Goal: Task Accomplishment & Management: Manage account settings

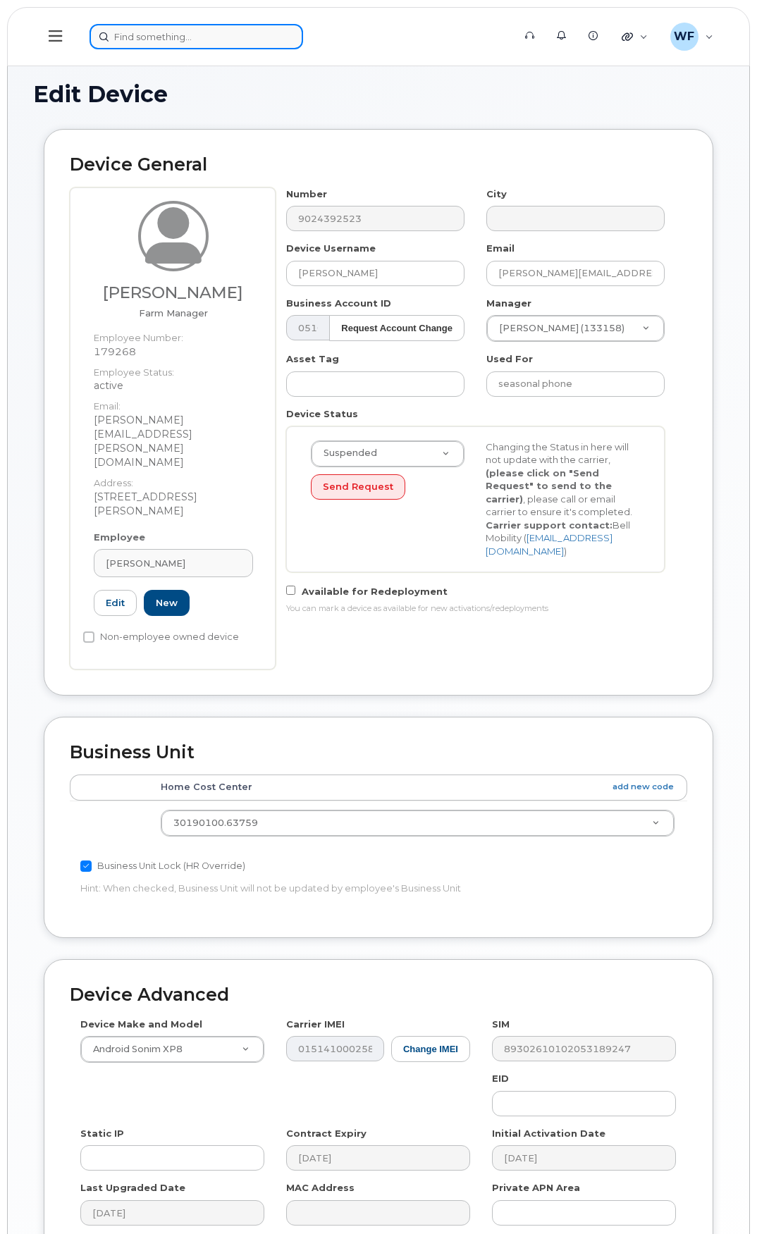
click at [170, 35] on input at bounding box center [195, 36] width 213 height 25
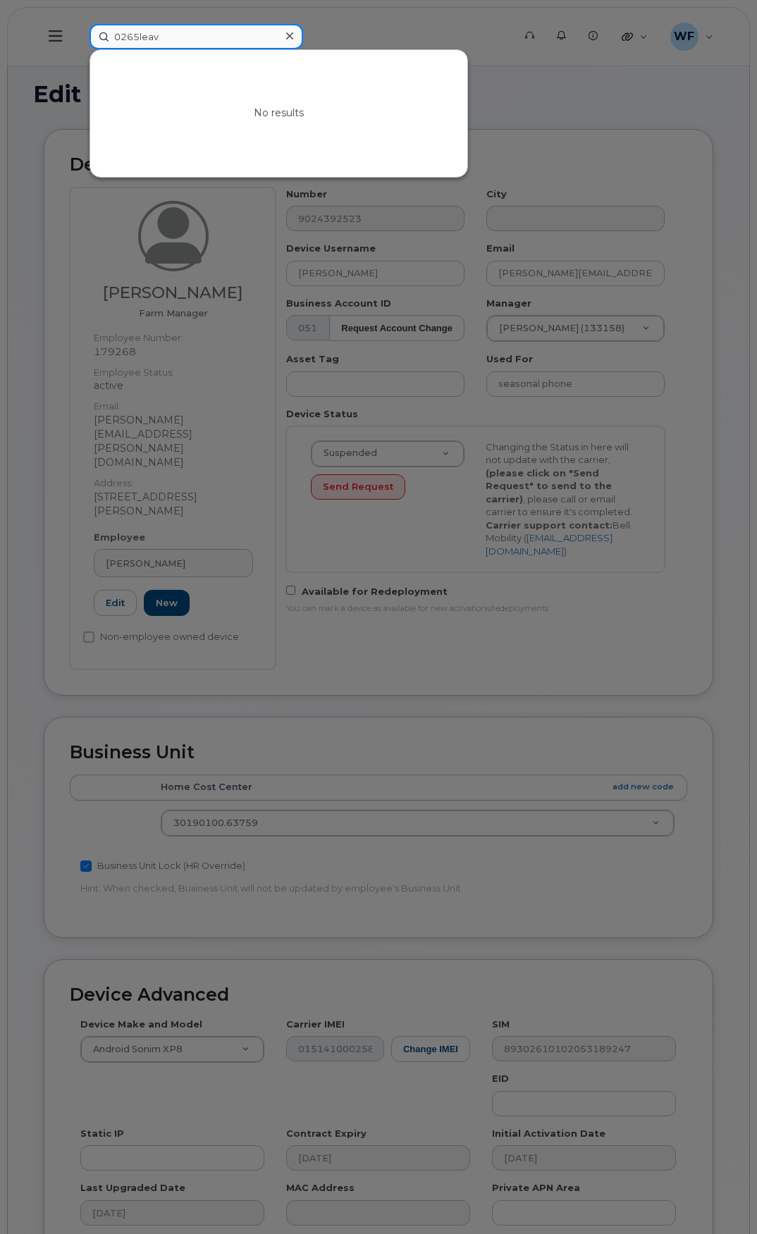
click at [174, 39] on input "0265leav" at bounding box center [195, 36] width 213 height 25
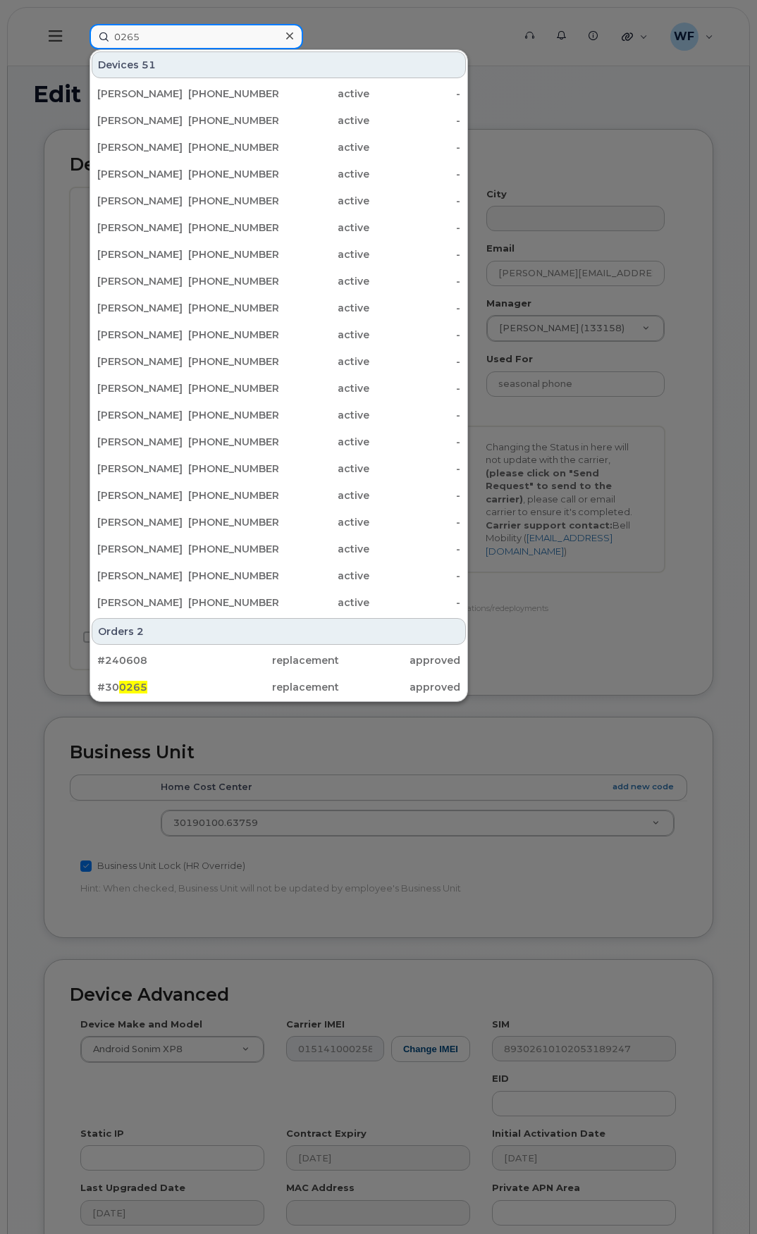
drag, startPoint x: 150, startPoint y: 37, endPoint x: 75, endPoint y: 33, distance: 75.5
click at [78, 33] on div "0265 Devices 51 Mark Danells 506-380-9744 active - Wayne Macrae 902-439-6831 ac…" at bounding box center [296, 36] width 437 height 25
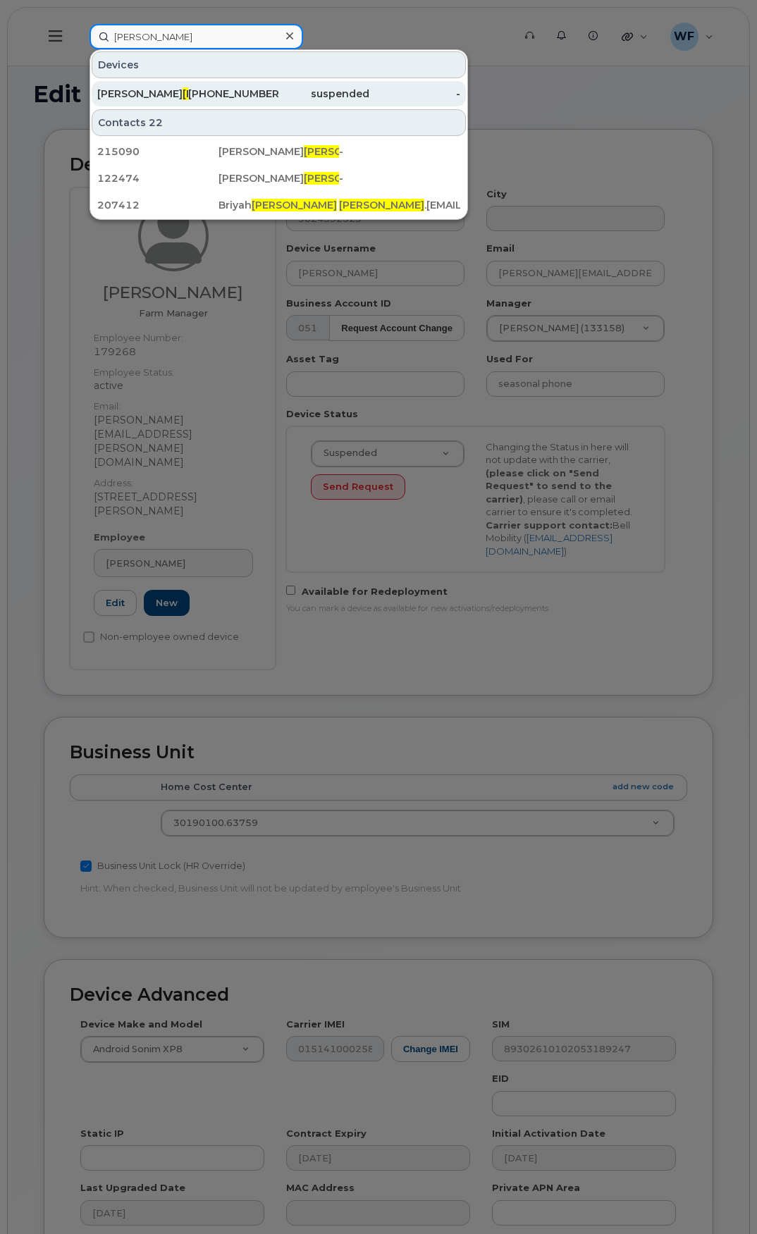
type input "reeves"
click at [154, 87] on div "Michael Reeves" at bounding box center [142, 94] width 91 height 14
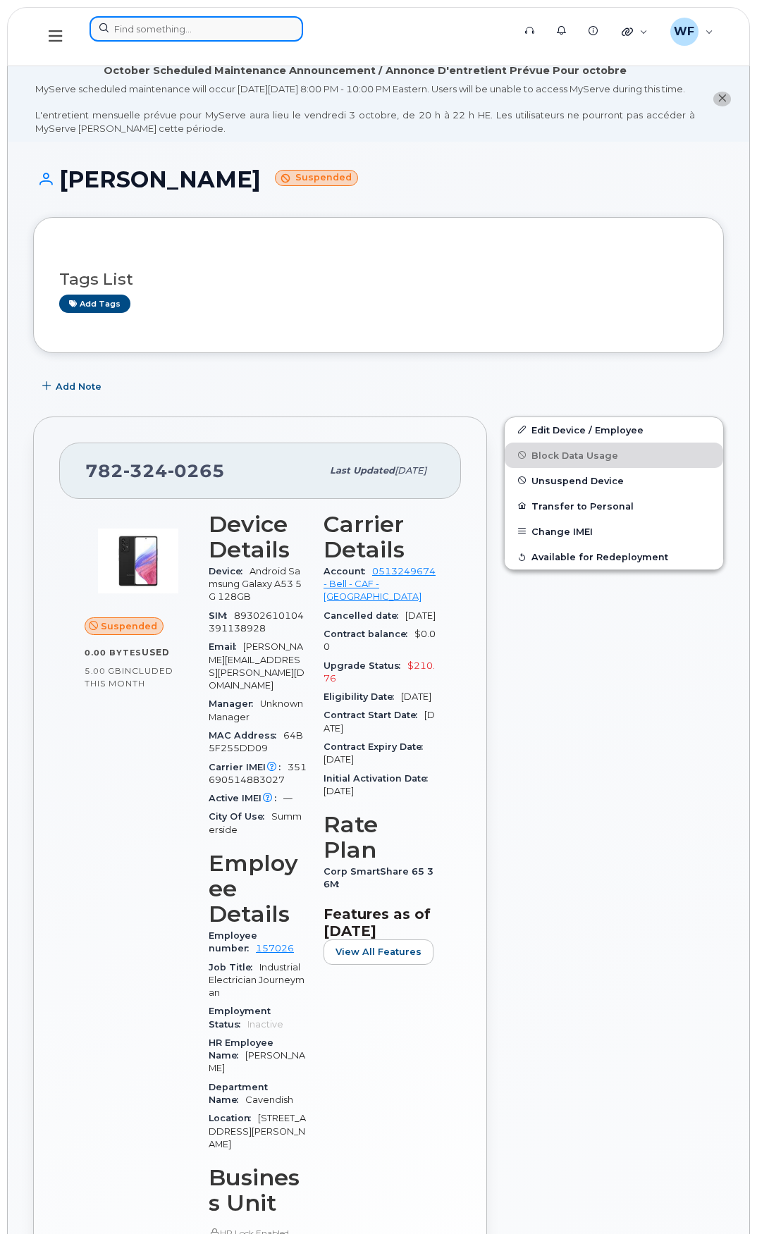
click at [170, 31] on input at bounding box center [195, 28] width 213 height 25
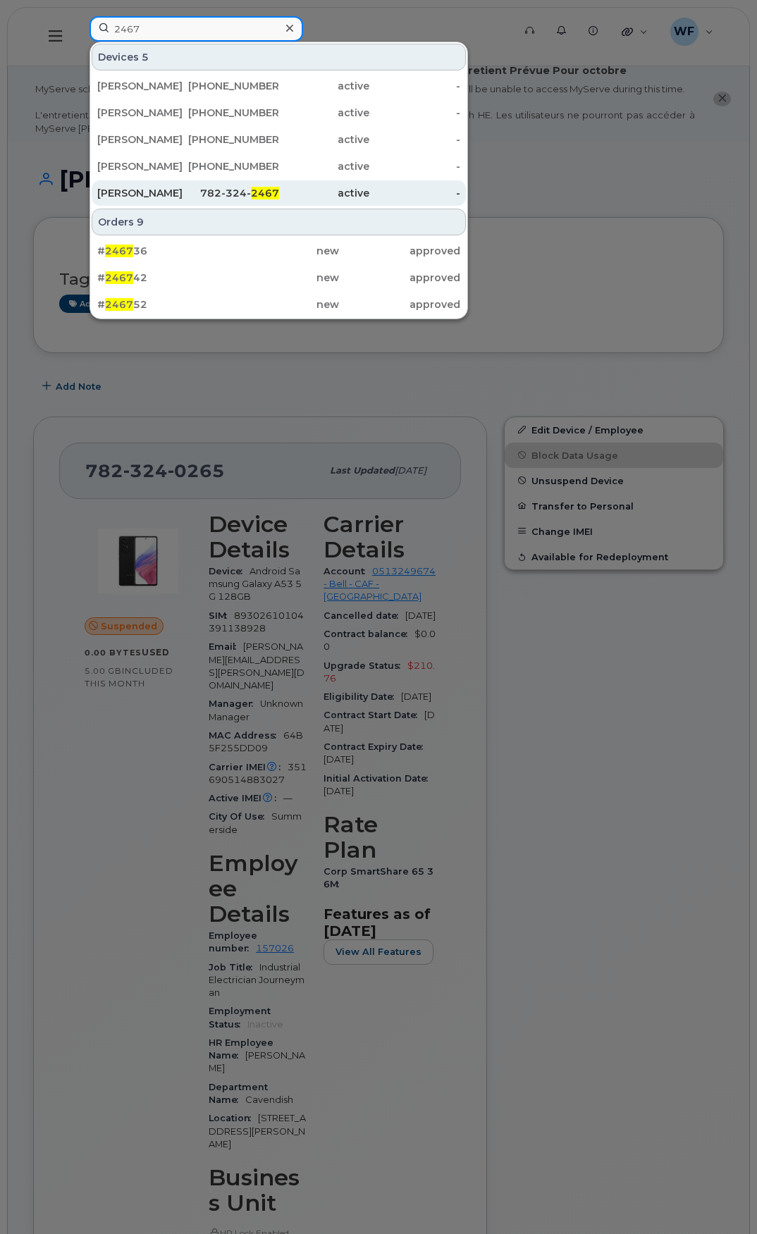
type input "2467"
click at [158, 187] on div "Rory MacLellan" at bounding box center [142, 193] width 91 height 14
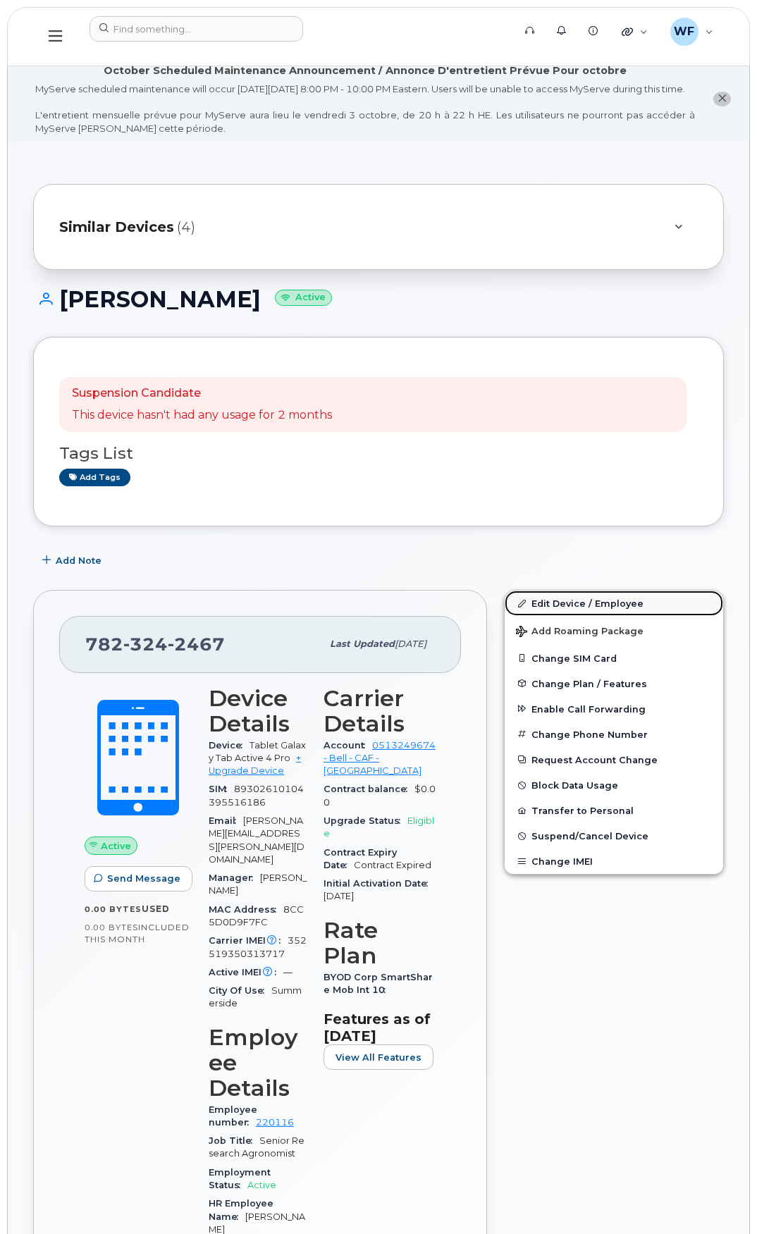
click at [560, 611] on link "Edit Device / Employee" at bounding box center [613, 602] width 218 height 25
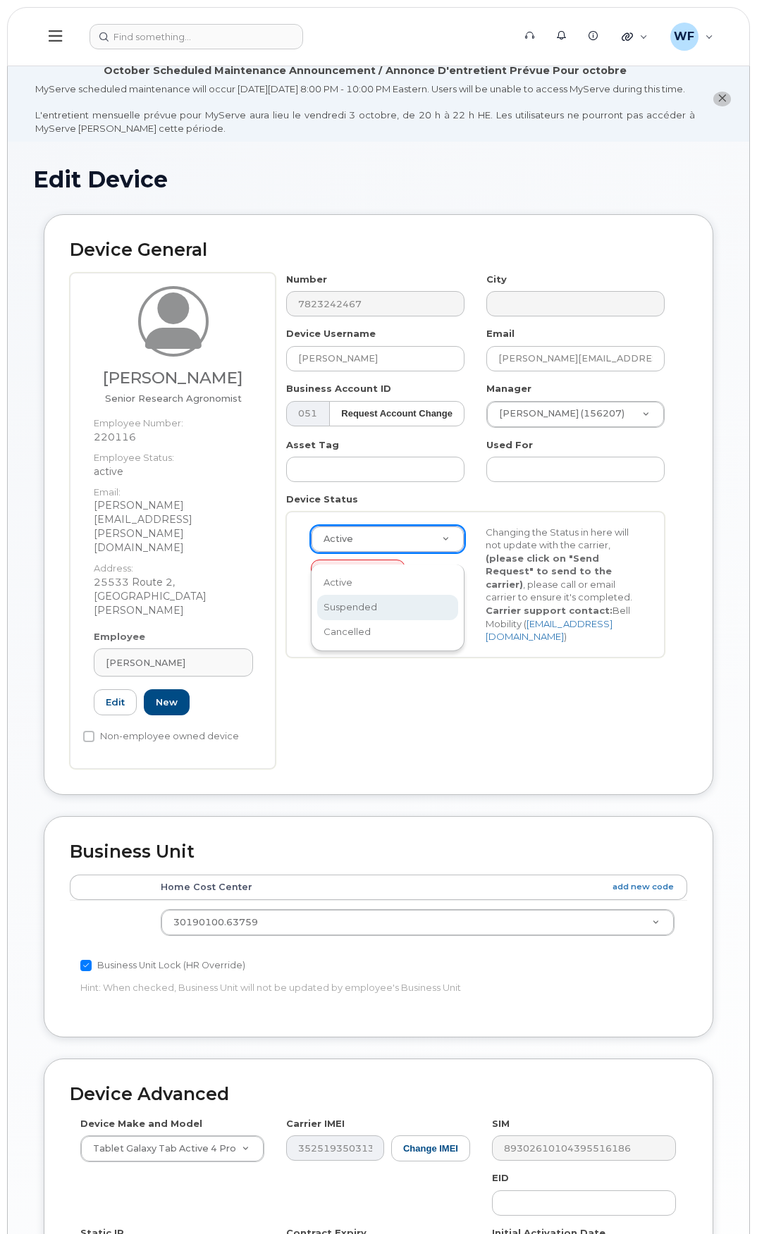
select select "suspended"
click at [359, 574] on button "Send Request" at bounding box center [358, 572] width 94 height 26
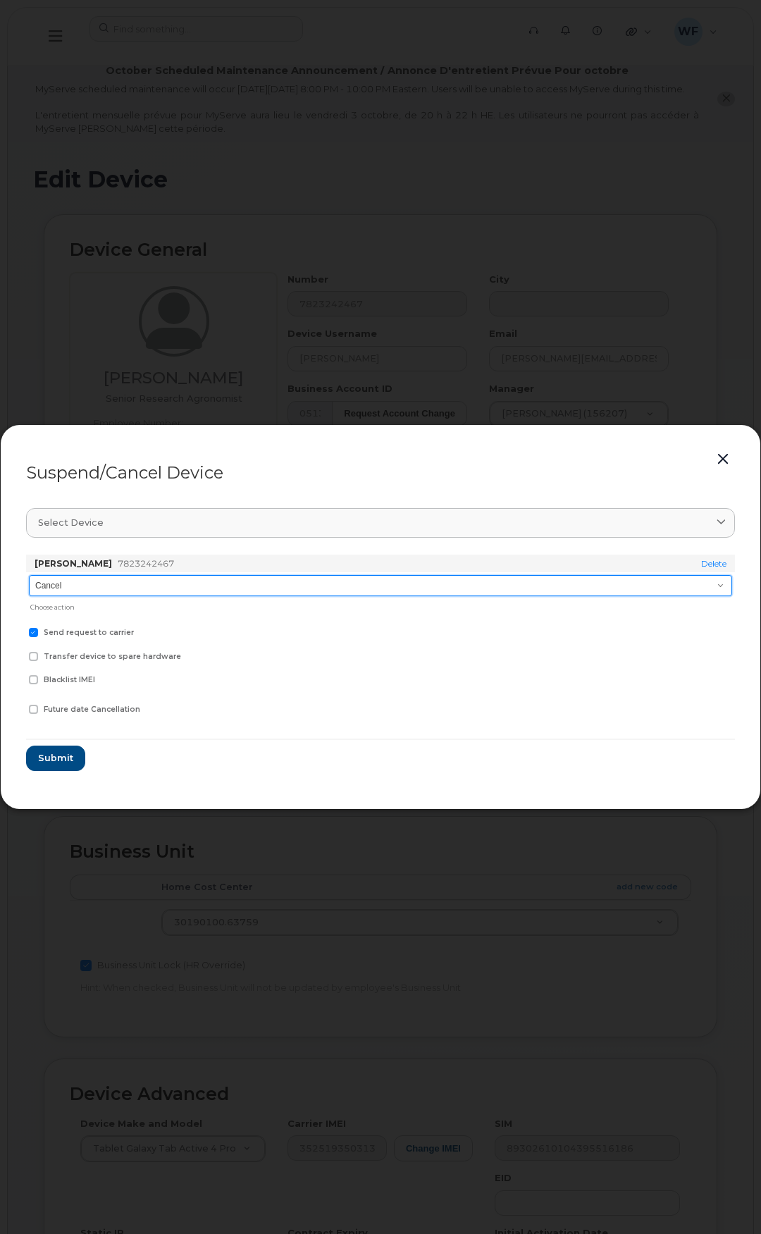
drag, startPoint x: 126, startPoint y: 578, endPoint x: 126, endPoint y: 590, distance: 12.7
click at [126, 578] on select "Cancel Suspend - Extend Suspension Suspend - Reduced Rate Suspend - Full Rate S…" at bounding box center [380, 585] width 703 height 21
select select "[object Object]"
click at [29, 575] on select "Cancel Suspend - Extend Suspension Suspend - Reduced Rate Suspend - Full Rate S…" at bounding box center [380, 585] width 703 height 21
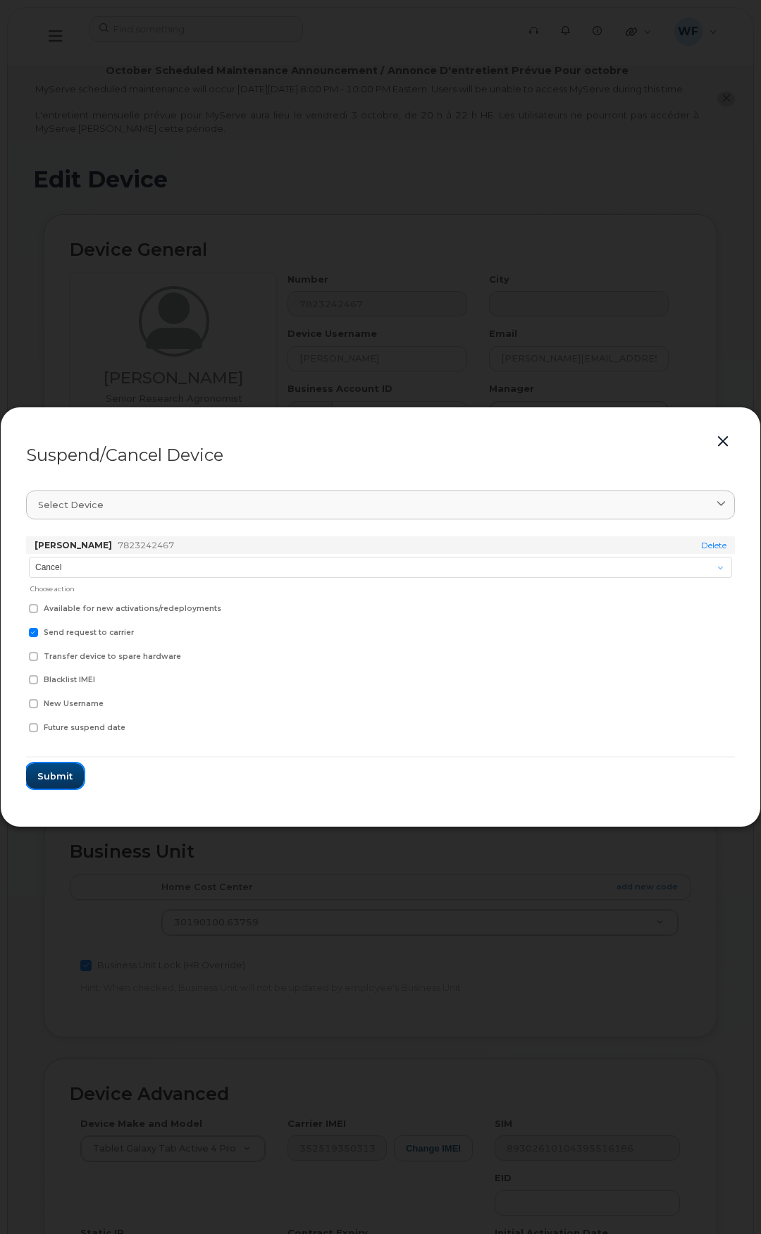
click at [57, 772] on span "Submit" at bounding box center [54, 775] width 35 height 13
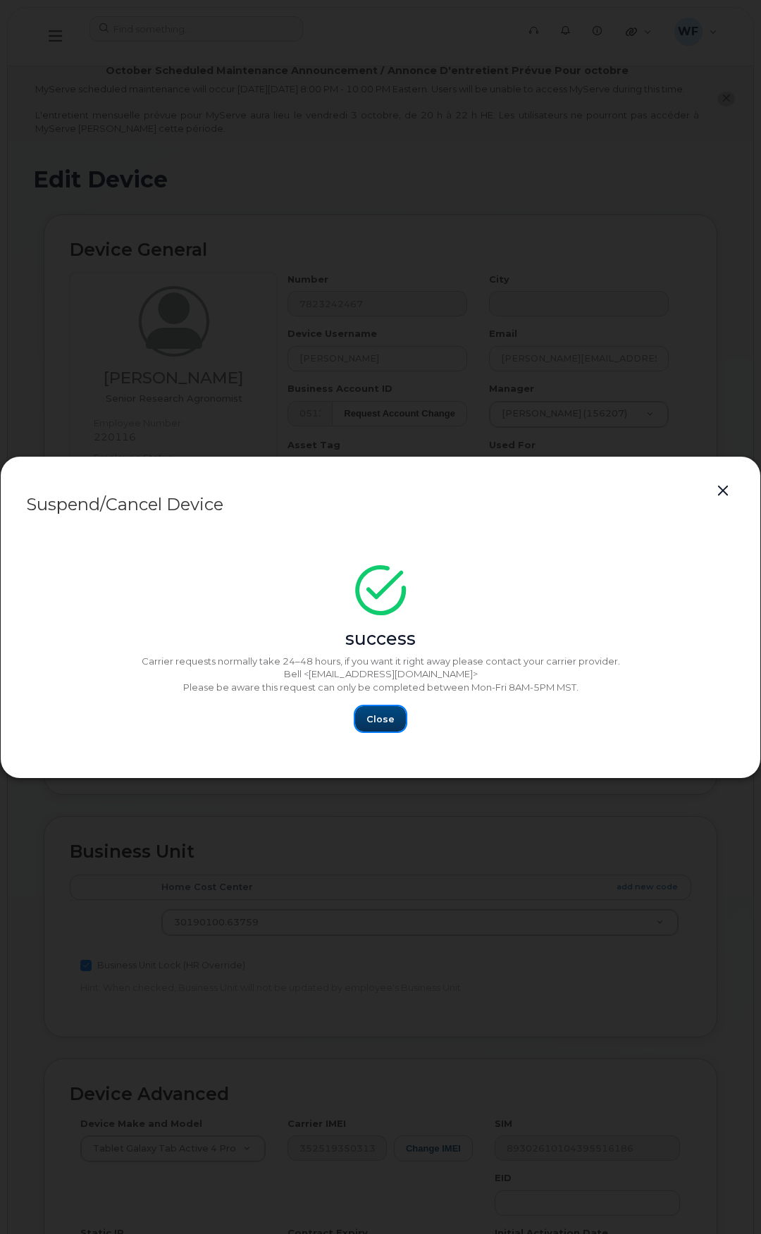
click at [368, 718] on span "Close" at bounding box center [380, 718] width 28 height 13
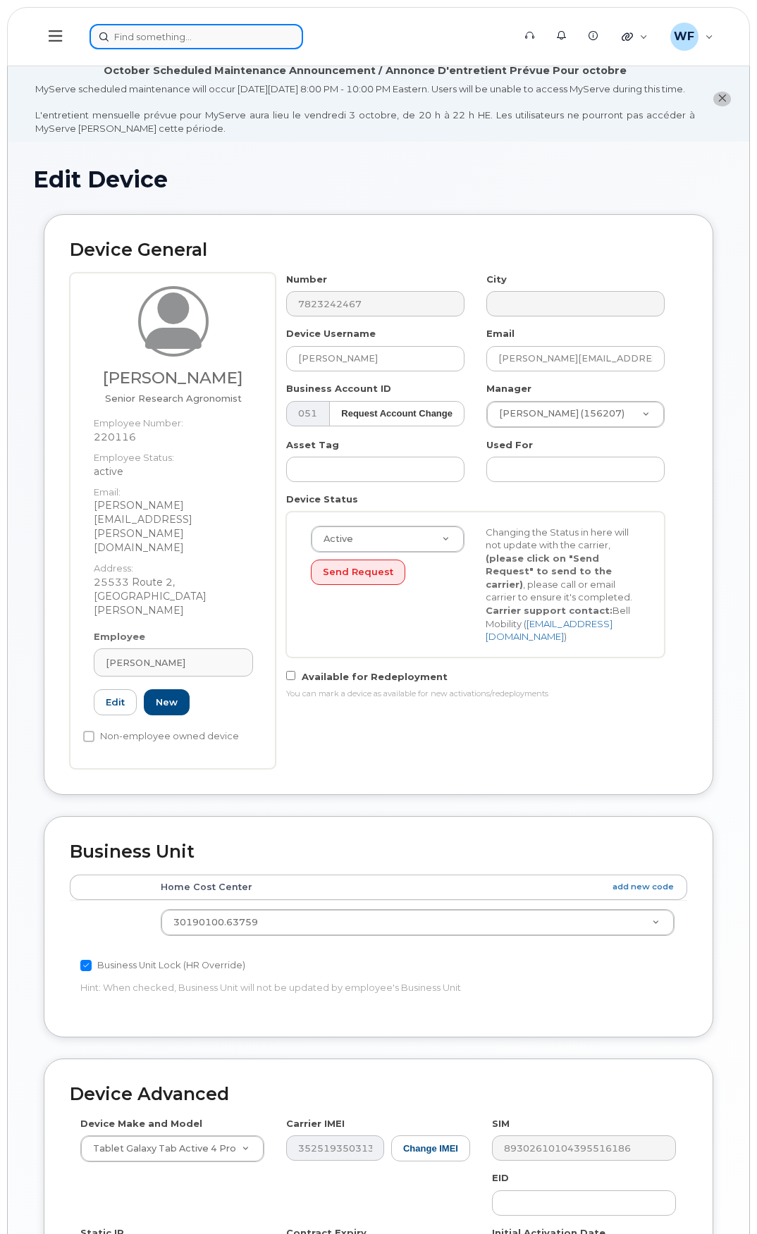
click at [153, 35] on input at bounding box center [195, 36] width 213 height 25
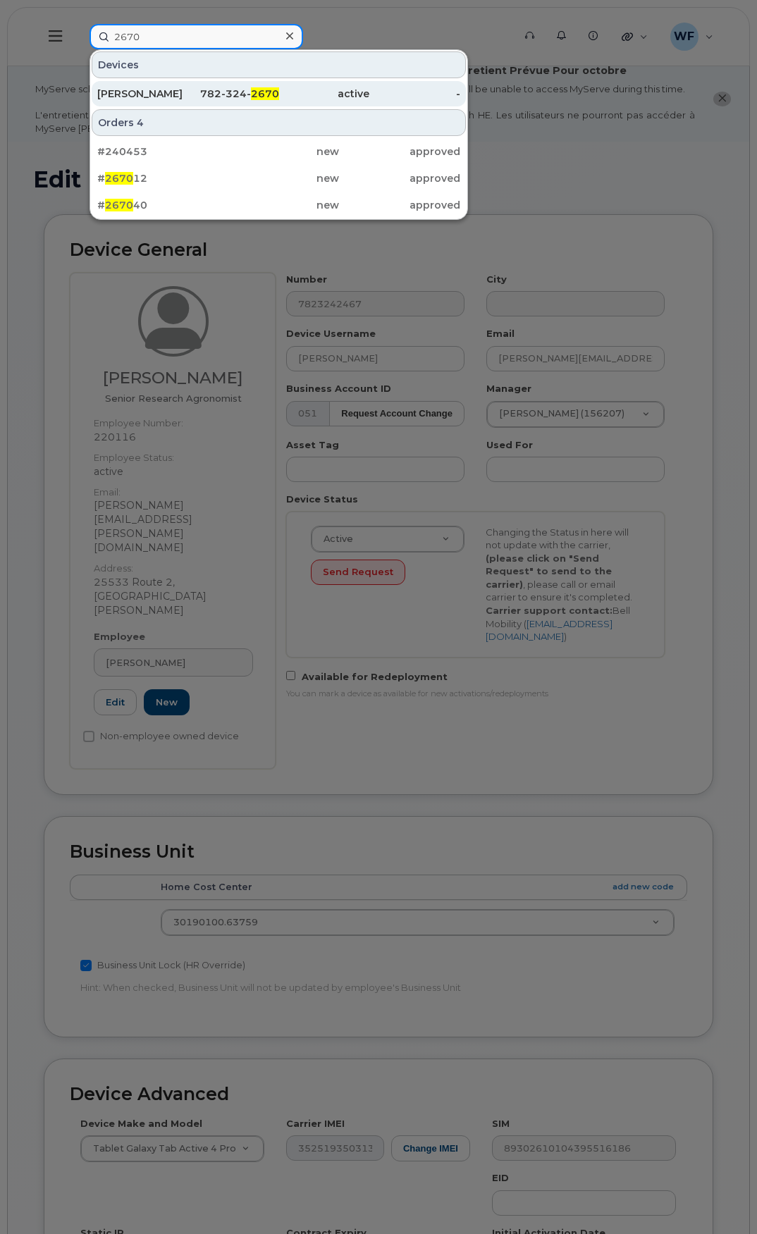
type input "2670"
click at [142, 96] on div "Hans Roets" at bounding box center [142, 94] width 91 height 14
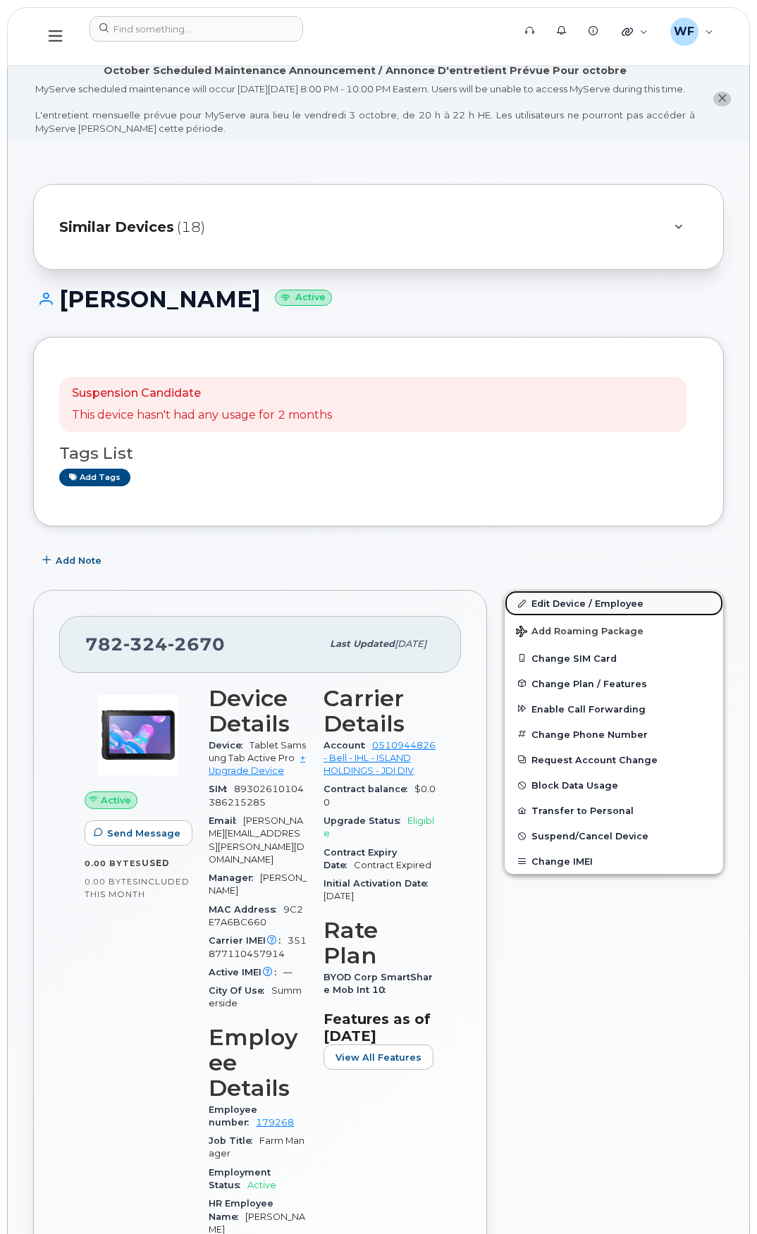
click at [570, 614] on link "Edit Device / Employee" at bounding box center [613, 602] width 218 height 25
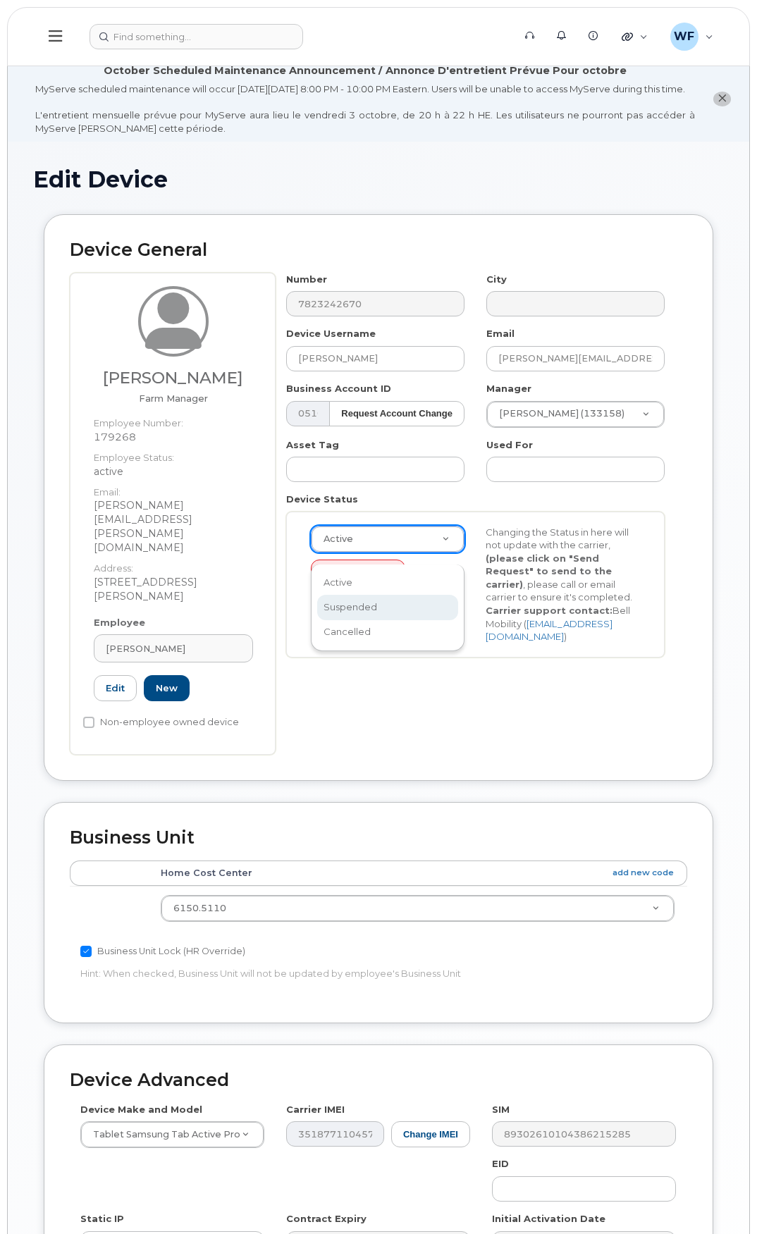
select select "suspended"
click at [365, 585] on button "Send Request" at bounding box center [358, 572] width 94 height 26
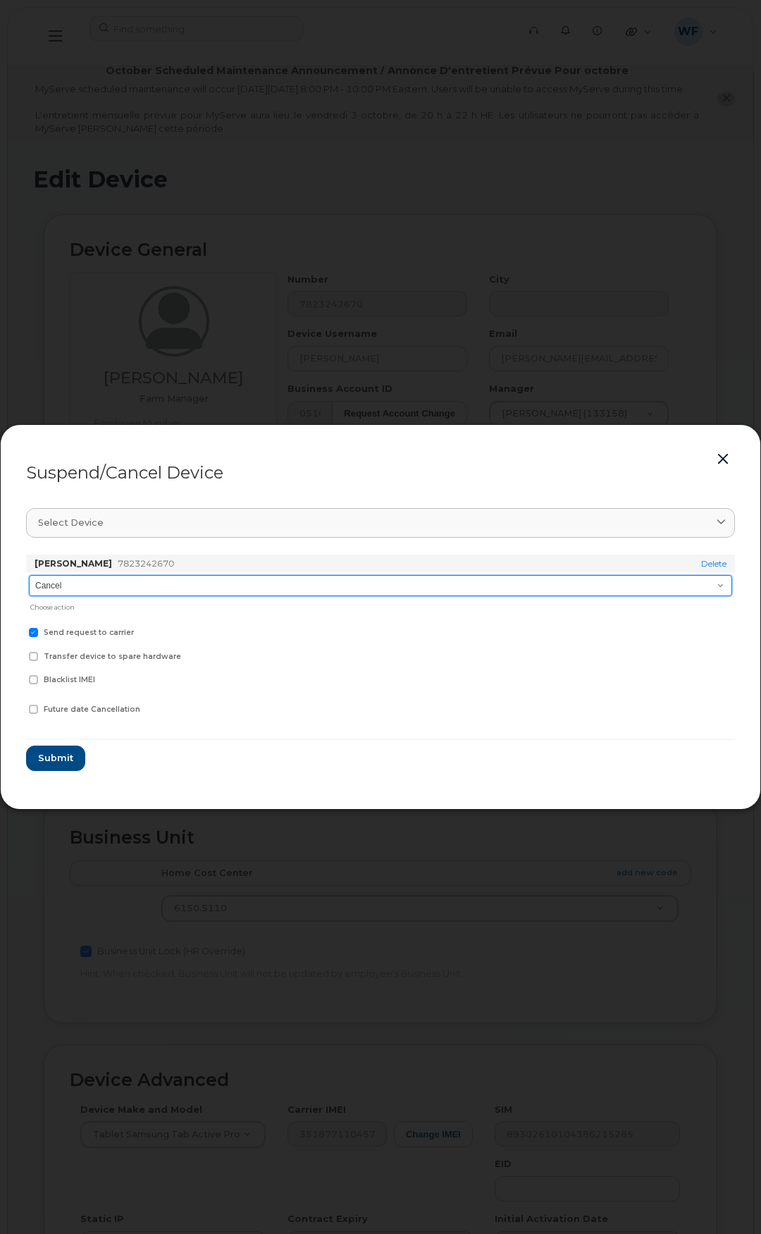
click at [85, 592] on select "Cancel Suspend - Extend Suspension Suspend - Reduced Rate Suspend - Full Rate S…" at bounding box center [380, 585] width 703 height 21
select select "[object Object]"
click at [29, 575] on select "Cancel Suspend - Extend Suspension Suspend - Reduced Rate Suspend - Full Rate S…" at bounding box center [380, 585] width 703 height 21
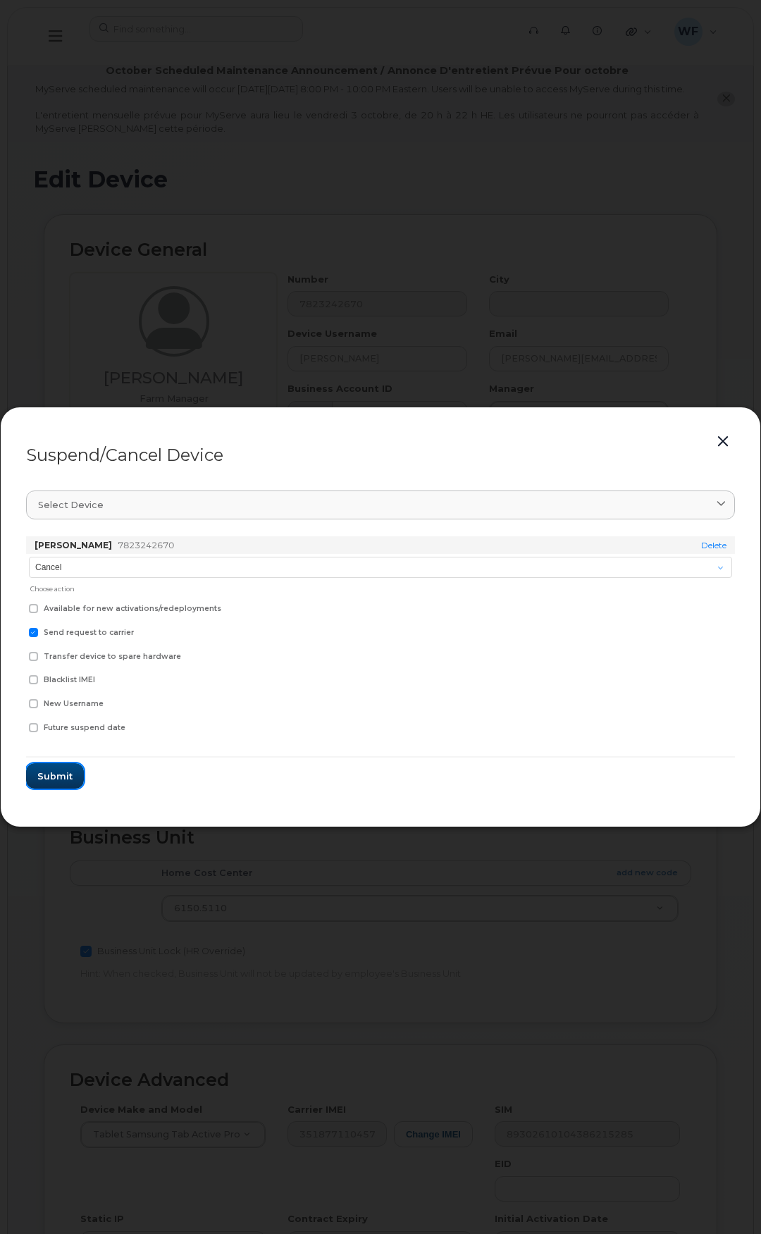
click at [73, 774] on button "Submit" at bounding box center [55, 775] width 58 height 25
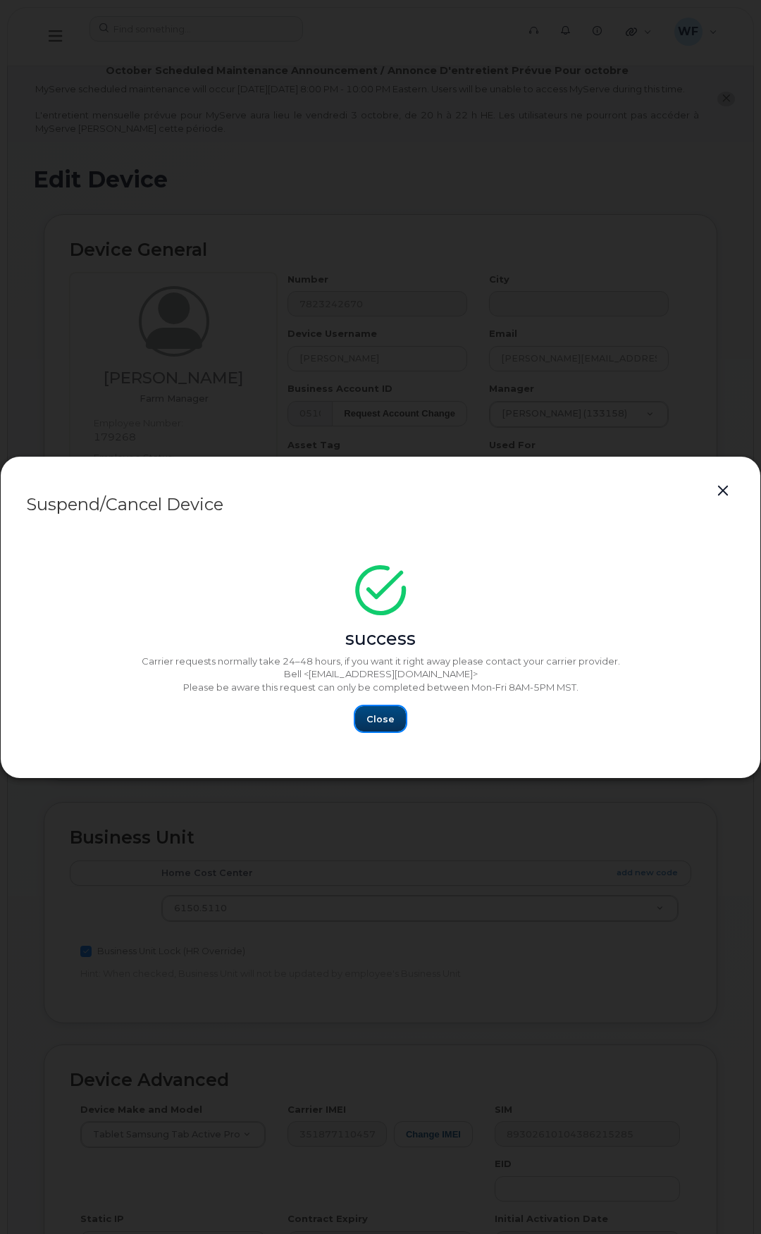
click at [375, 722] on span "Close" at bounding box center [380, 718] width 28 height 13
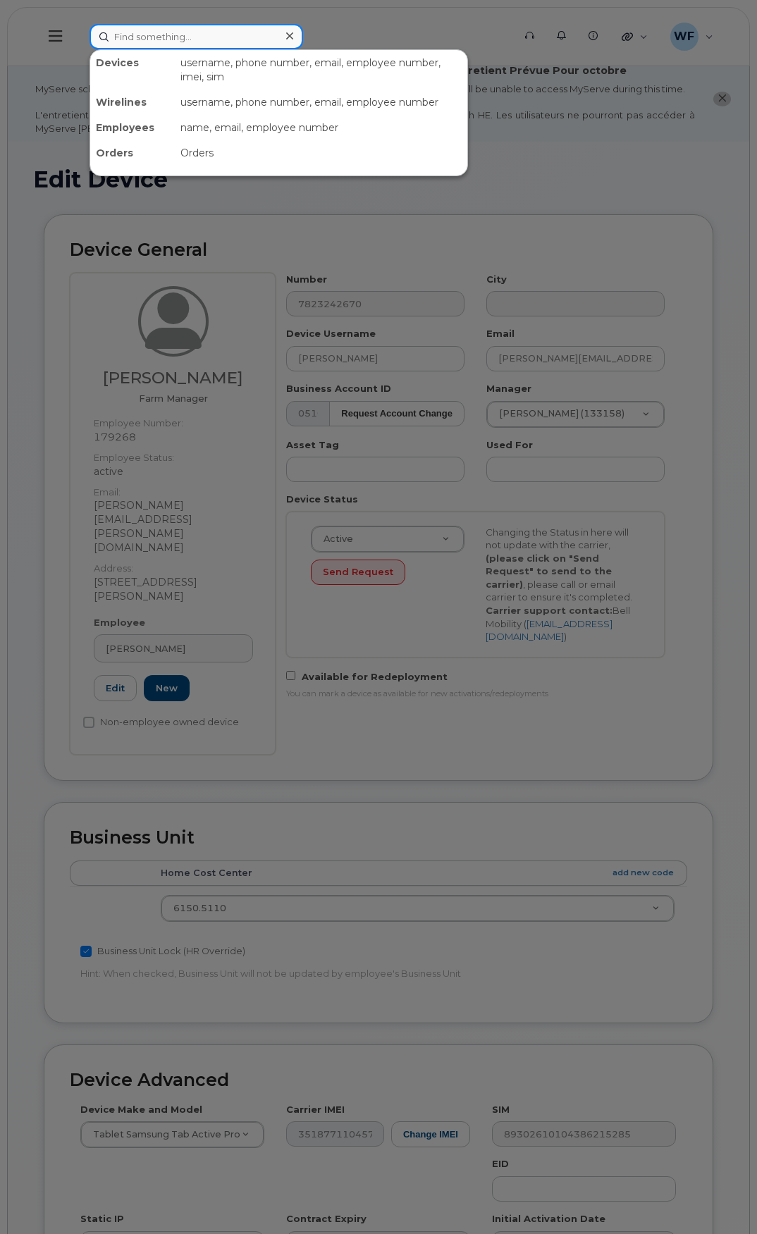
click at [168, 33] on input at bounding box center [195, 36] width 213 height 25
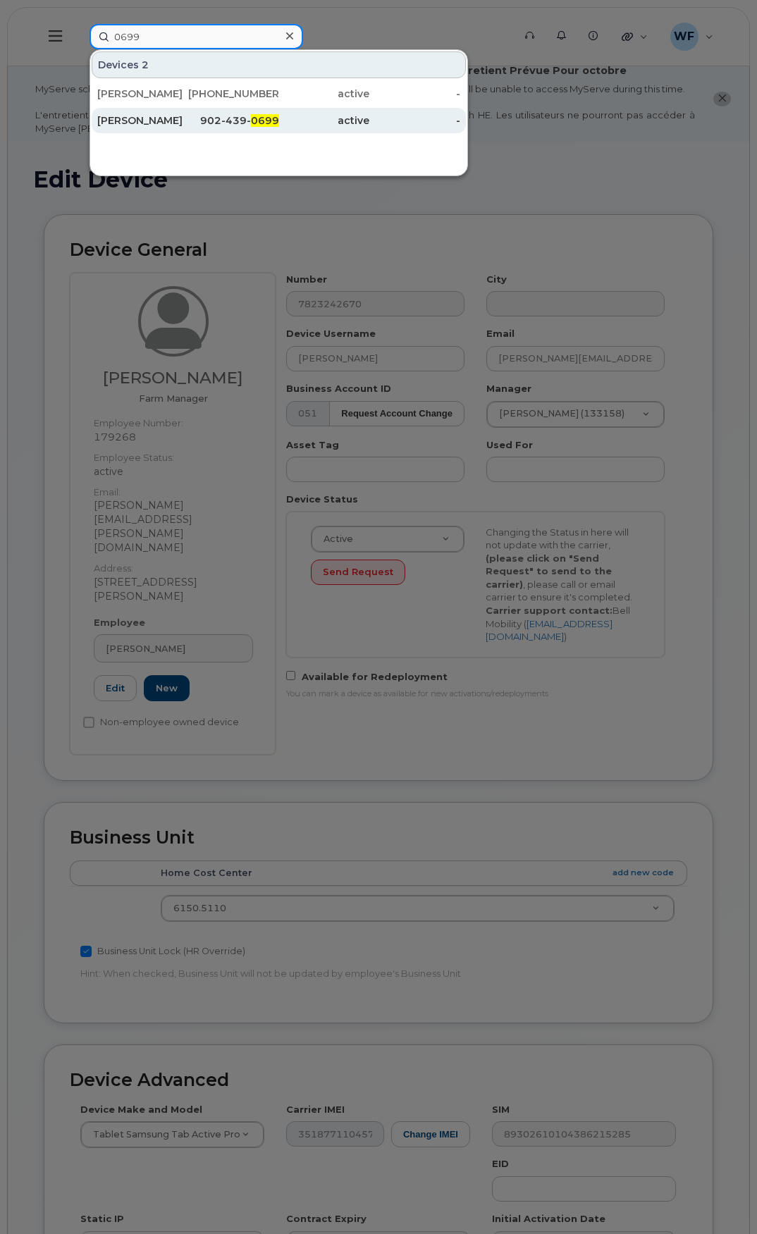
type input "0699"
click at [151, 117] on div "[PERSON_NAME]" at bounding box center [142, 120] width 91 height 14
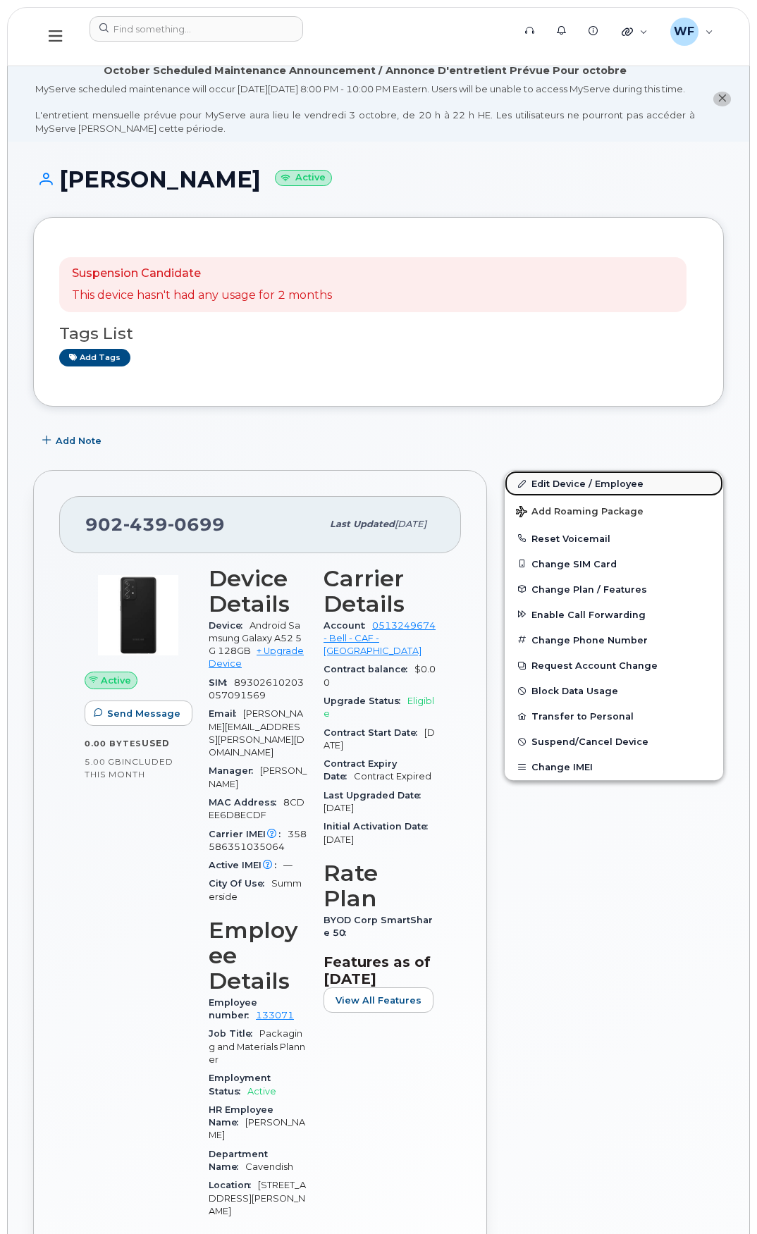
click at [580, 495] on link "Edit Device / Employee" at bounding box center [613, 483] width 218 height 25
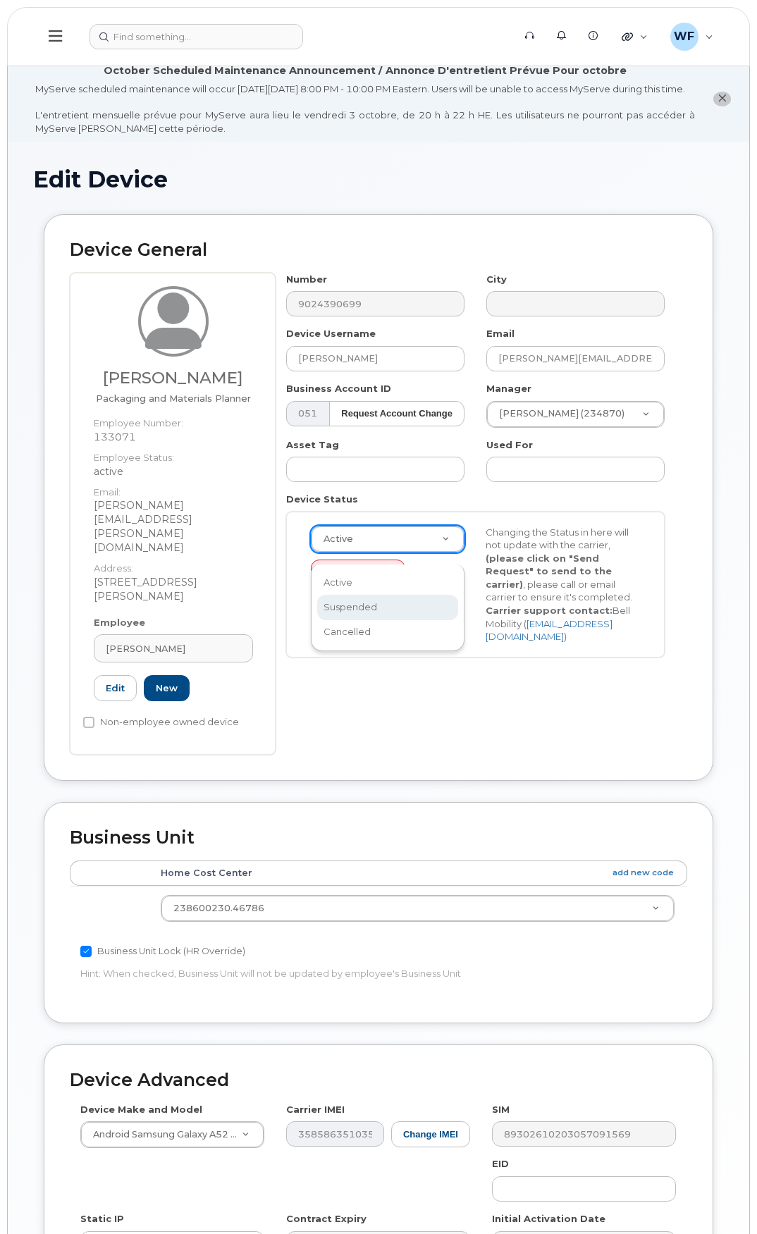
select select "suspended"
click at [351, 583] on button "Send Request" at bounding box center [358, 572] width 94 height 26
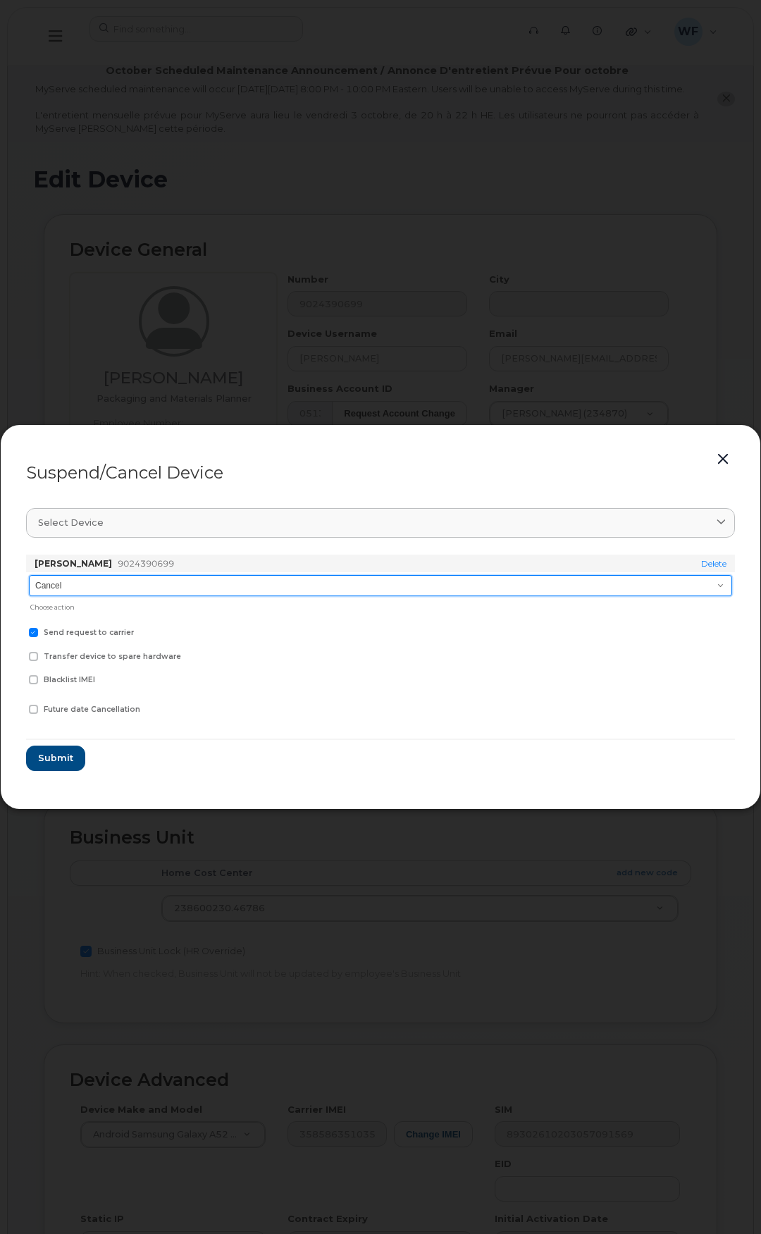
click at [113, 590] on select "Cancel Suspend - Extend Suspension Suspend - Reduced Rate Suspend - Full Rate S…" at bounding box center [380, 585] width 703 height 21
select select "[object Object]"
click at [29, 575] on select "Cancel Suspend - Extend Suspension Suspend - Reduced Rate Suspend - Full Rate S…" at bounding box center [380, 585] width 703 height 21
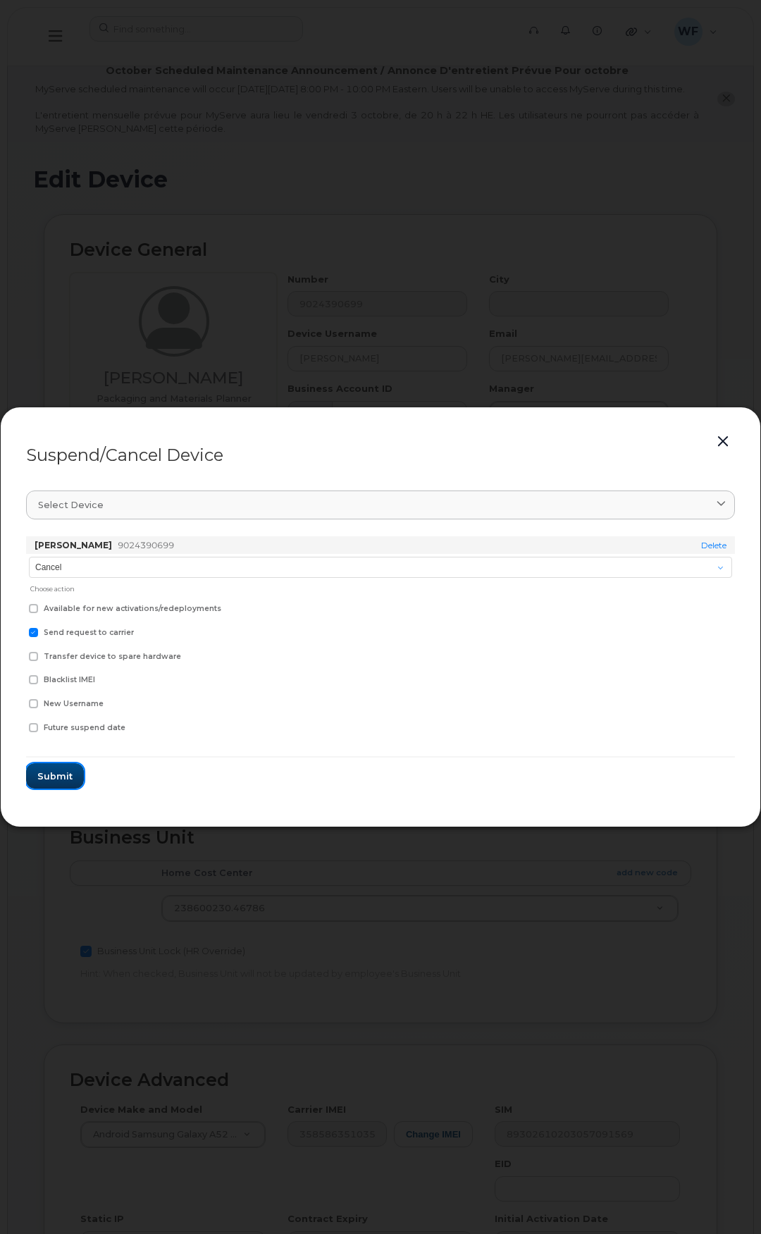
click at [60, 778] on span "Submit" at bounding box center [54, 775] width 35 height 13
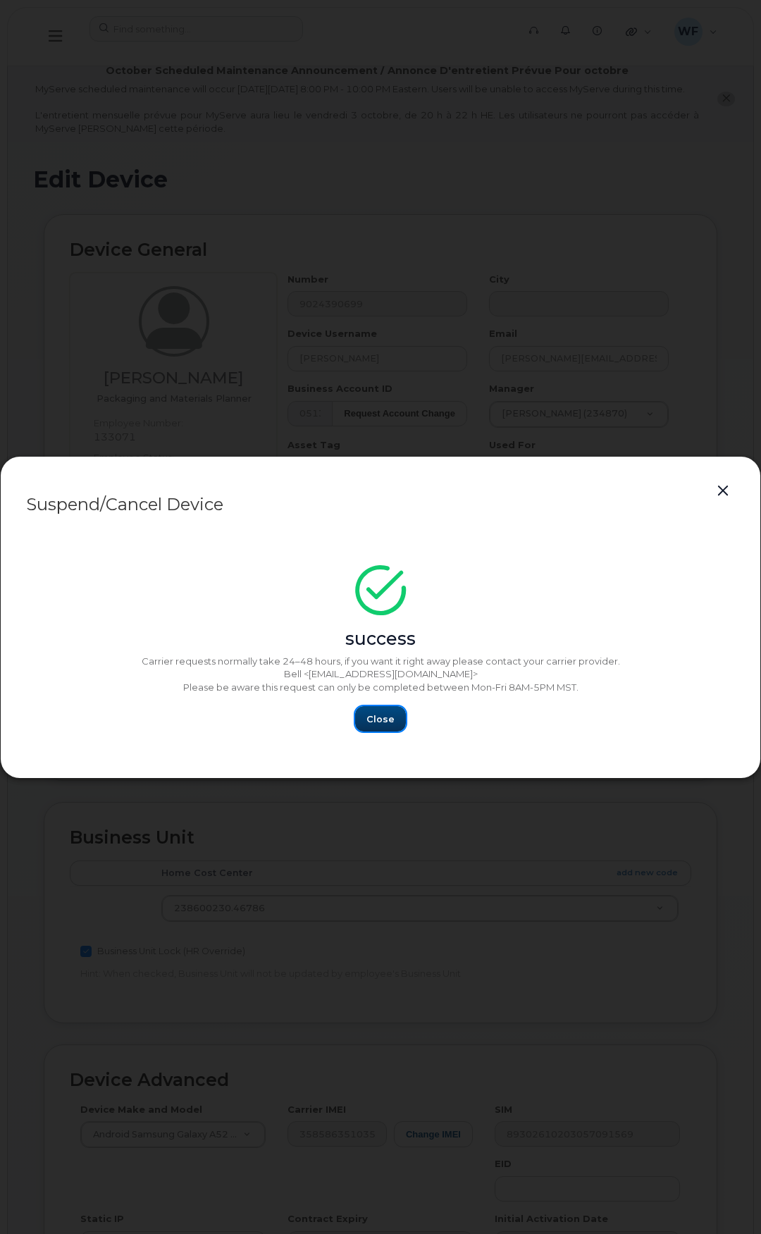
click at [385, 718] on span "Close" at bounding box center [380, 718] width 28 height 13
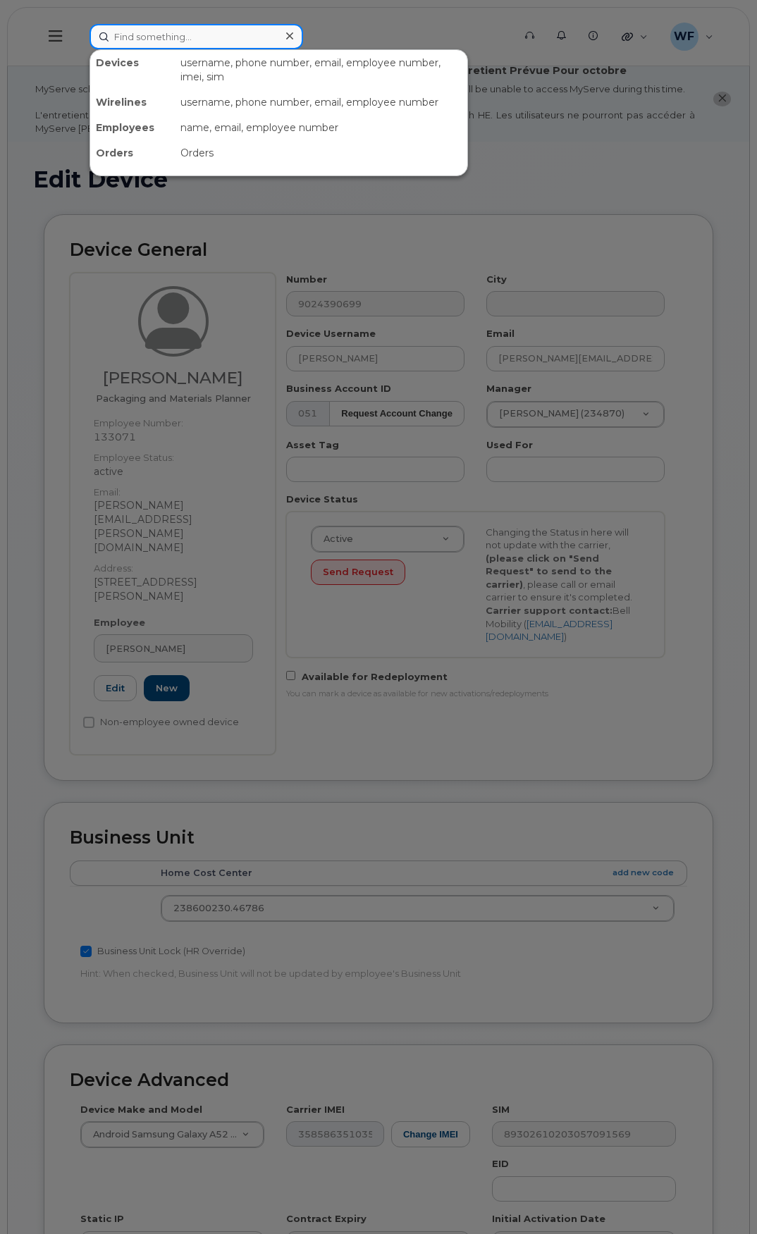
click at [147, 33] on input at bounding box center [195, 36] width 213 height 25
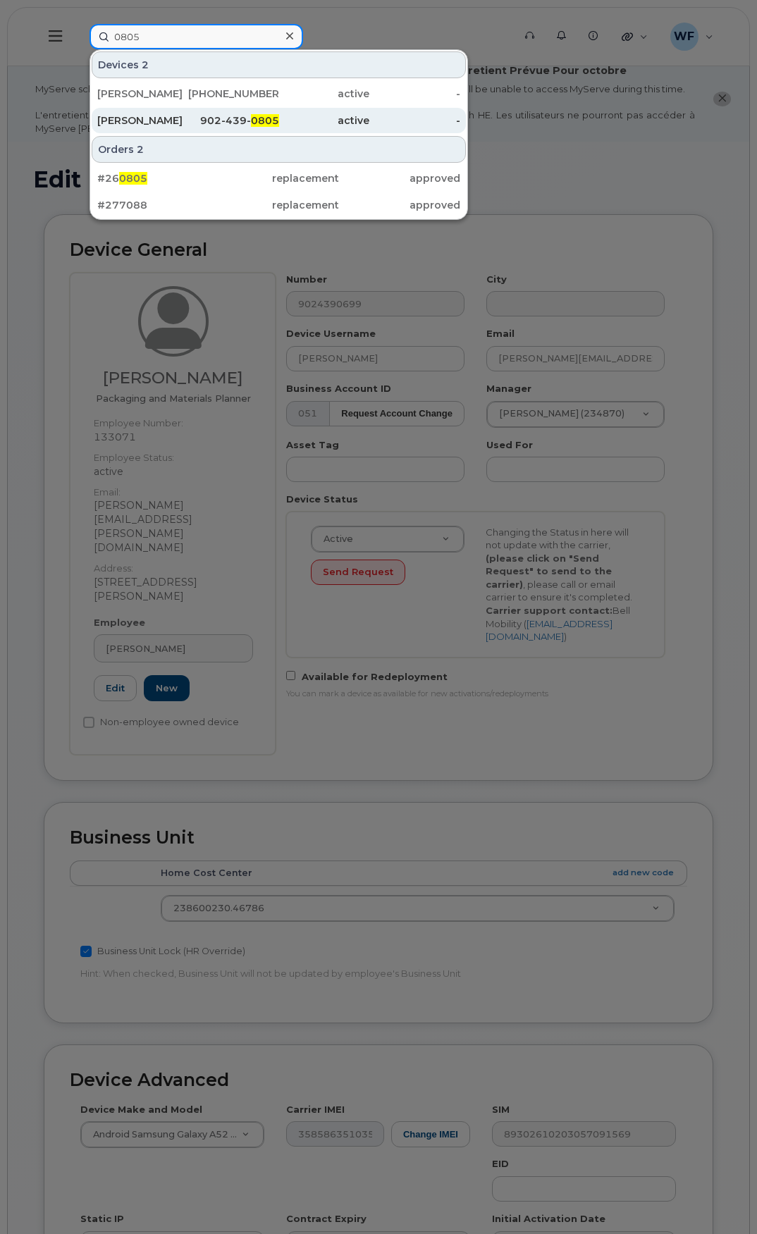
type input "0805"
click at [147, 121] on div "[PERSON_NAME]" at bounding box center [142, 120] width 91 height 14
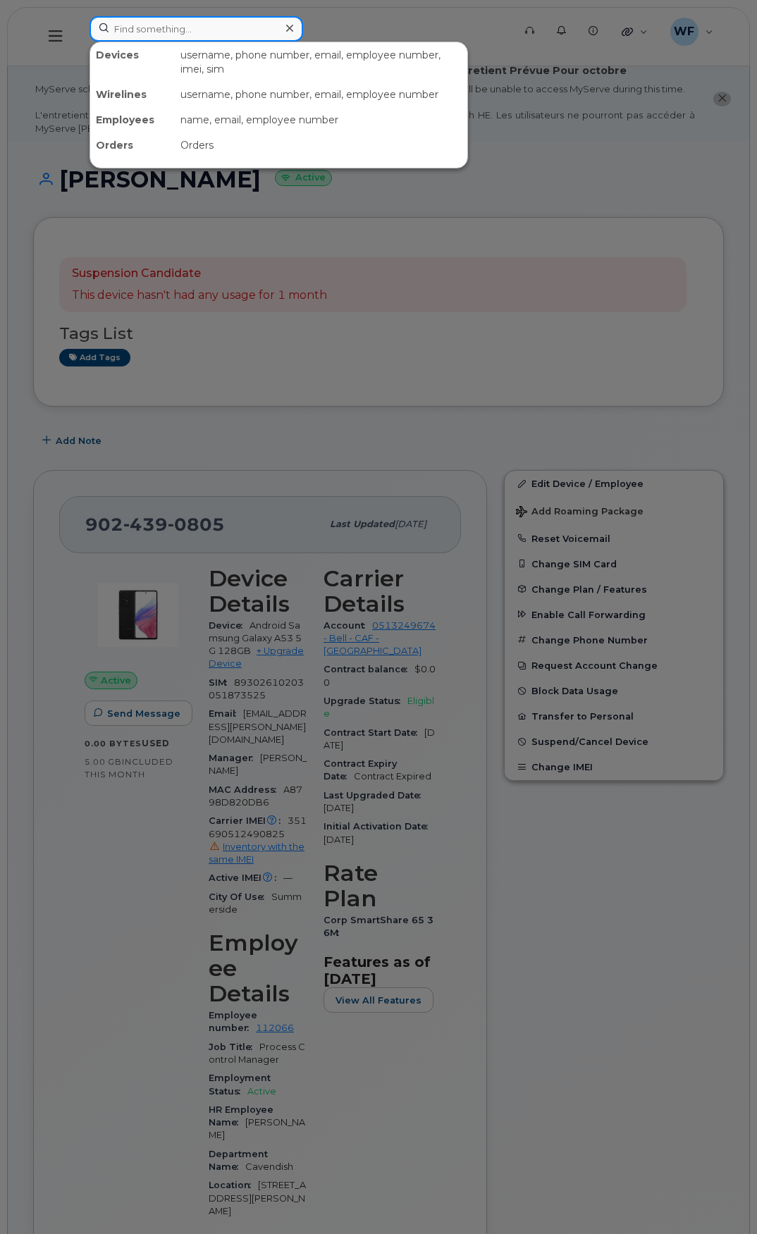
click at [147, 20] on input at bounding box center [195, 28] width 213 height 25
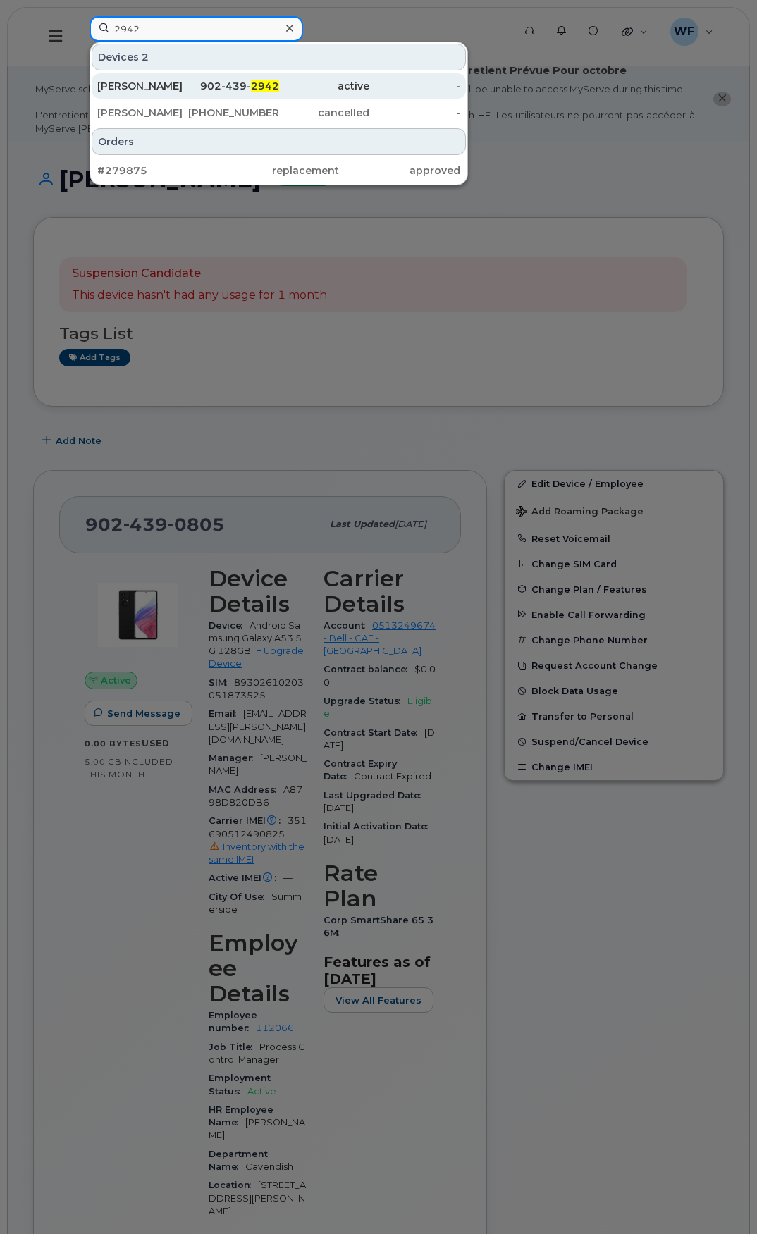
type input "2942"
click at [135, 85] on div "[PERSON_NAME]" at bounding box center [142, 86] width 91 height 14
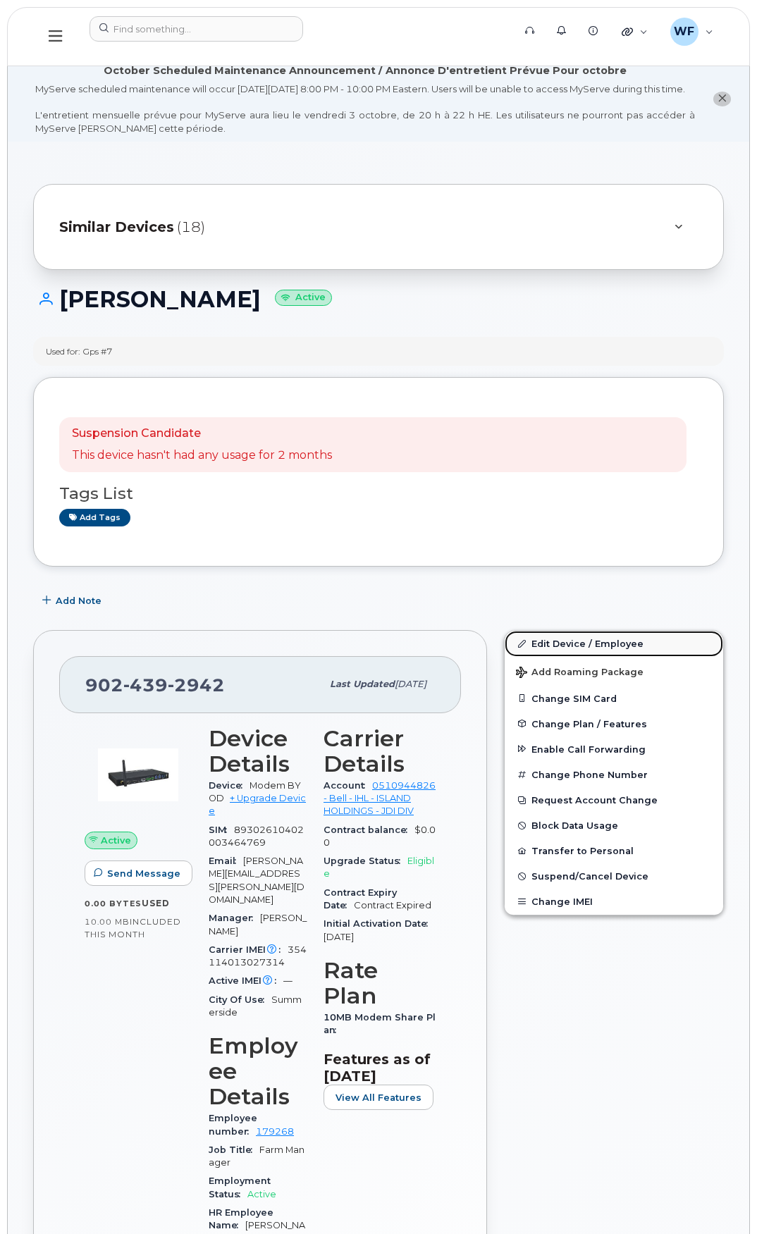
click at [557, 656] on link "Edit Device / Employee" at bounding box center [613, 642] width 218 height 25
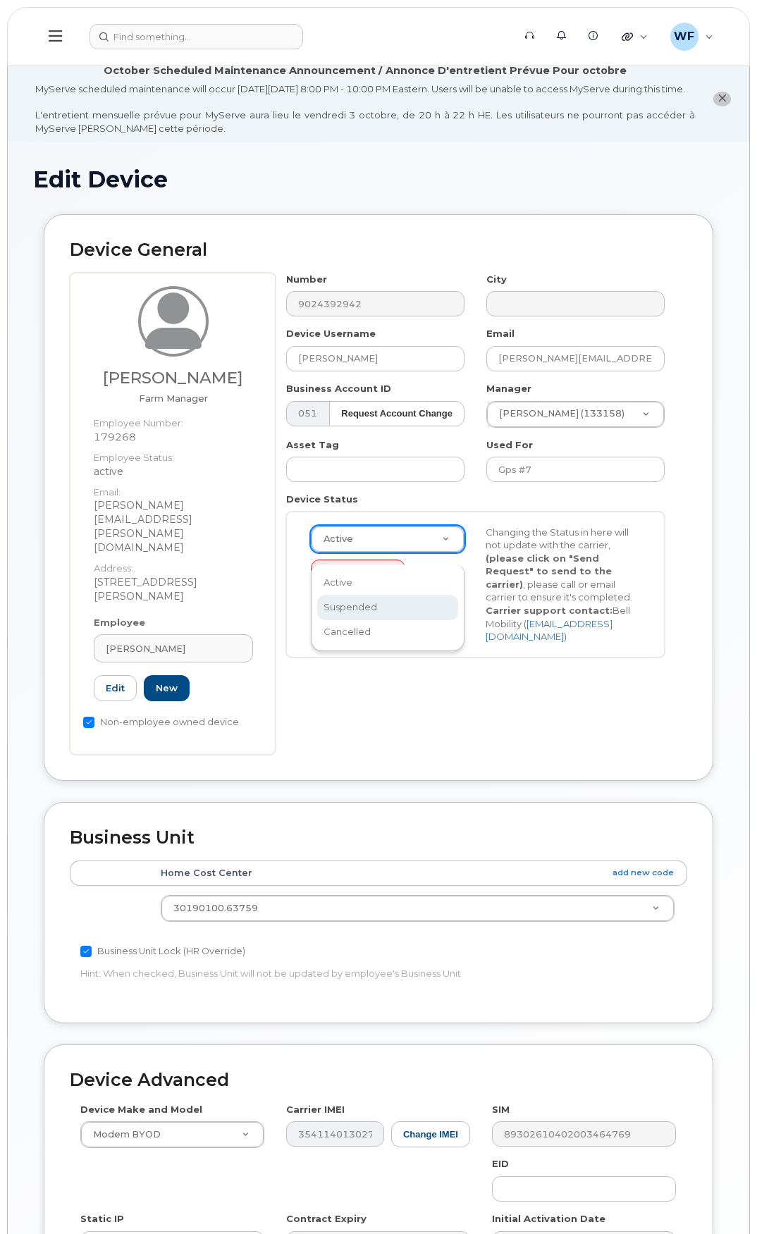
select select "suspended"
click at [357, 585] on button "Send Request" at bounding box center [358, 572] width 94 height 26
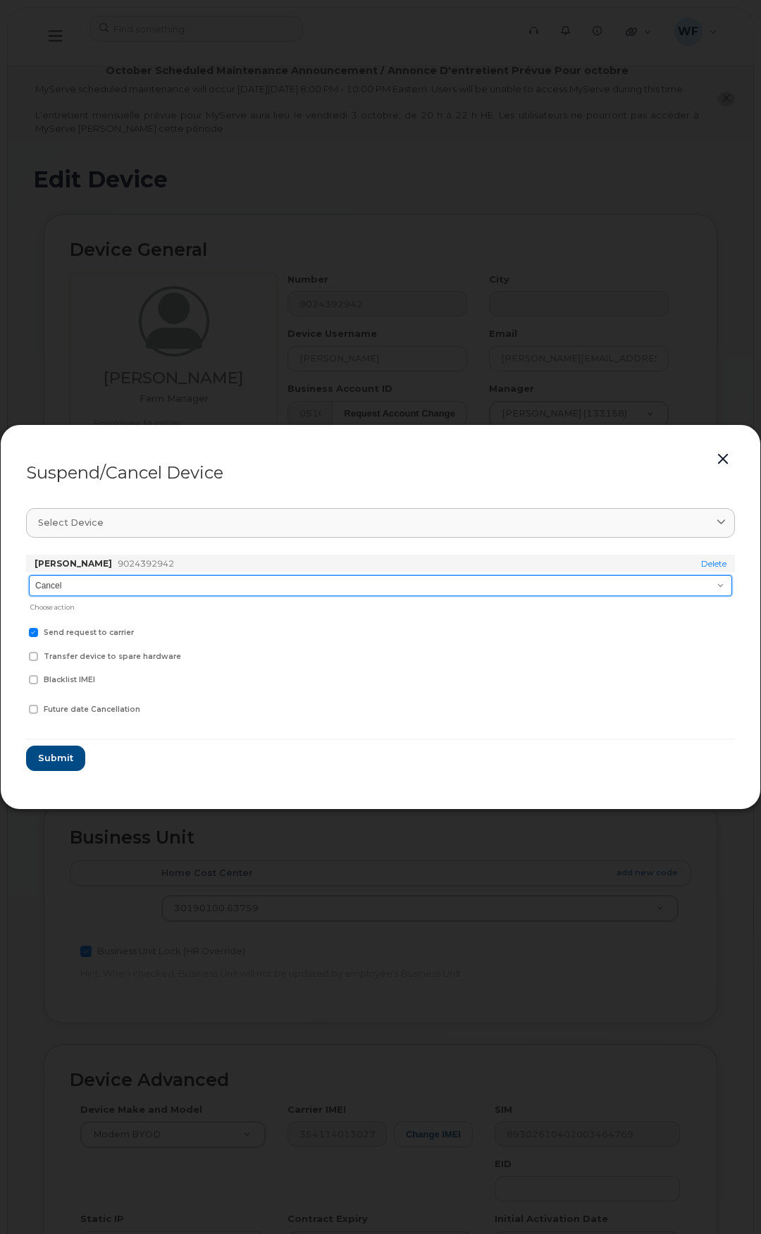
click at [118, 582] on select "Cancel Suspend - Extend Suspension Suspend - Reduced Rate Suspend - Full Rate S…" at bounding box center [380, 585] width 703 height 21
select select "[object Object]"
click at [29, 575] on select "Cancel Suspend - Extend Suspension Suspend - Reduced Rate Suspend - Full Rate S…" at bounding box center [380, 585] width 703 height 21
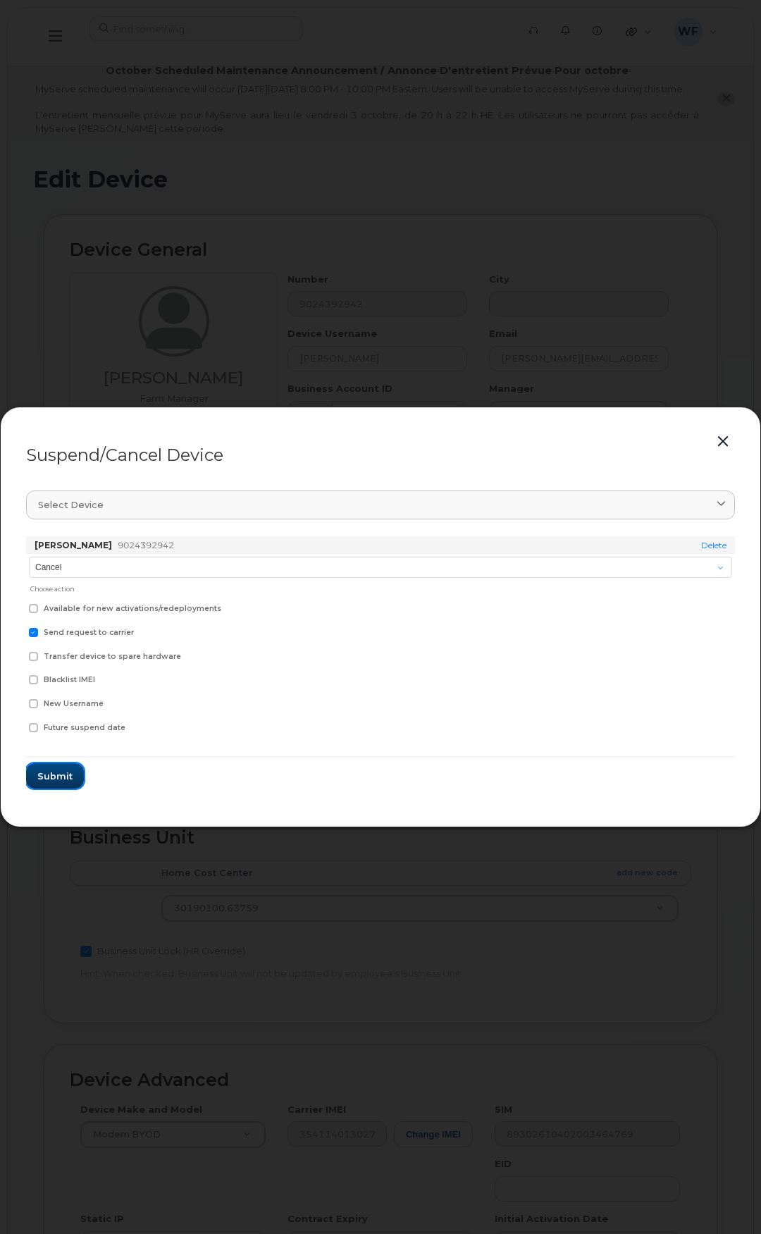
click at [62, 765] on button "Submit" at bounding box center [55, 775] width 58 height 25
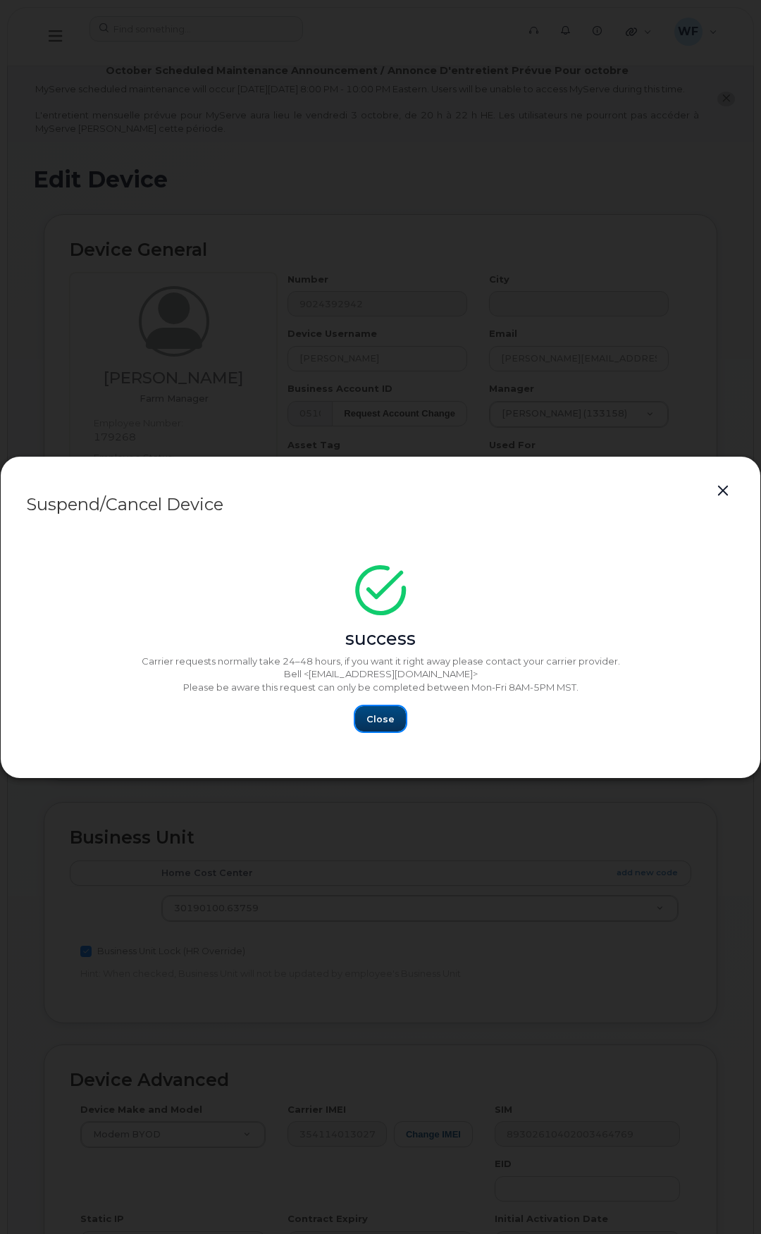
click at [389, 728] on button "Close" at bounding box center [380, 718] width 51 height 25
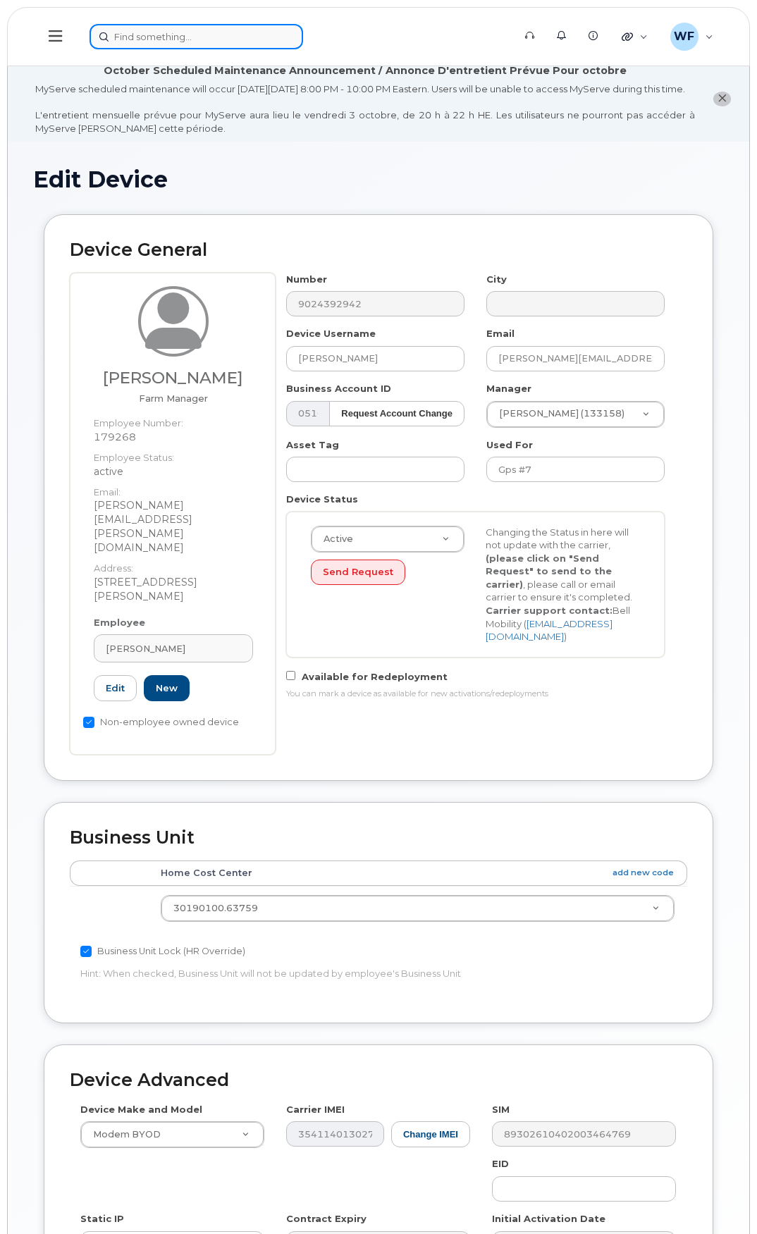
click at [224, 41] on input at bounding box center [195, 36] width 213 height 25
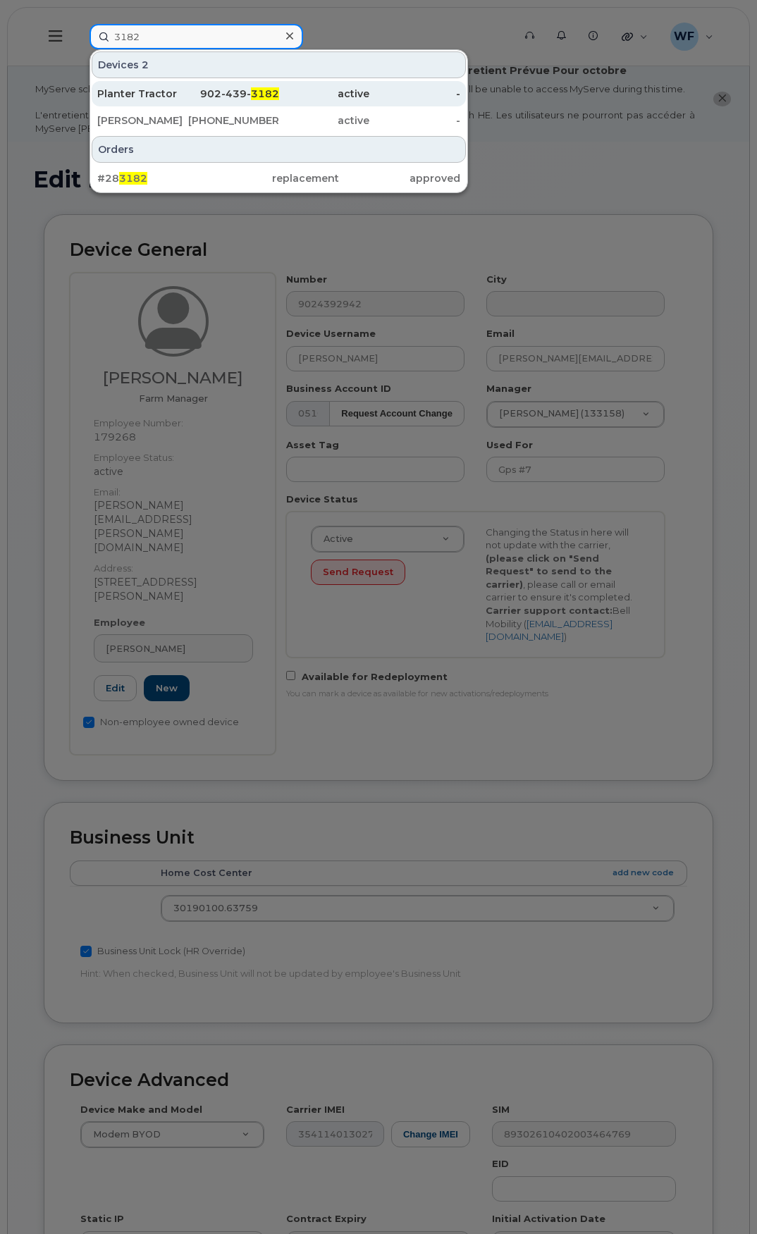
type input "3182"
click at [151, 92] on div "Planter Tractor" at bounding box center [142, 94] width 91 height 14
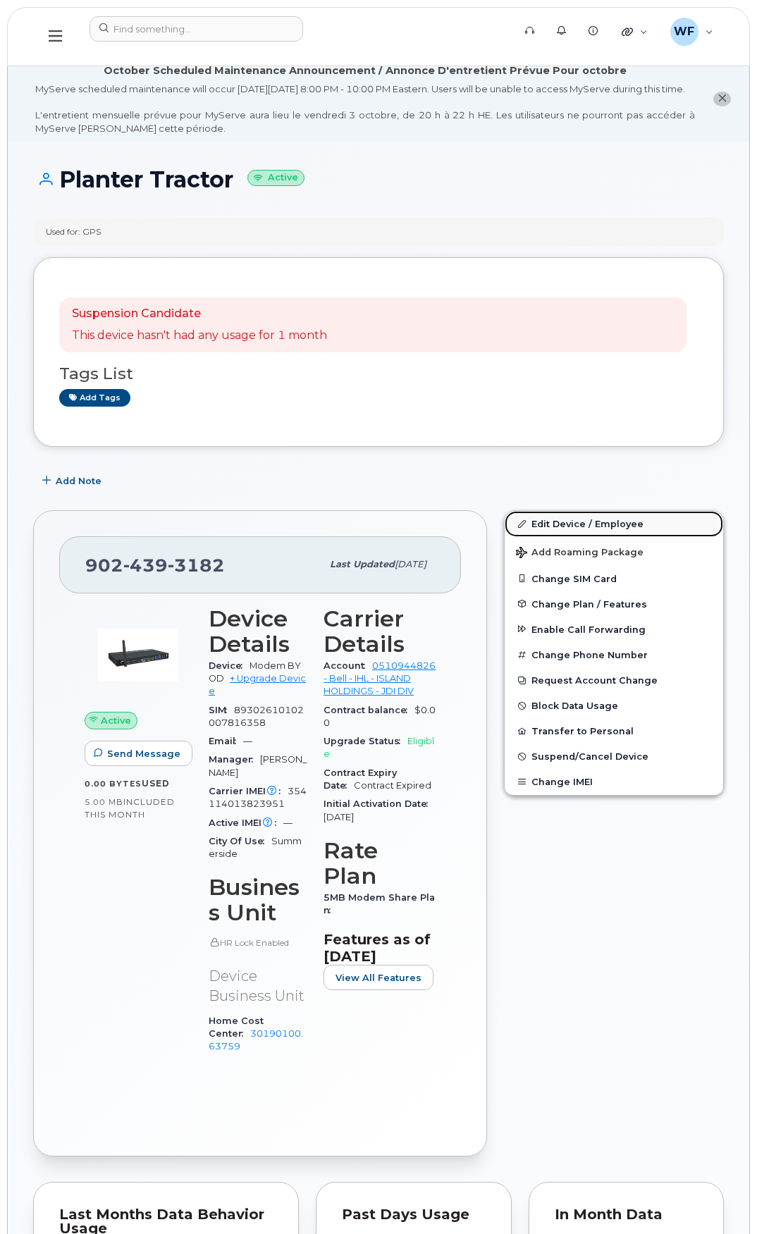
click at [590, 535] on link "Edit Device / Employee" at bounding box center [613, 523] width 218 height 25
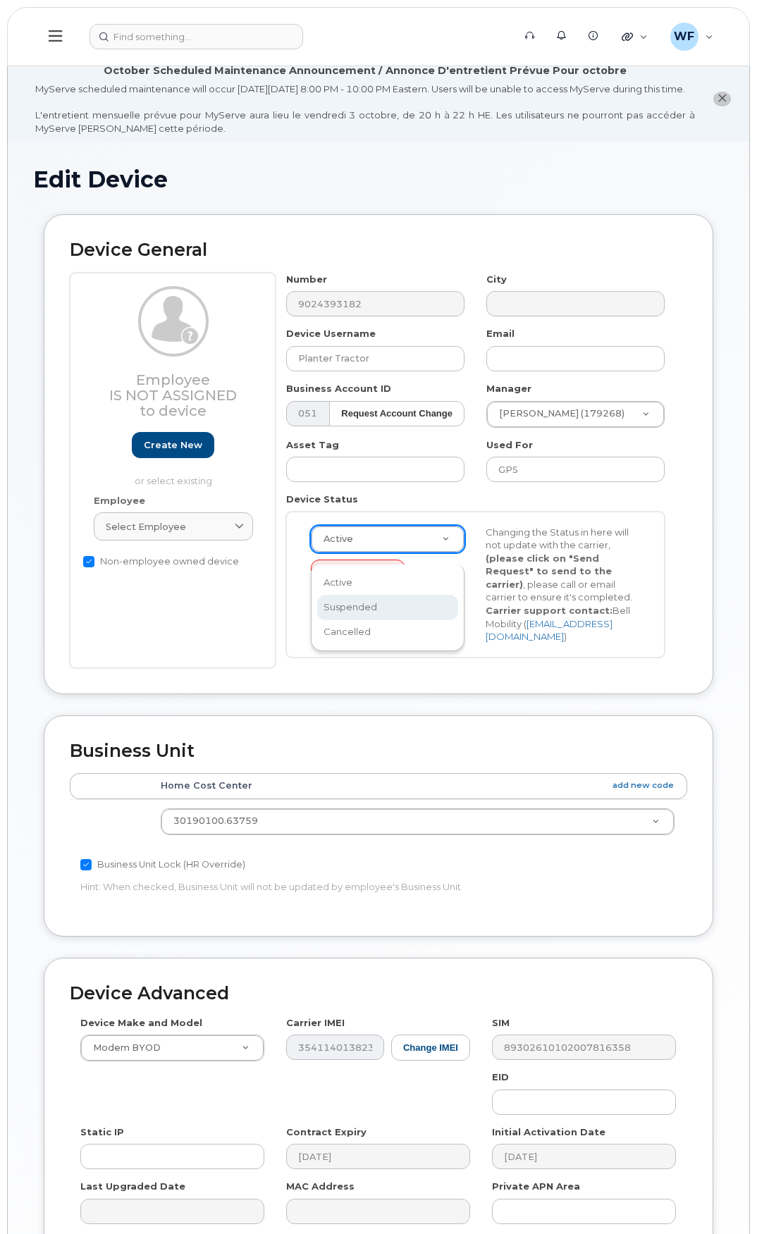
select select "suspended"
click at [359, 585] on button "Send Request" at bounding box center [358, 572] width 94 height 26
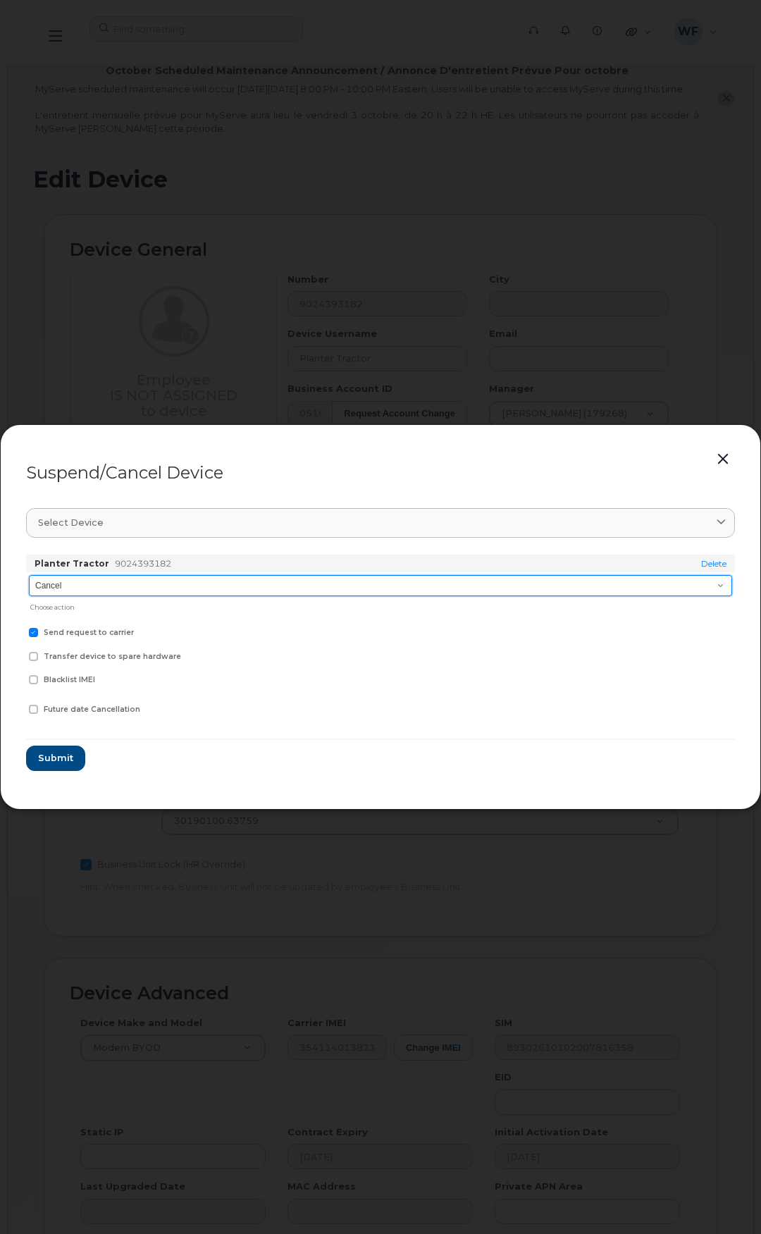
click at [137, 584] on select "Cancel Suspend - Extend Suspension Suspend - Reduced Rate Suspend - Full Rate S…" at bounding box center [380, 585] width 703 height 21
select select "[object Object]"
click at [29, 575] on select "Cancel Suspend - Extend Suspension Suspend - Reduced Rate Suspend - Full Rate S…" at bounding box center [380, 585] width 703 height 21
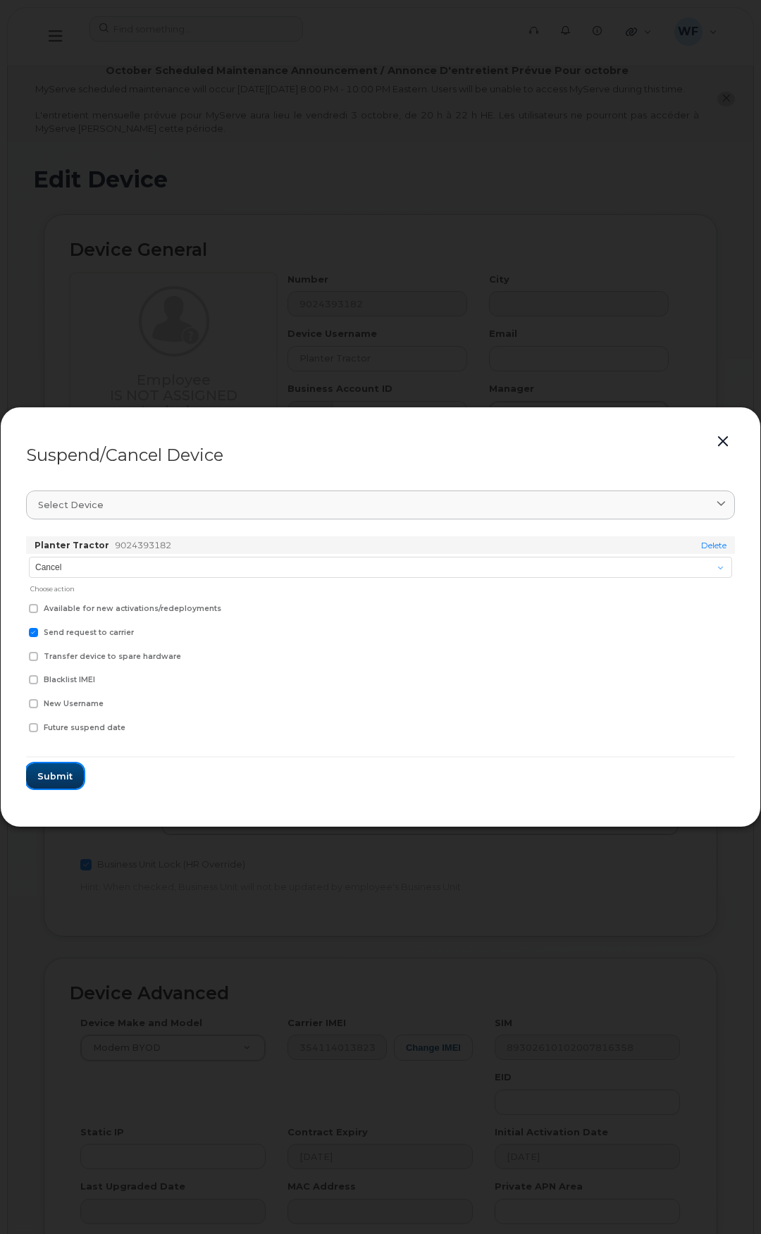
click at [64, 772] on span "Submit" at bounding box center [54, 775] width 35 height 13
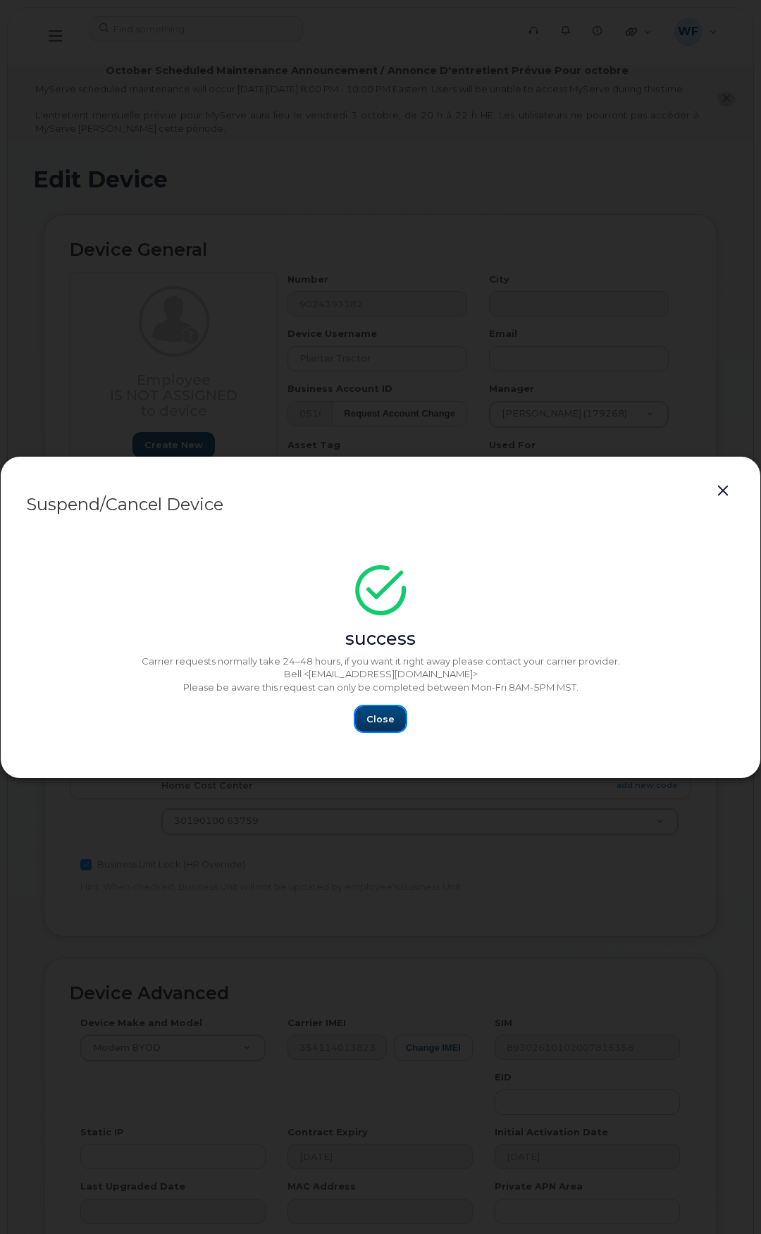
click at [389, 710] on button "Close" at bounding box center [380, 718] width 51 height 25
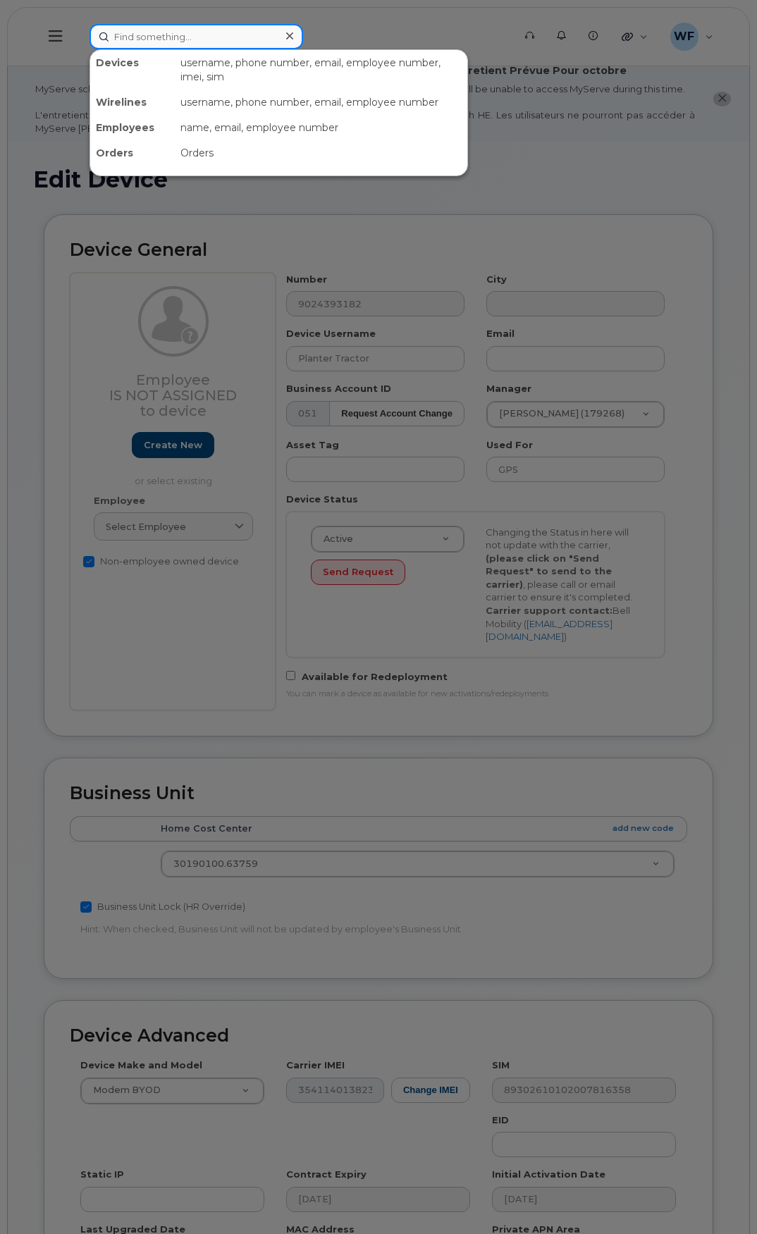
click at [173, 30] on input at bounding box center [195, 36] width 213 height 25
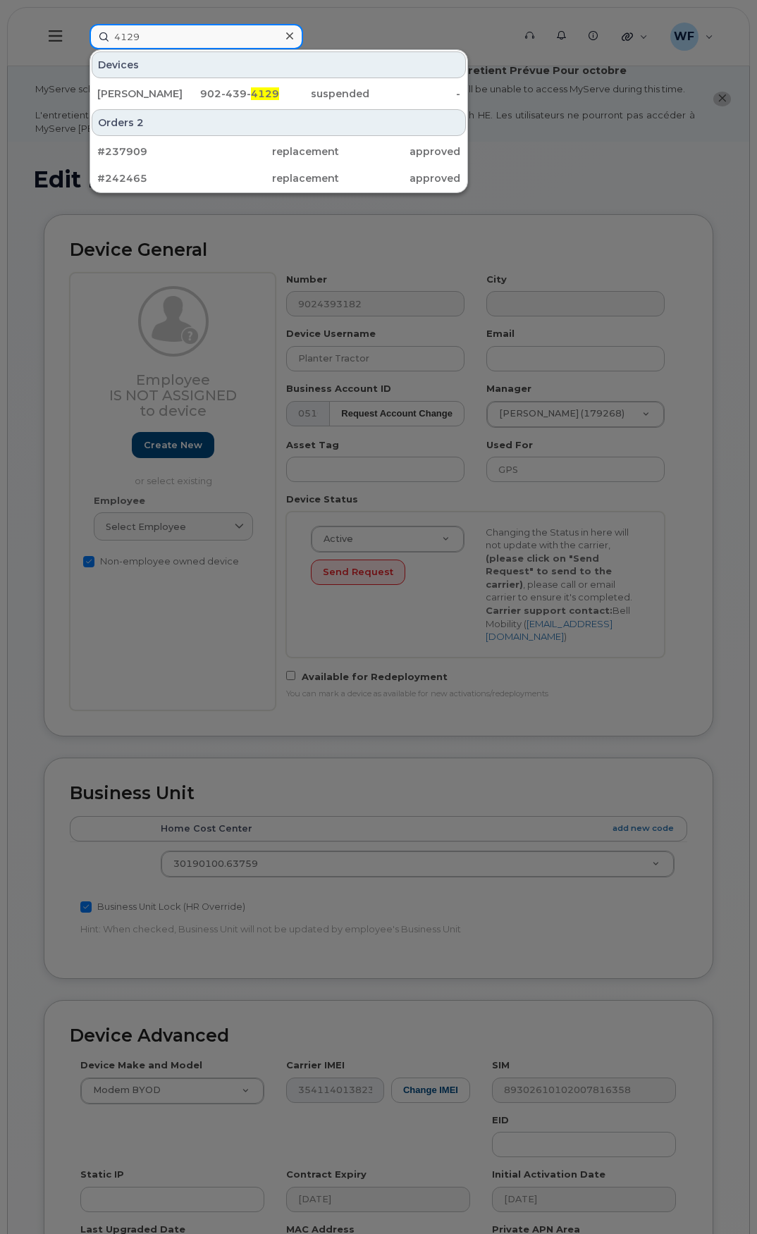
type input "4129"
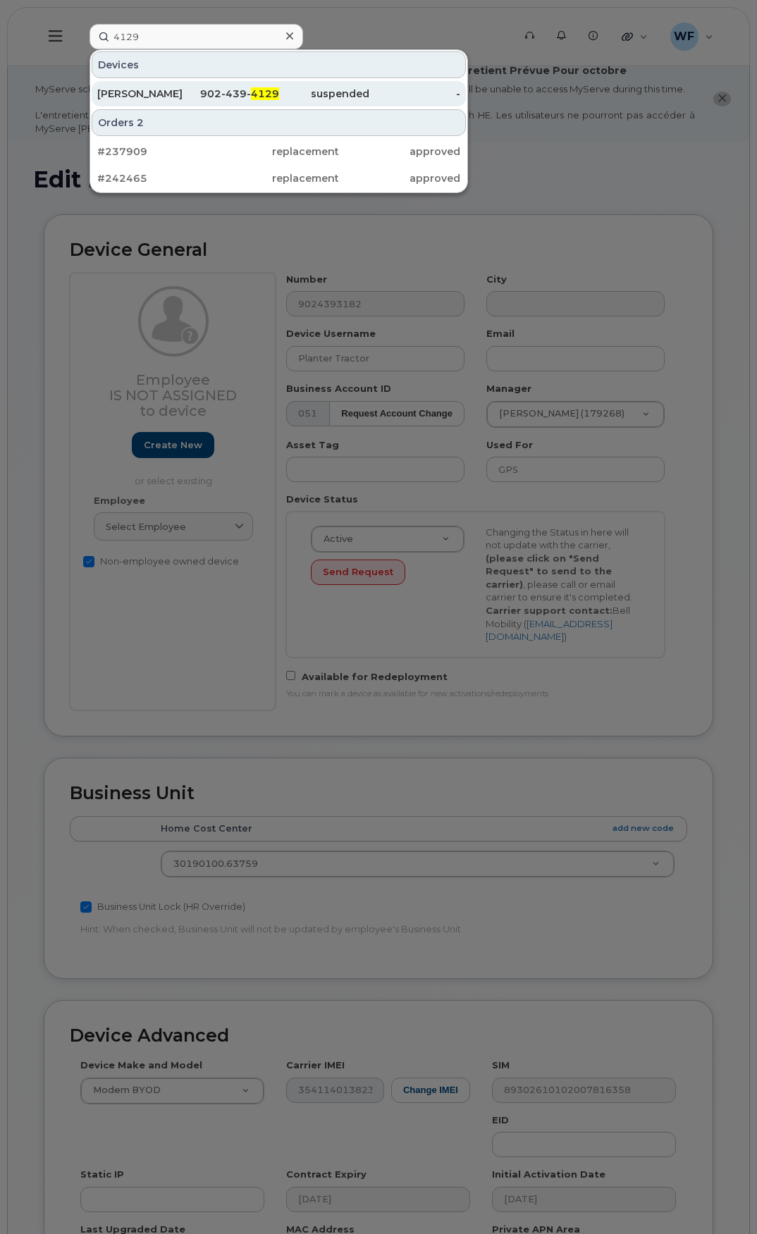
drag, startPoint x: 147, startPoint y: 87, endPoint x: 137, endPoint y: 89, distance: 10.1
click at [137, 89] on div "[PERSON_NAME]" at bounding box center [142, 94] width 91 height 14
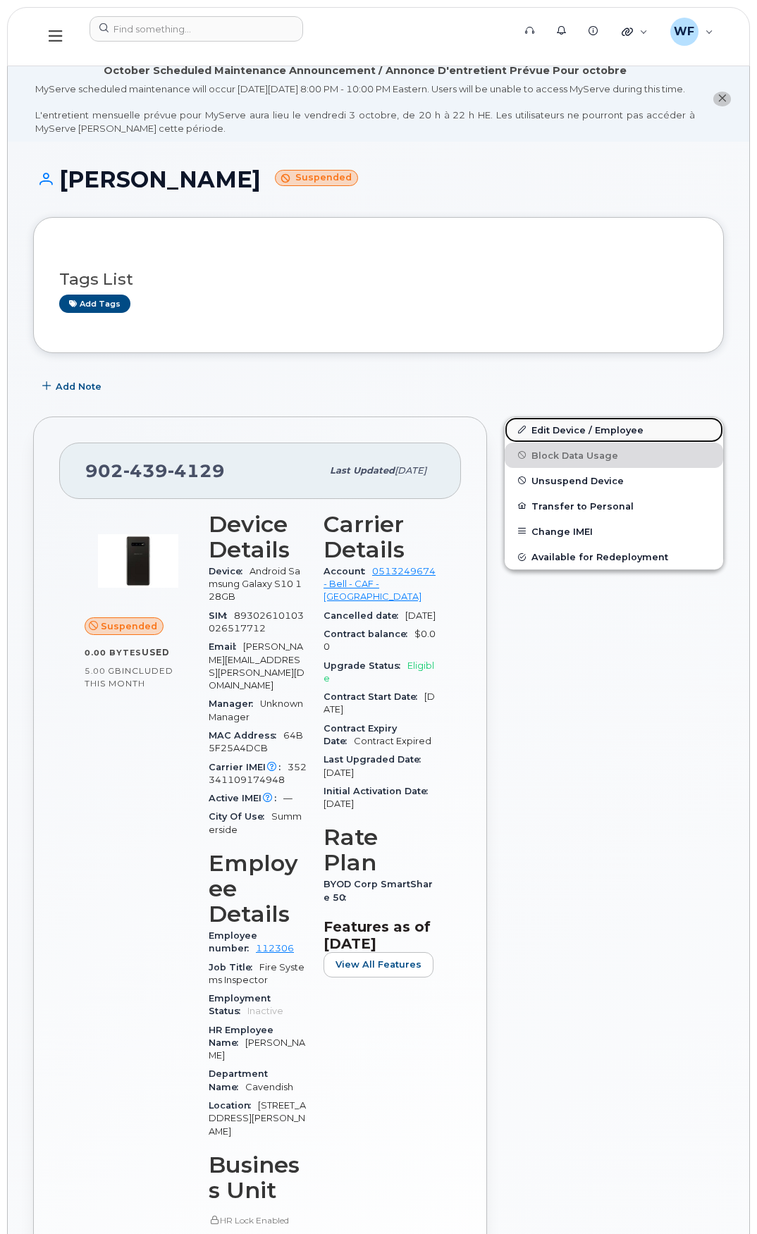
click at [564, 439] on link "Edit Device / Employee" at bounding box center [613, 429] width 218 height 25
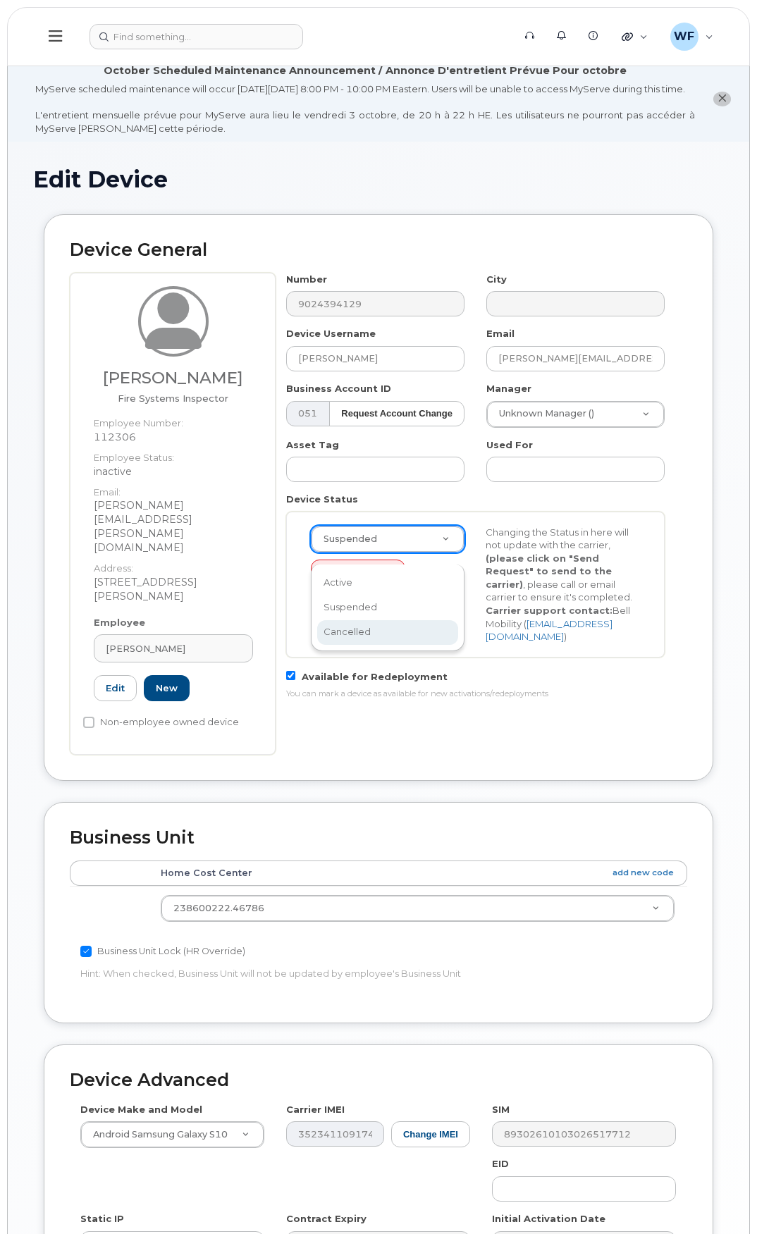
select select "cancelled"
click at [354, 585] on button "Send Request" at bounding box center [358, 572] width 94 height 26
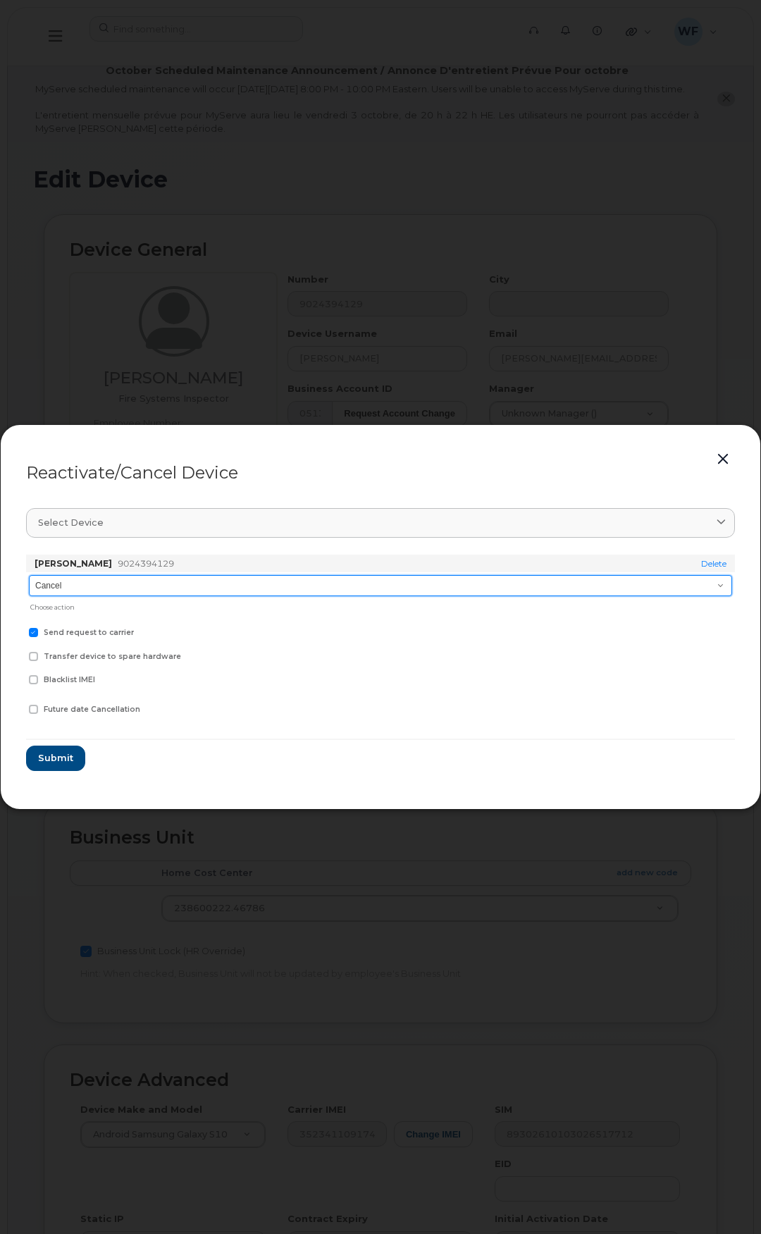
click at [39, 578] on select "Cancel Suspend - Extend Suspension Reactivate" at bounding box center [380, 585] width 703 height 21
click at [29, 575] on select "Cancel Suspend - Extend Suspension Reactivate" at bounding box center [380, 585] width 703 height 21
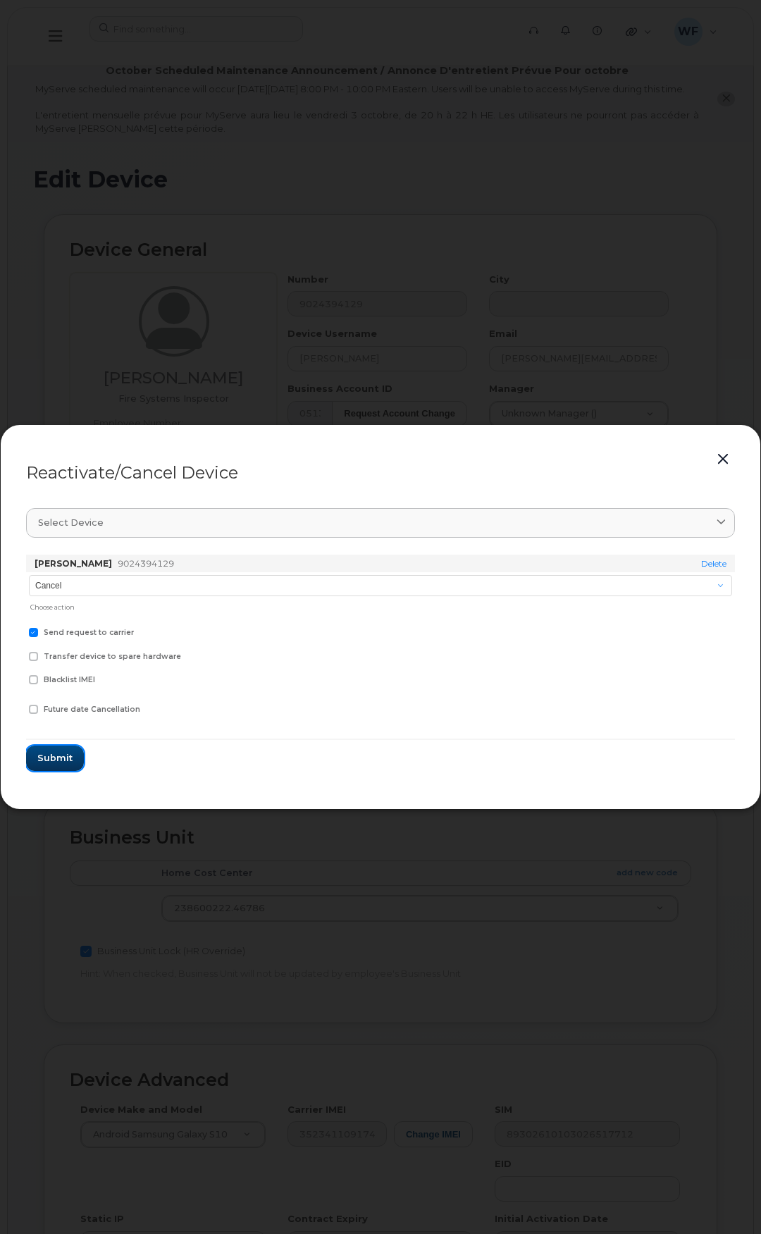
click at [77, 750] on button "Submit" at bounding box center [55, 757] width 58 height 25
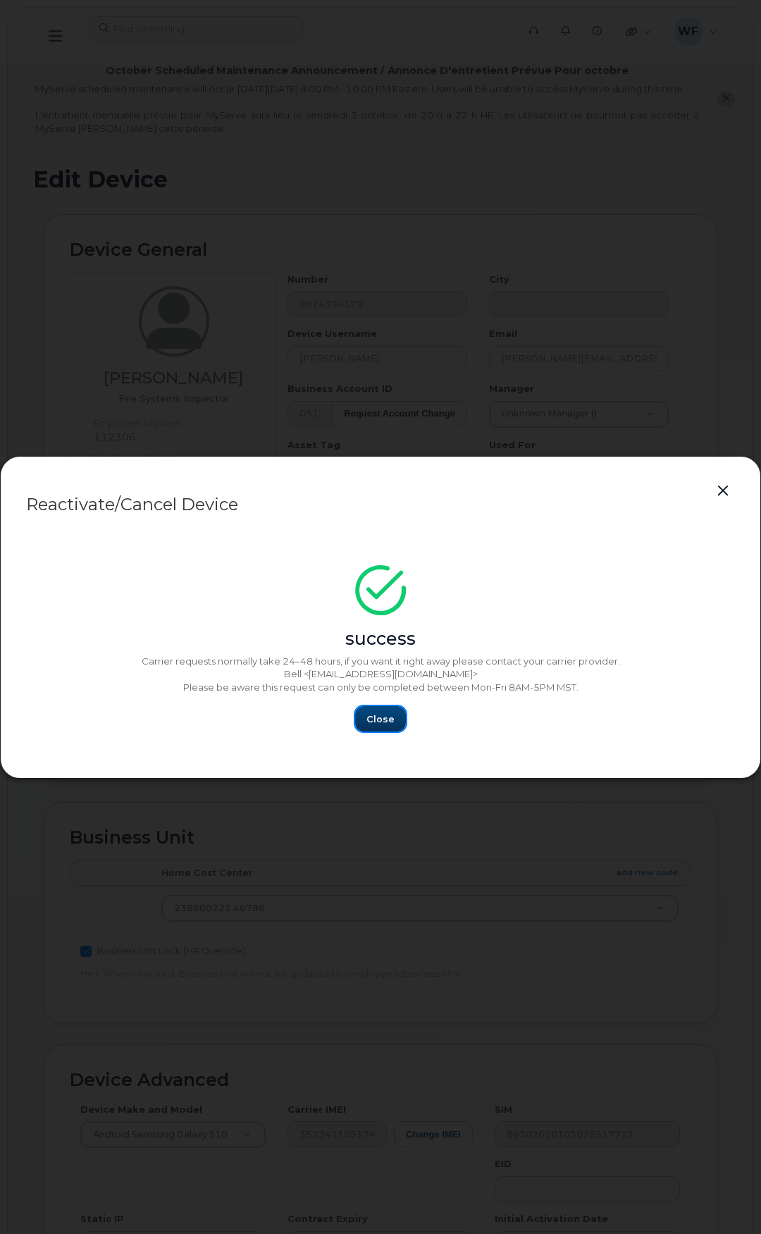
drag, startPoint x: 378, startPoint y: 724, endPoint x: 60, endPoint y: 13, distance: 779.5
click at [378, 724] on span "Close" at bounding box center [380, 718] width 28 height 13
click at [392, 719] on span "Close" at bounding box center [380, 718] width 28 height 13
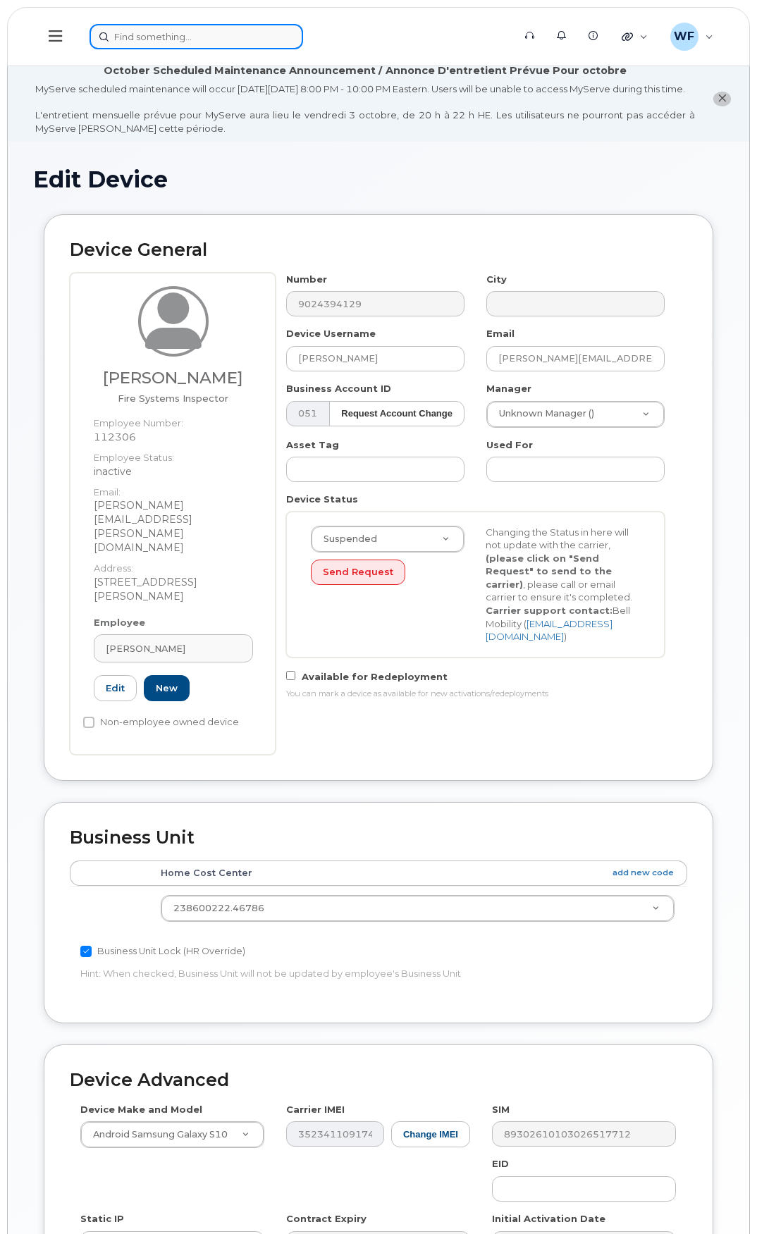
click at [202, 42] on input at bounding box center [195, 36] width 213 height 25
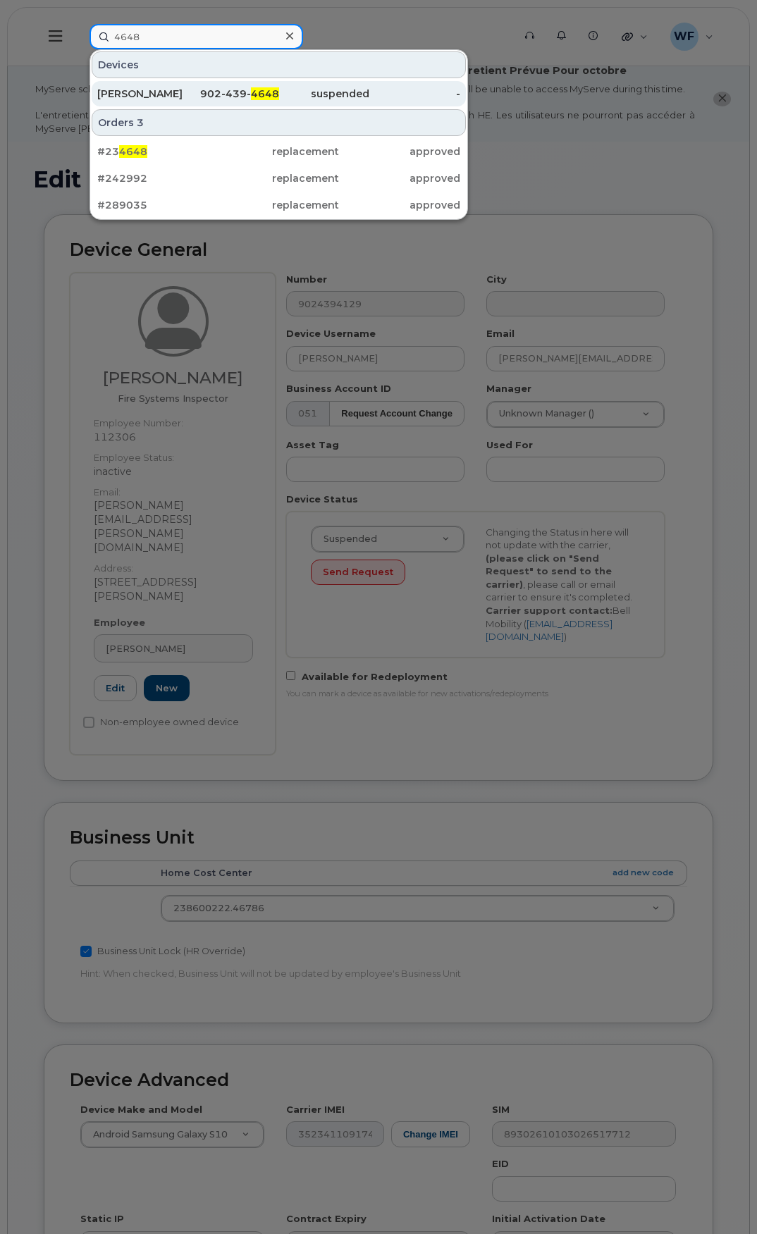
type input "4648"
click at [157, 91] on div "[PERSON_NAME]" at bounding box center [142, 94] width 91 height 14
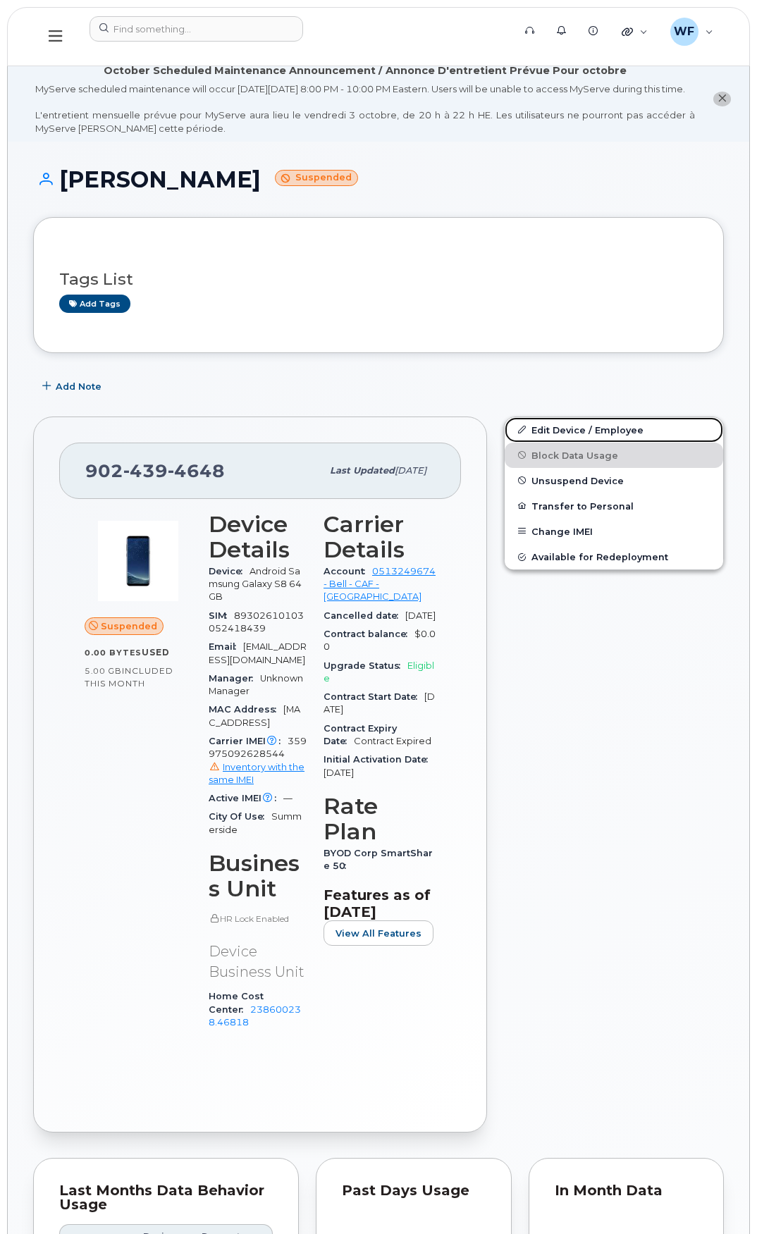
drag, startPoint x: 566, startPoint y: 437, endPoint x: 417, endPoint y: 478, distance: 154.8
click at [566, 437] on link "Edit Device / Employee" at bounding box center [613, 429] width 218 height 25
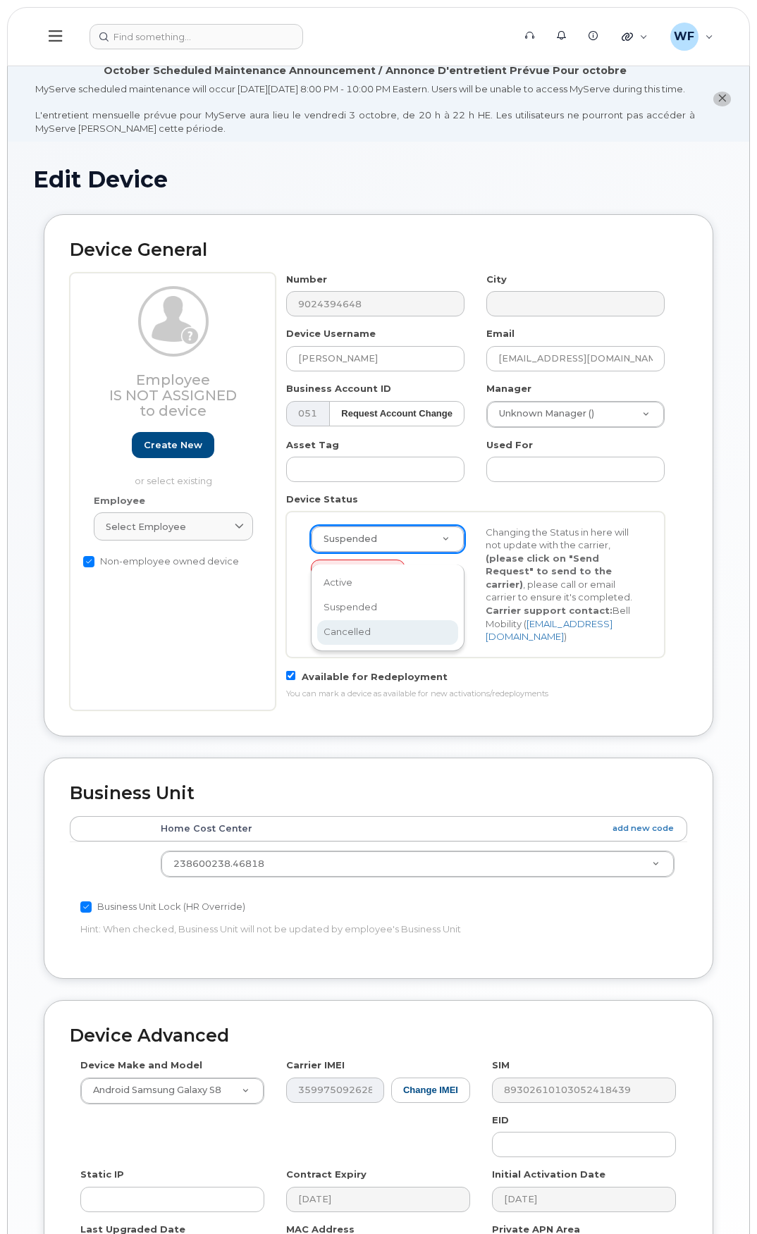
select select "cancelled"
click at [353, 585] on button "Send Request" at bounding box center [358, 572] width 94 height 26
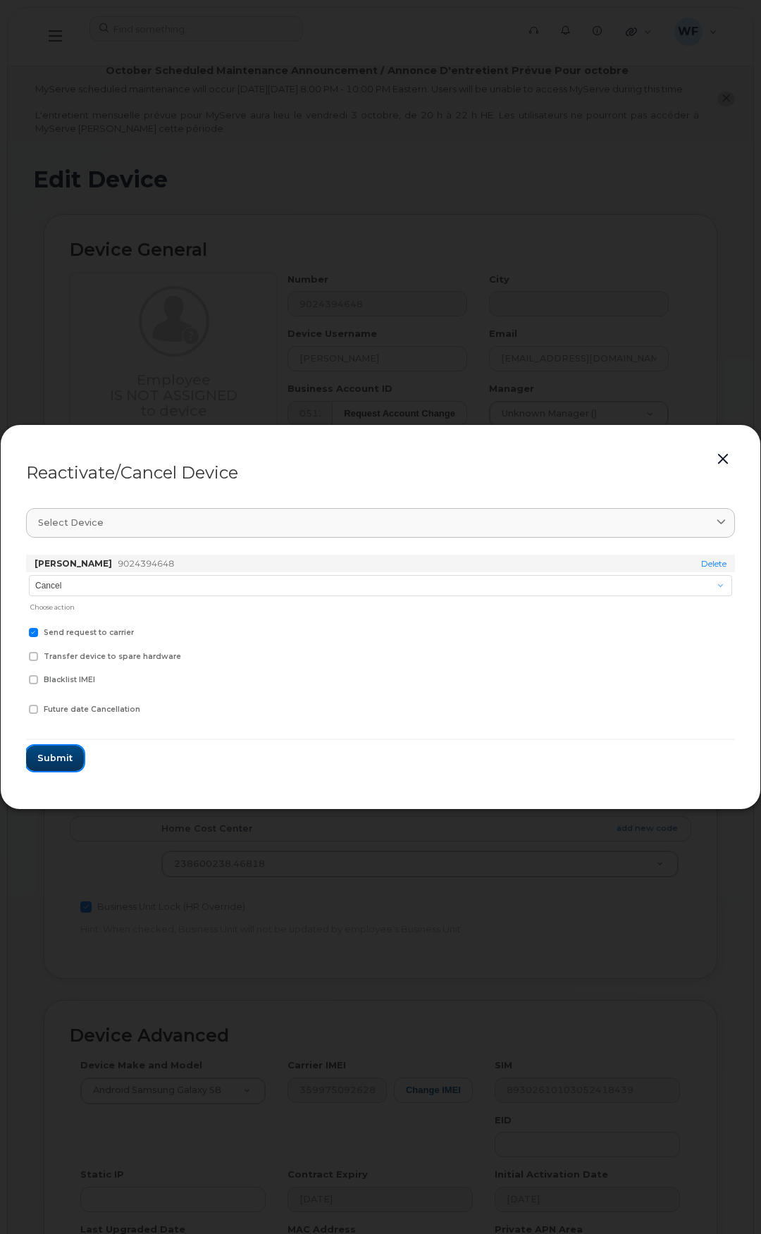
click at [53, 752] on span "Submit" at bounding box center [54, 757] width 35 height 13
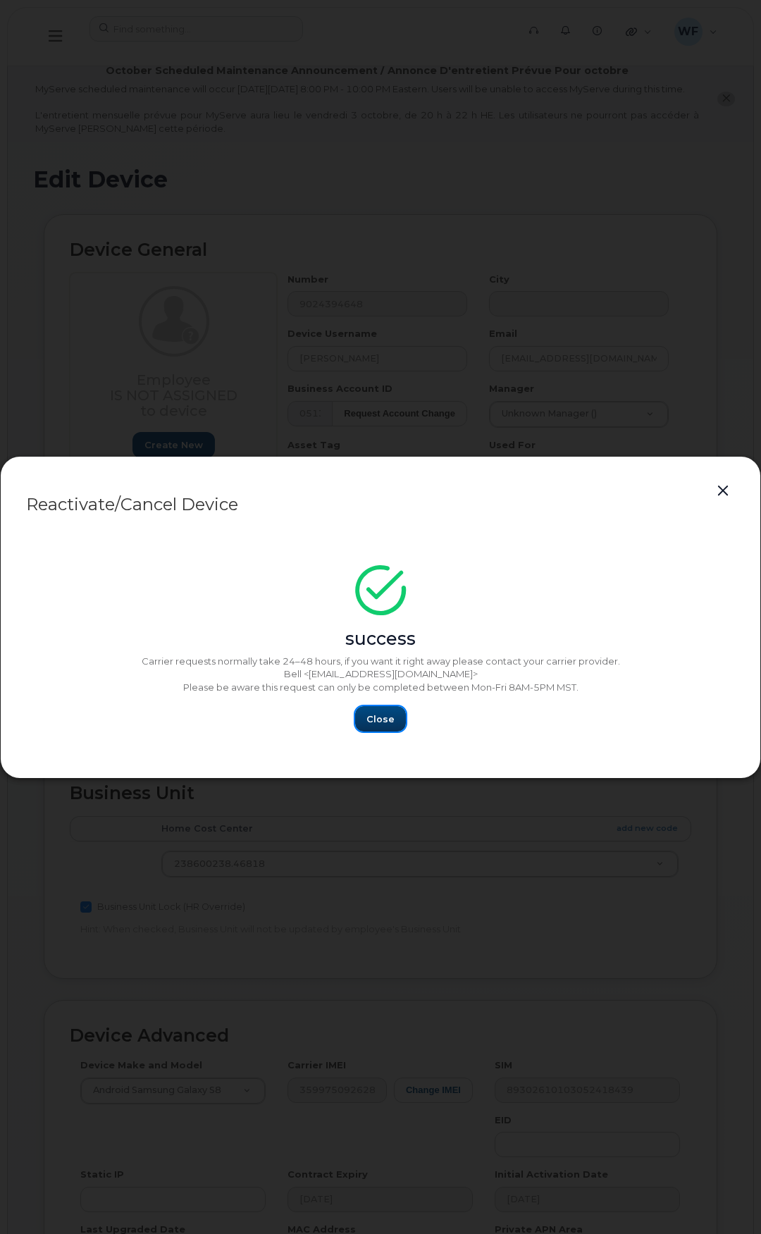
drag, startPoint x: 383, startPoint y: 719, endPoint x: 360, endPoint y: 584, distance: 136.4
click at [381, 718] on span "Close" at bounding box center [380, 718] width 28 height 13
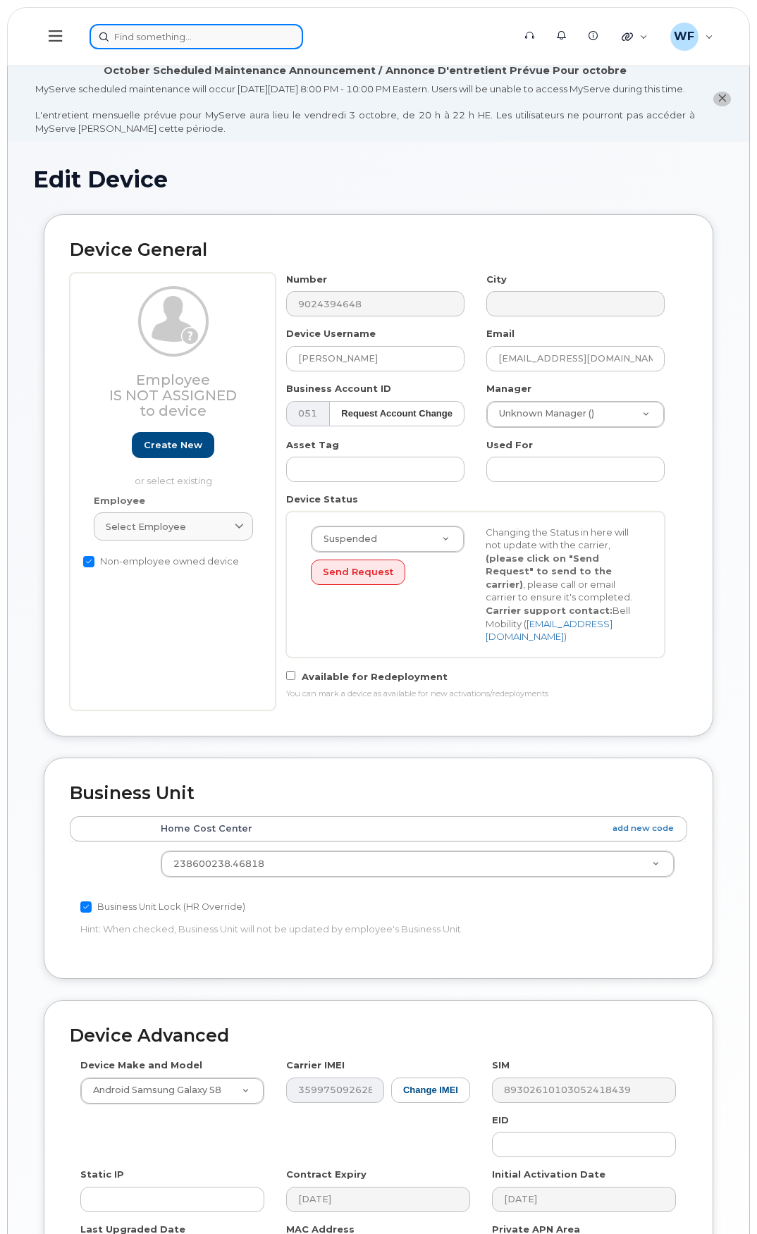
click at [188, 41] on input at bounding box center [195, 36] width 213 height 25
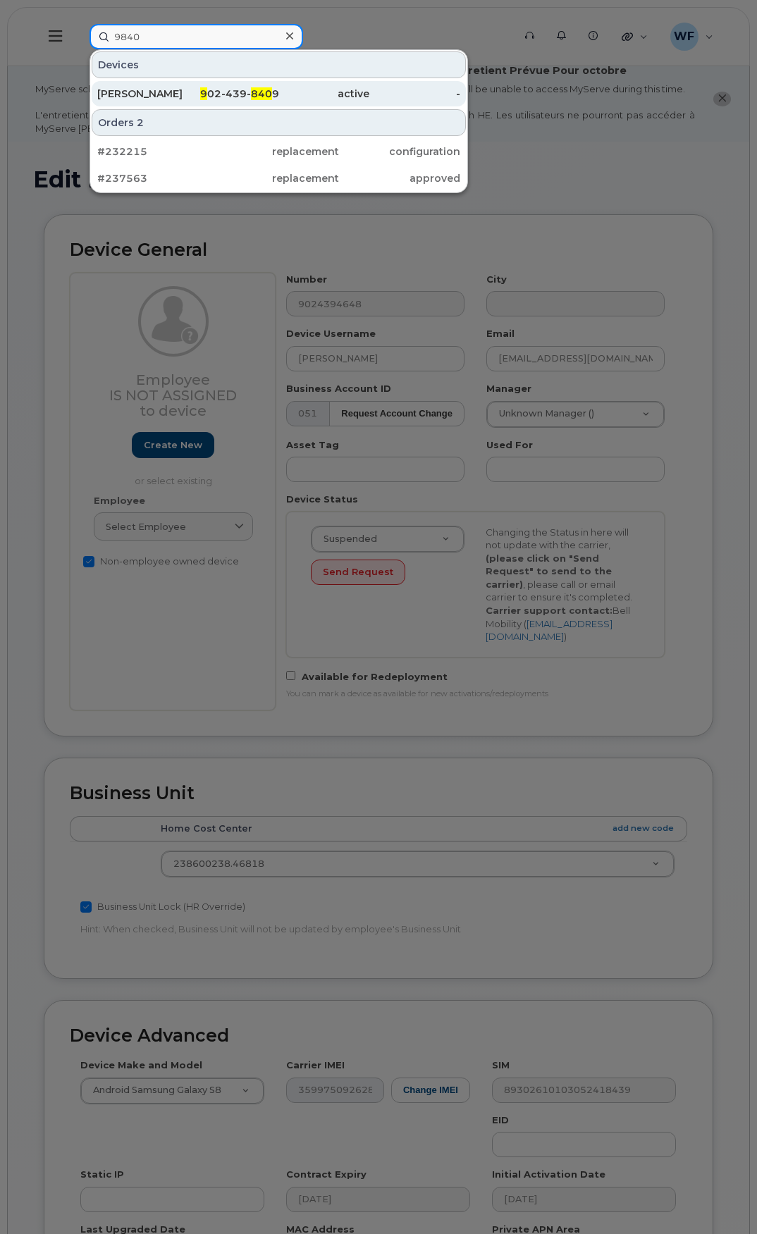
type input "9840"
click at [151, 87] on div "Kenneth Mckenna" at bounding box center [142, 94] width 91 height 14
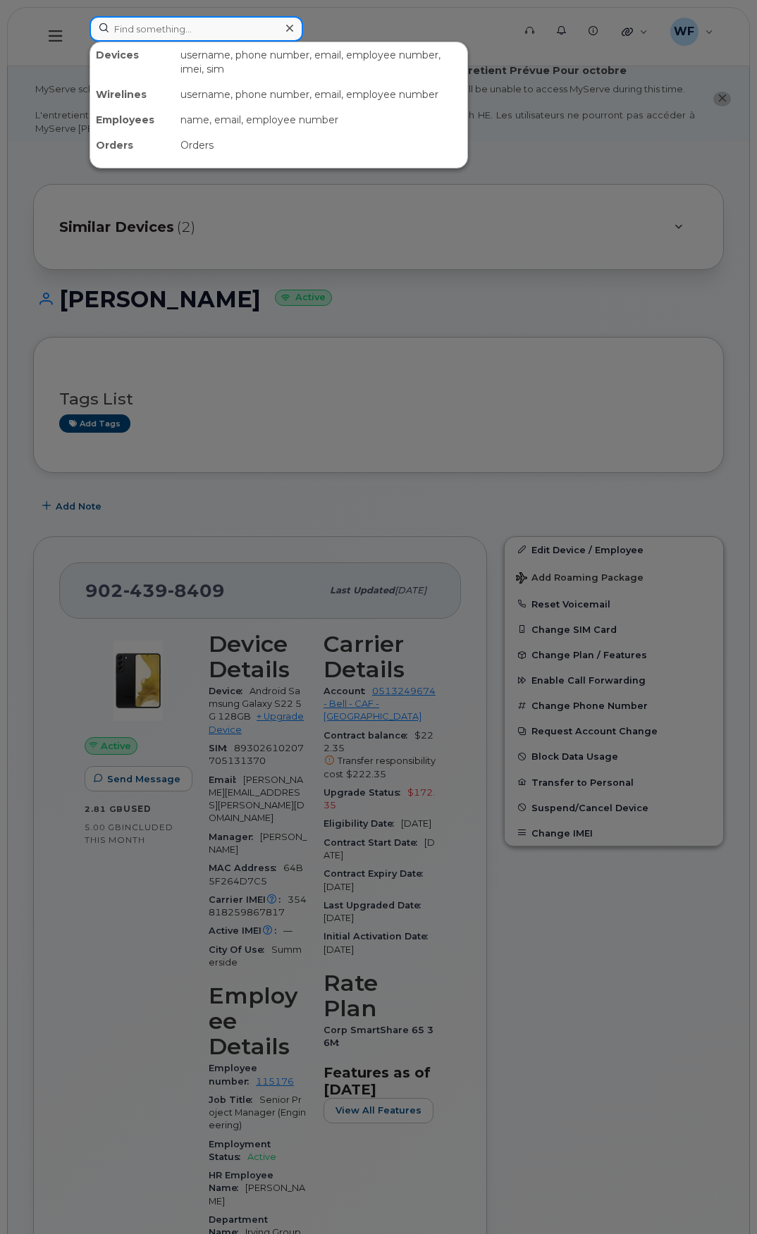
click at [171, 27] on input at bounding box center [195, 28] width 213 height 25
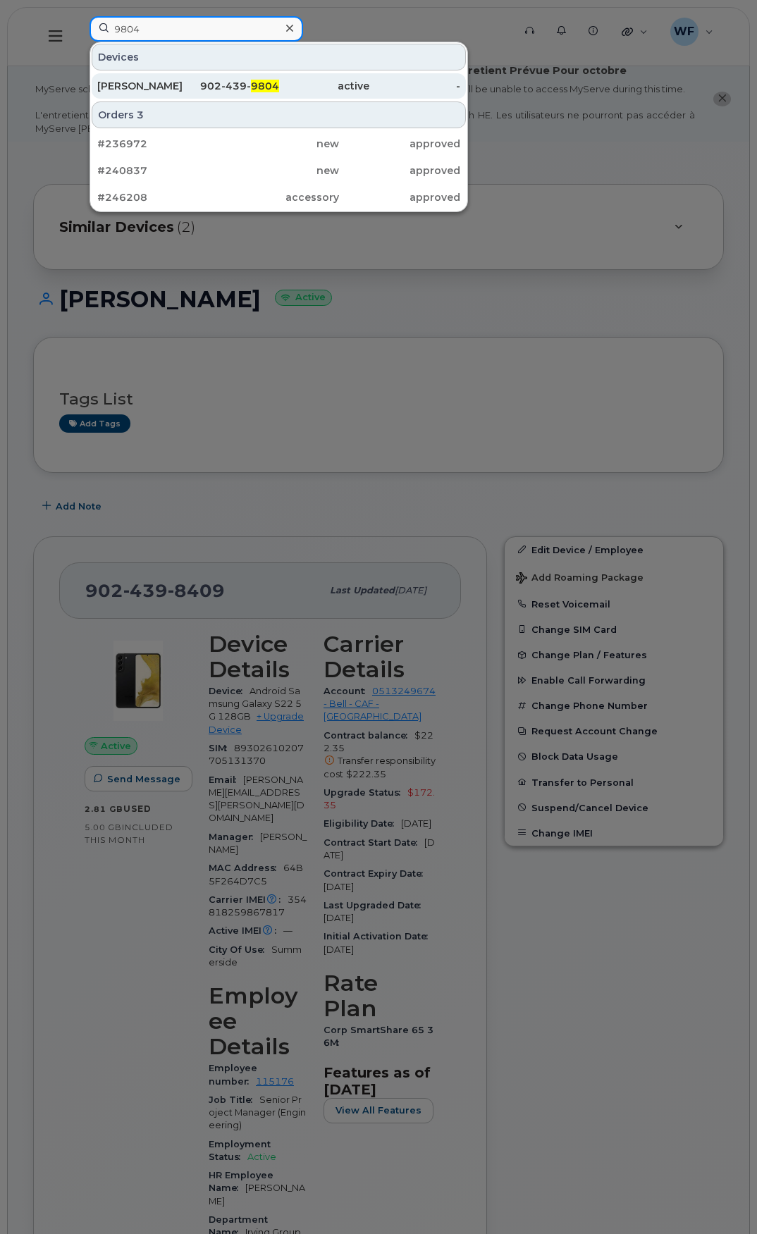
type input "9804"
click at [142, 87] on div "Hans Roets" at bounding box center [142, 86] width 91 height 14
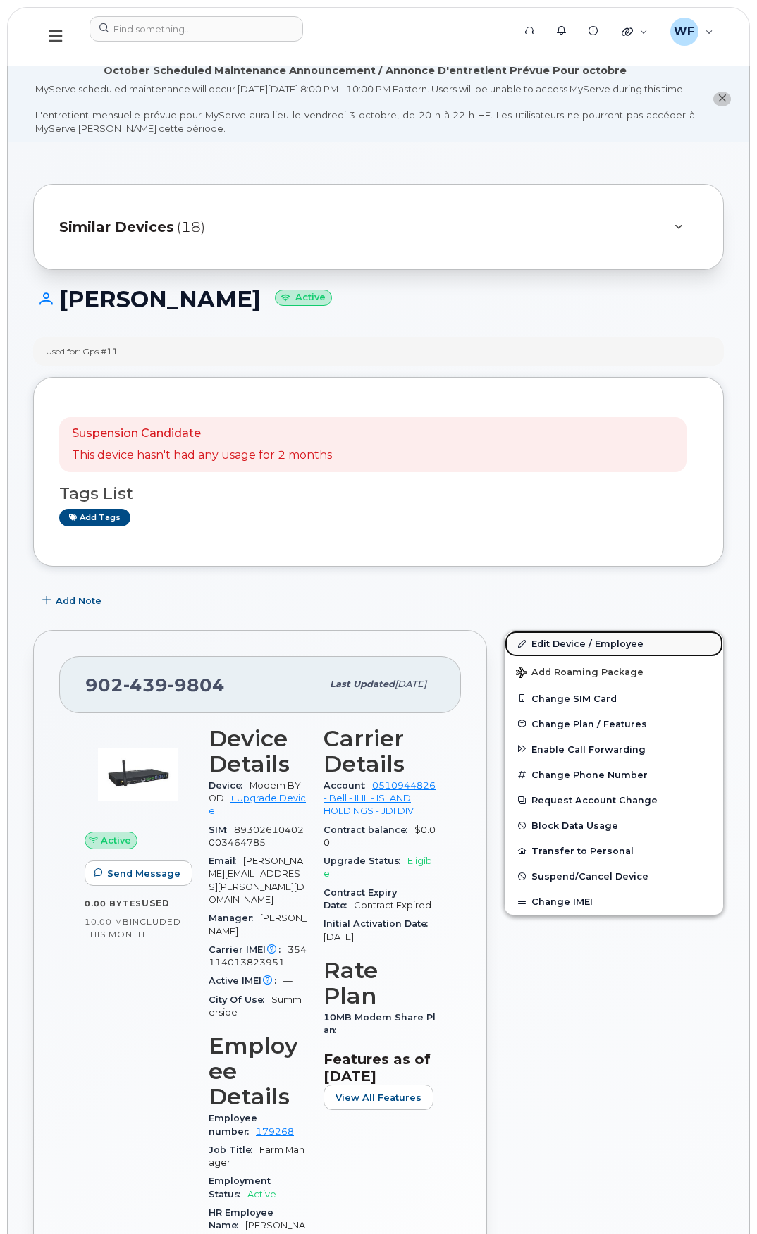
click at [571, 652] on link "Edit Device / Employee" at bounding box center [613, 642] width 218 height 25
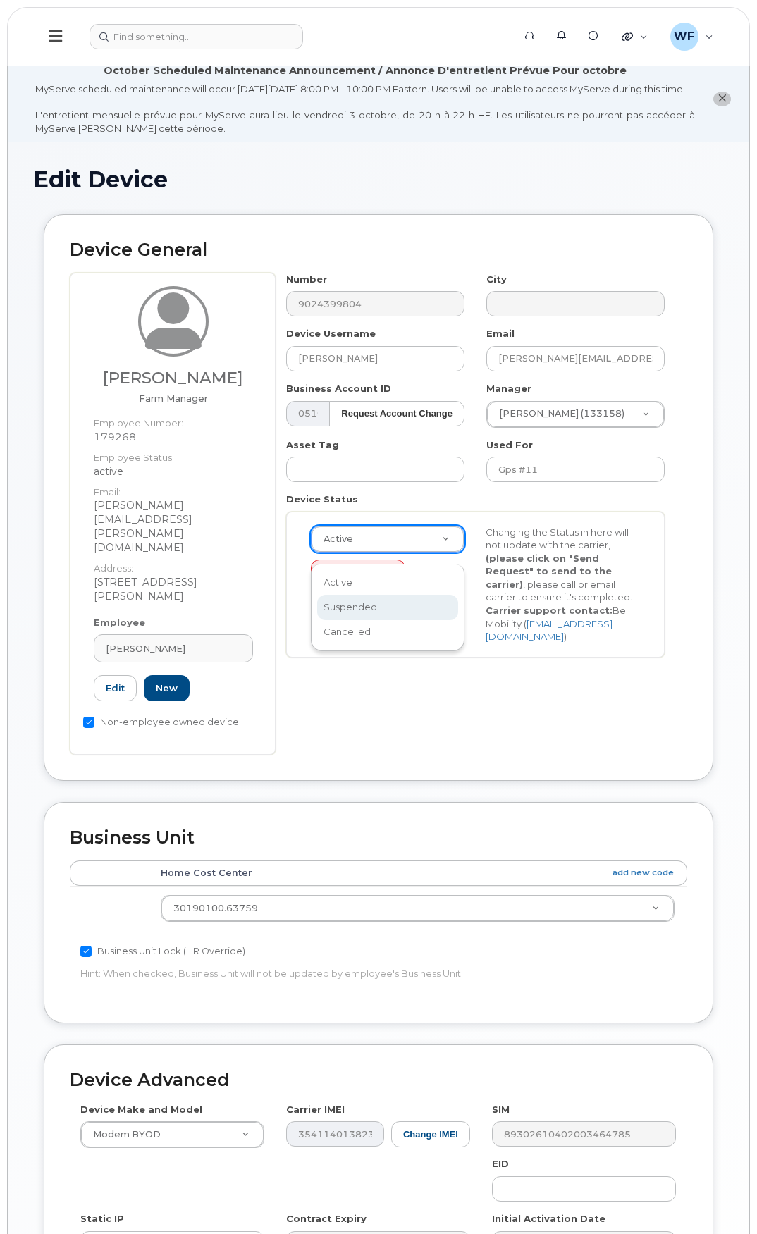
select select "suspended"
click at [355, 585] on button "Send Request" at bounding box center [358, 572] width 94 height 26
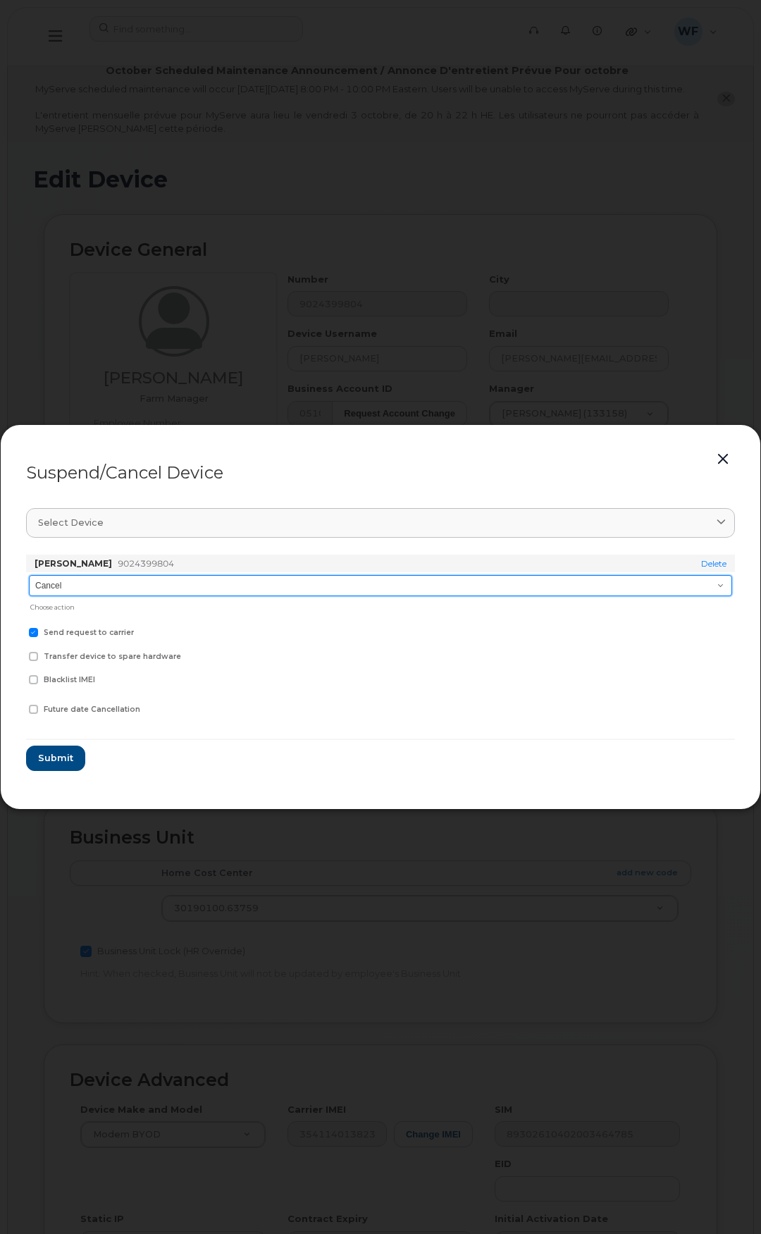
click at [94, 586] on select "Cancel Suspend - Extend Suspension Suspend - Reduced Rate Suspend - Full Rate S…" at bounding box center [380, 585] width 703 height 21
select select "[object Object]"
click at [29, 575] on select "Cancel Suspend - Extend Suspension Suspend - Reduced Rate Suspend - Full Rate S…" at bounding box center [380, 585] width 703 height 21
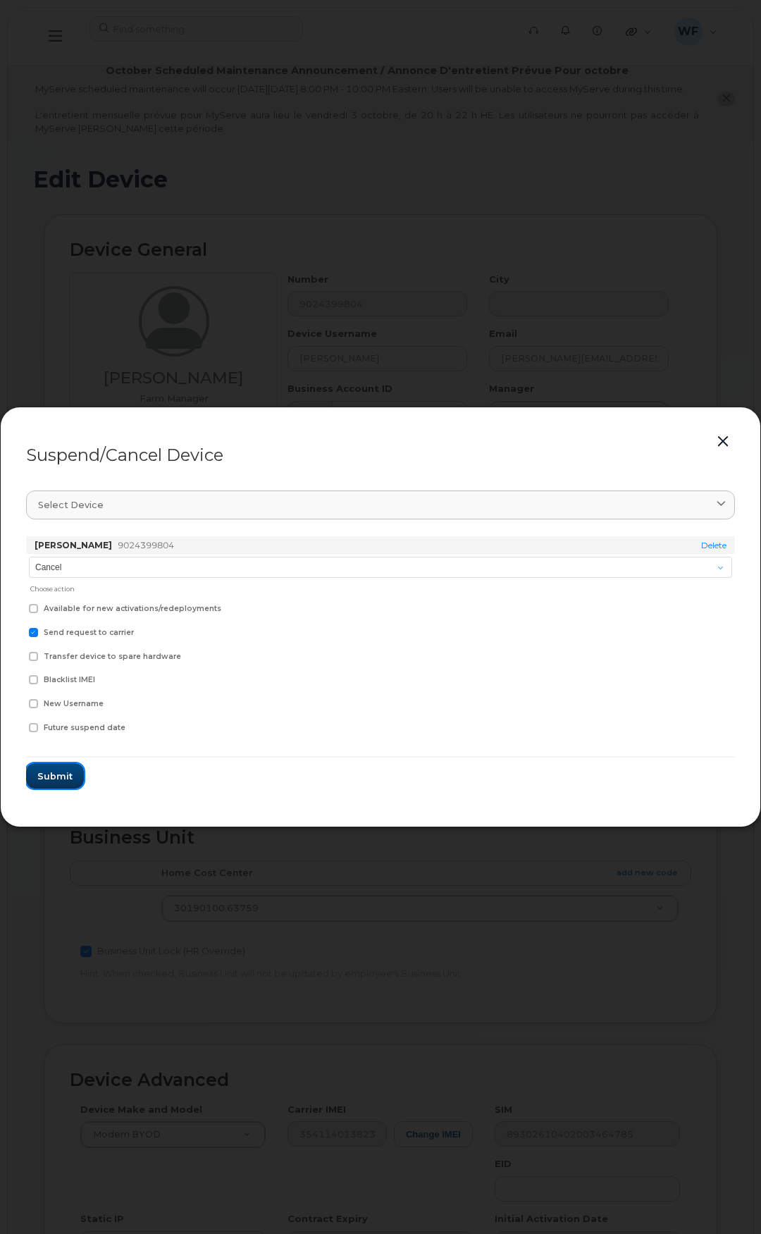
click at [77, 764] on button "Submit" at bounding box center [55, 775] width 58 height 25
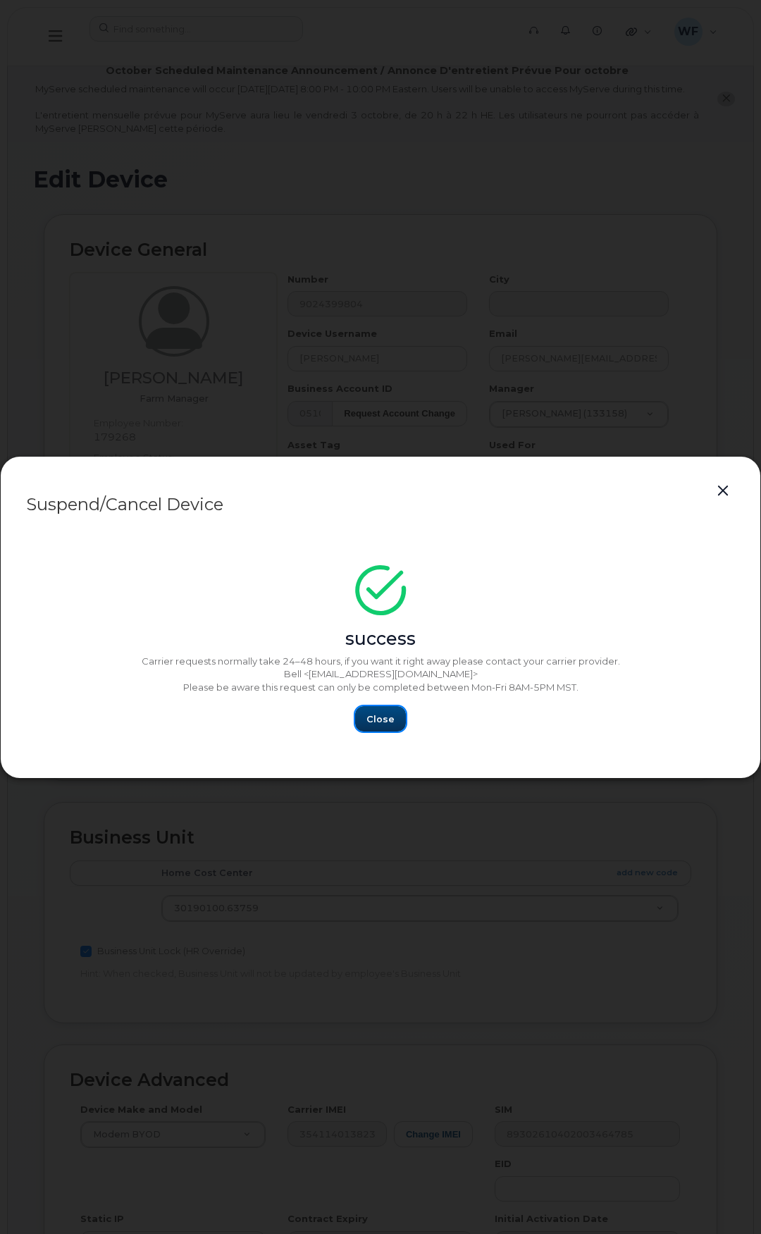
click at [373, 721] on span "Close" at bounding box center [380, 718] width 28 height 13
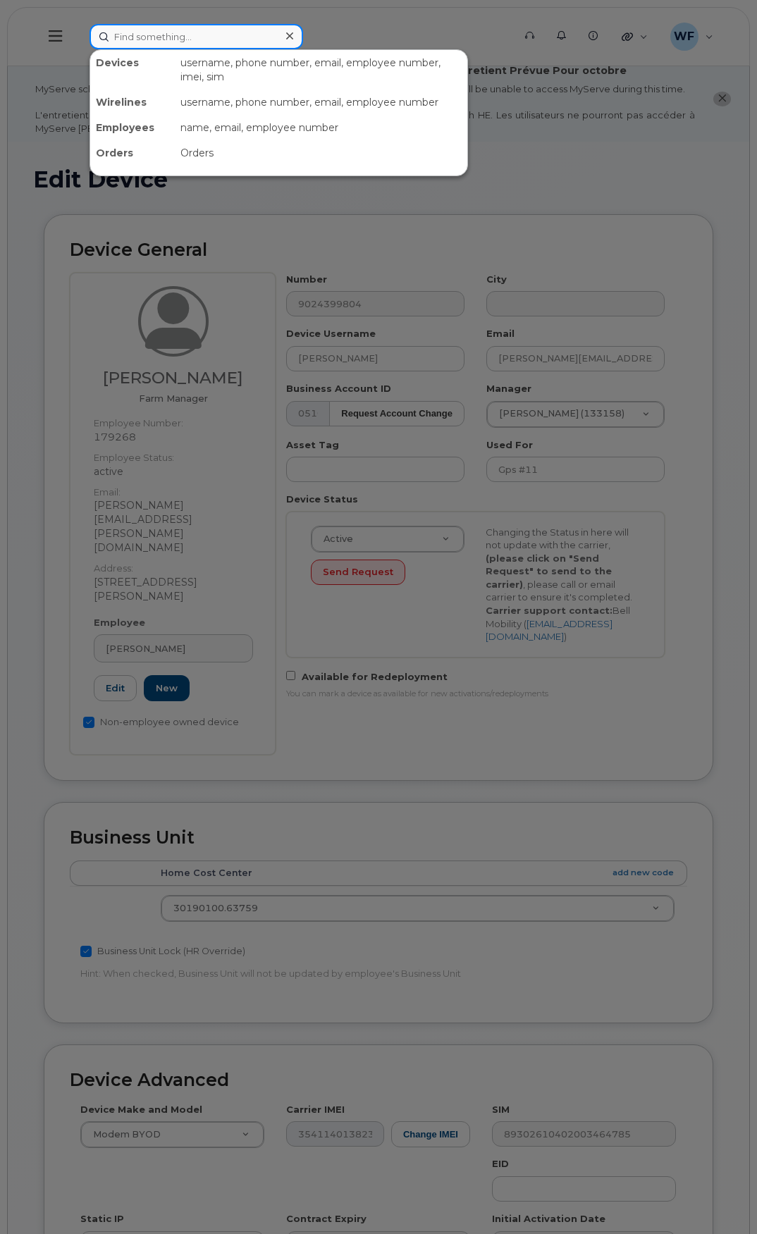
click at [155, 28] on input at bounding box center [195, 36] width 213 height 25
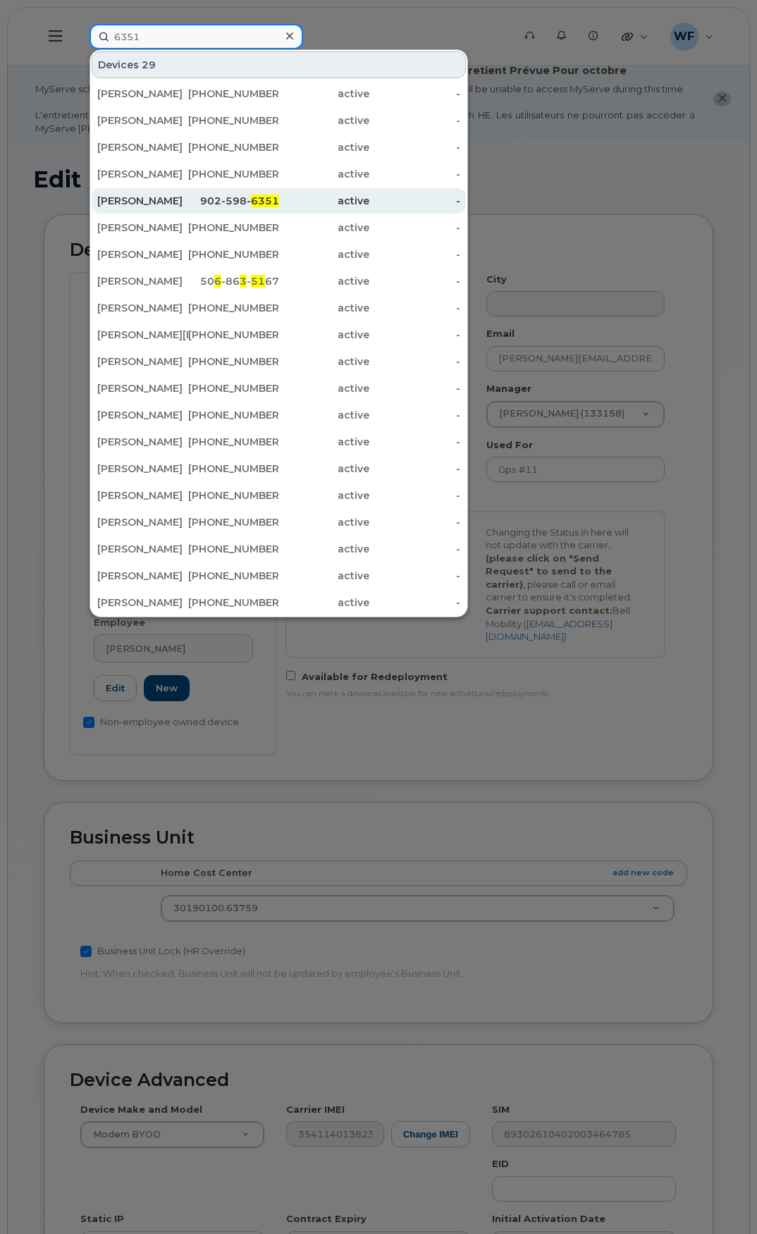
type input "6351"
click at [157, 199] on div "[PERSON_NAME]" at bounding box center [142, 201] width 91 height 14
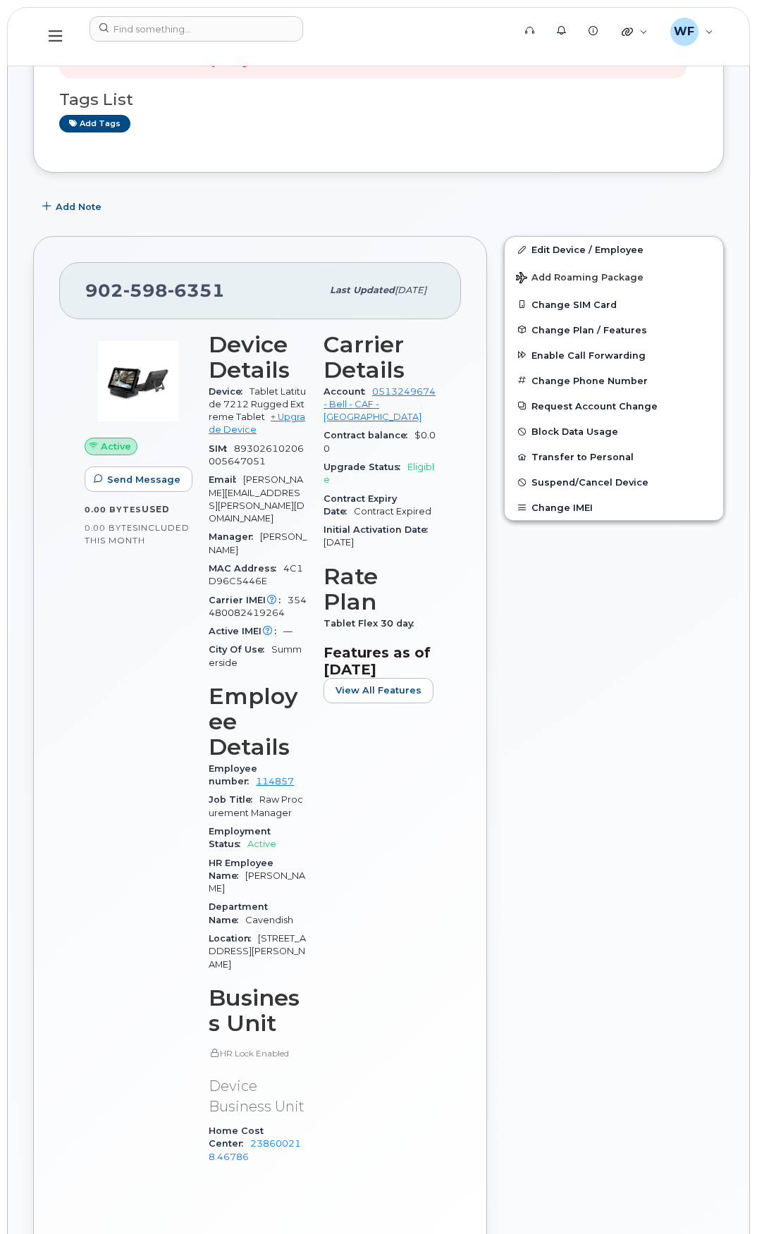
scroll to position [93, 0]
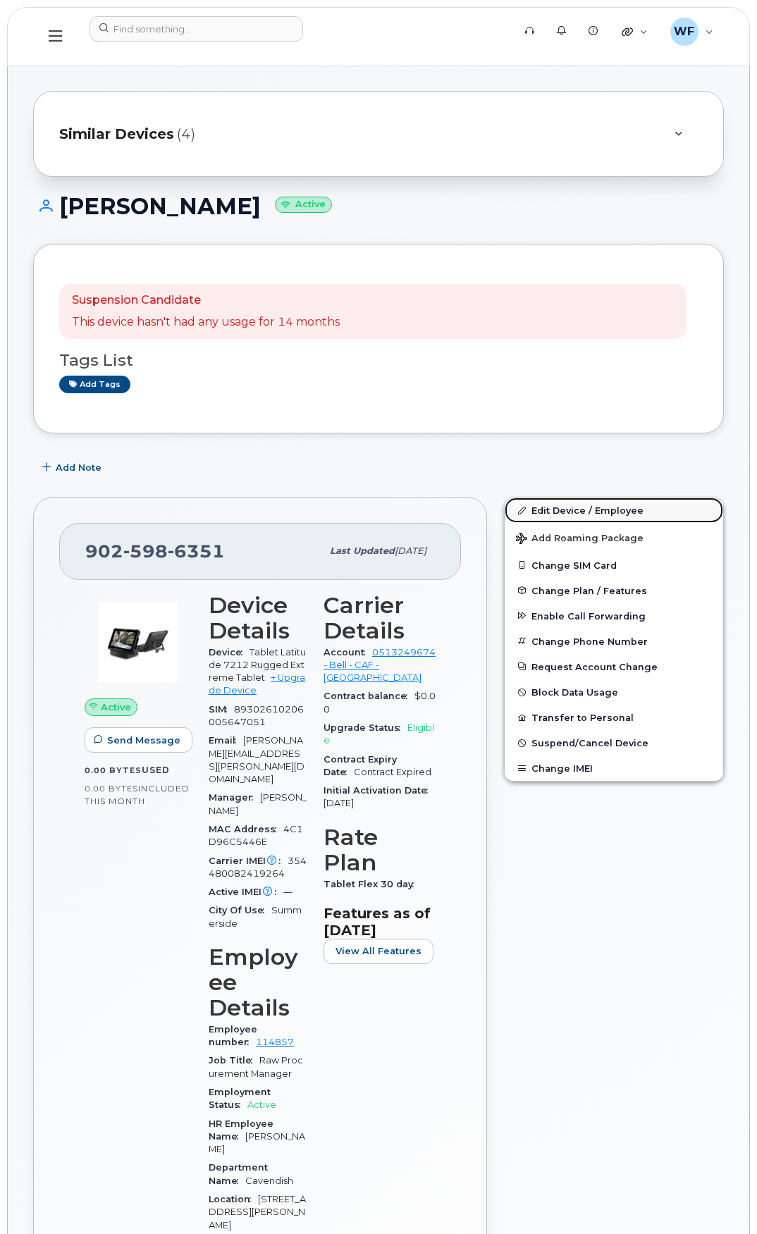
drag, startPoint x: 546, startPoint y: 517, endPoint x: 507, endPoint y: 532, distance: 42.1
click at [546, 517] on link "Edit Device / Employee" at bounding box center [613, 509] width 218 height 25
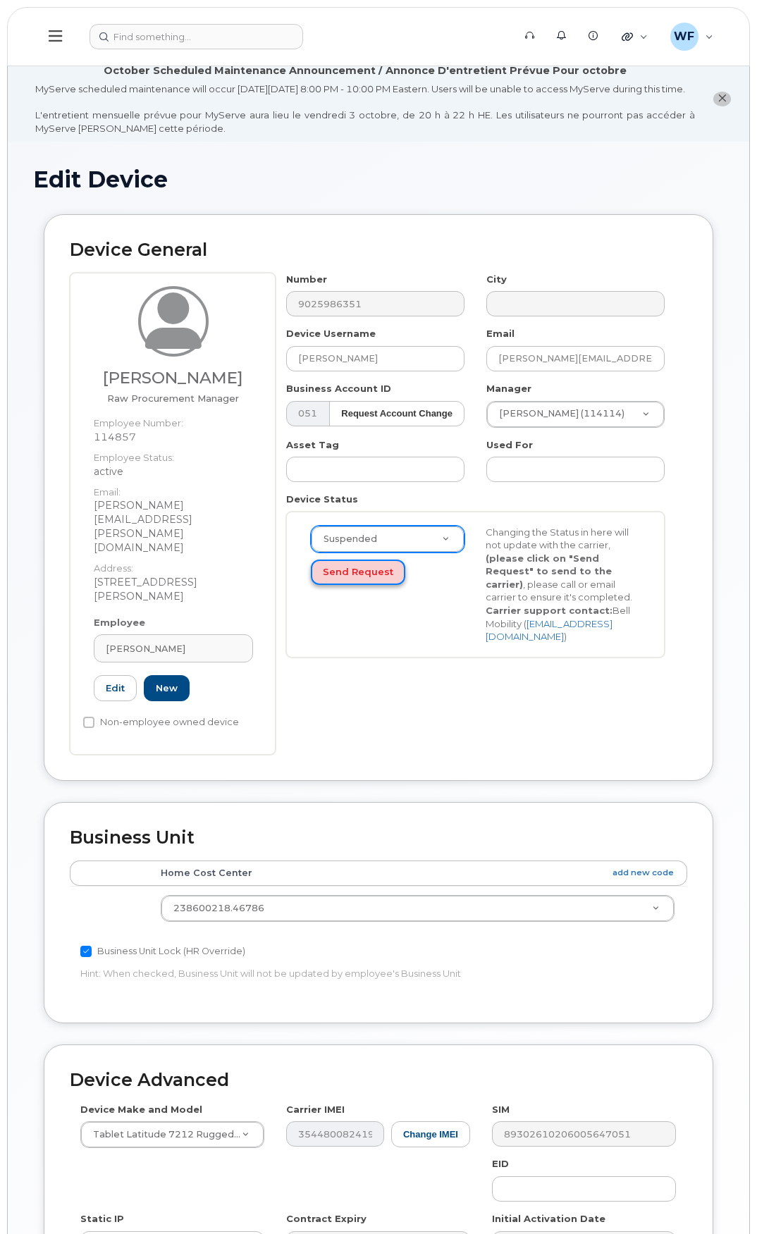
click at [354, 585] on button "Send Request" at bounding box center [358, 572] width 94 height 26
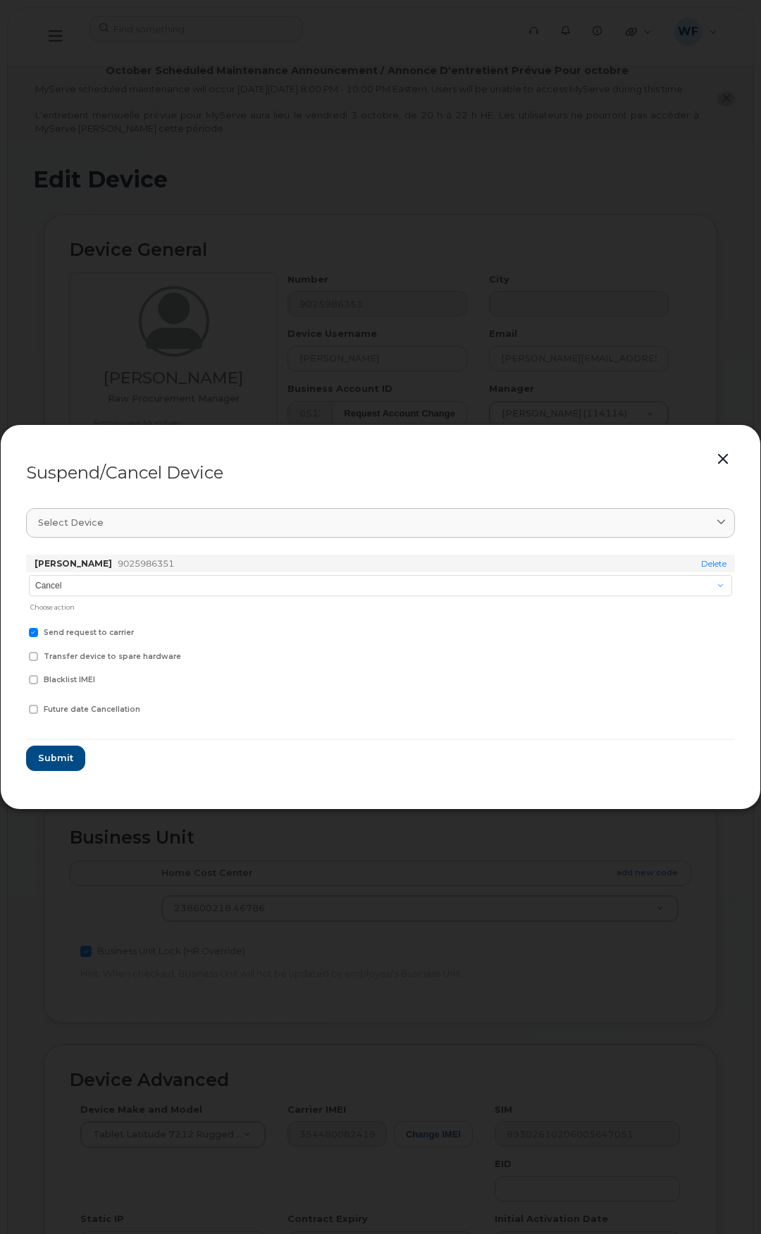
click at [719, 455] on button "button" at bounding box center [722, 459] width 21 height 20
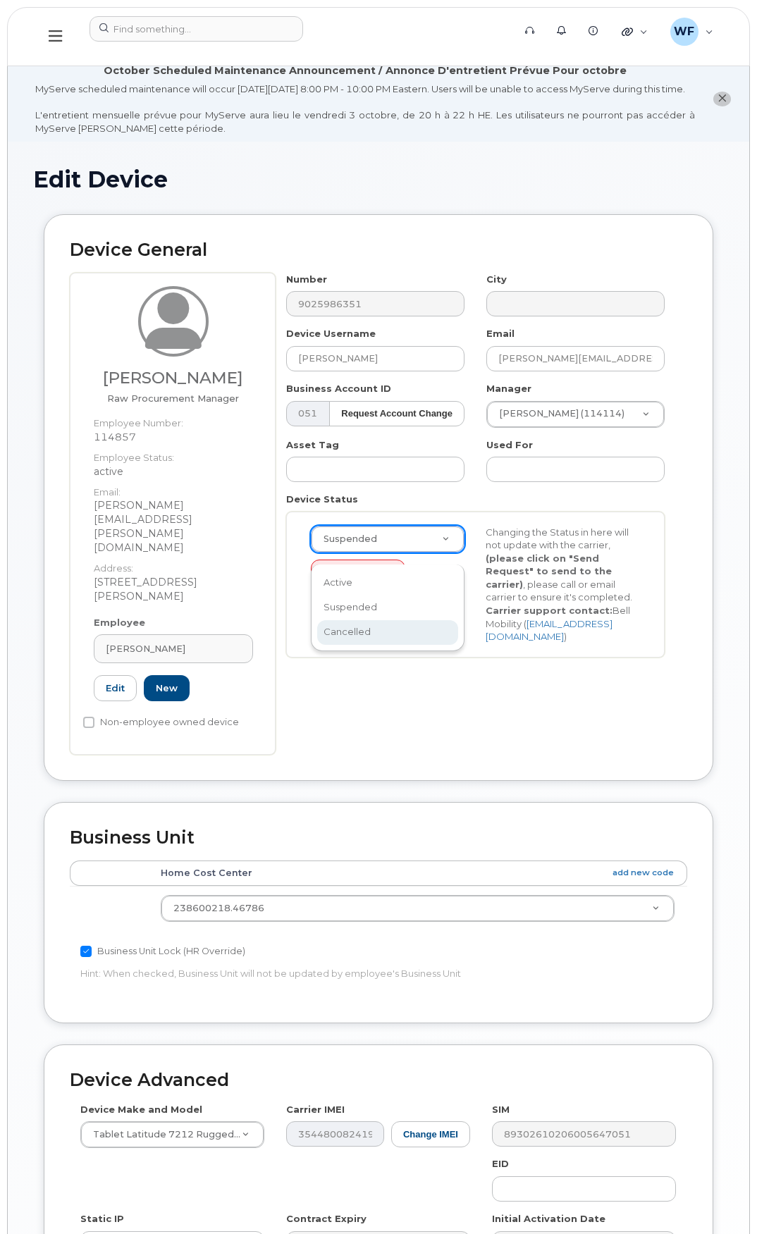
select select "cancelled"
click at [347, 585] on button "Send Request" at bounding box center [358, 572] width 94 height 26
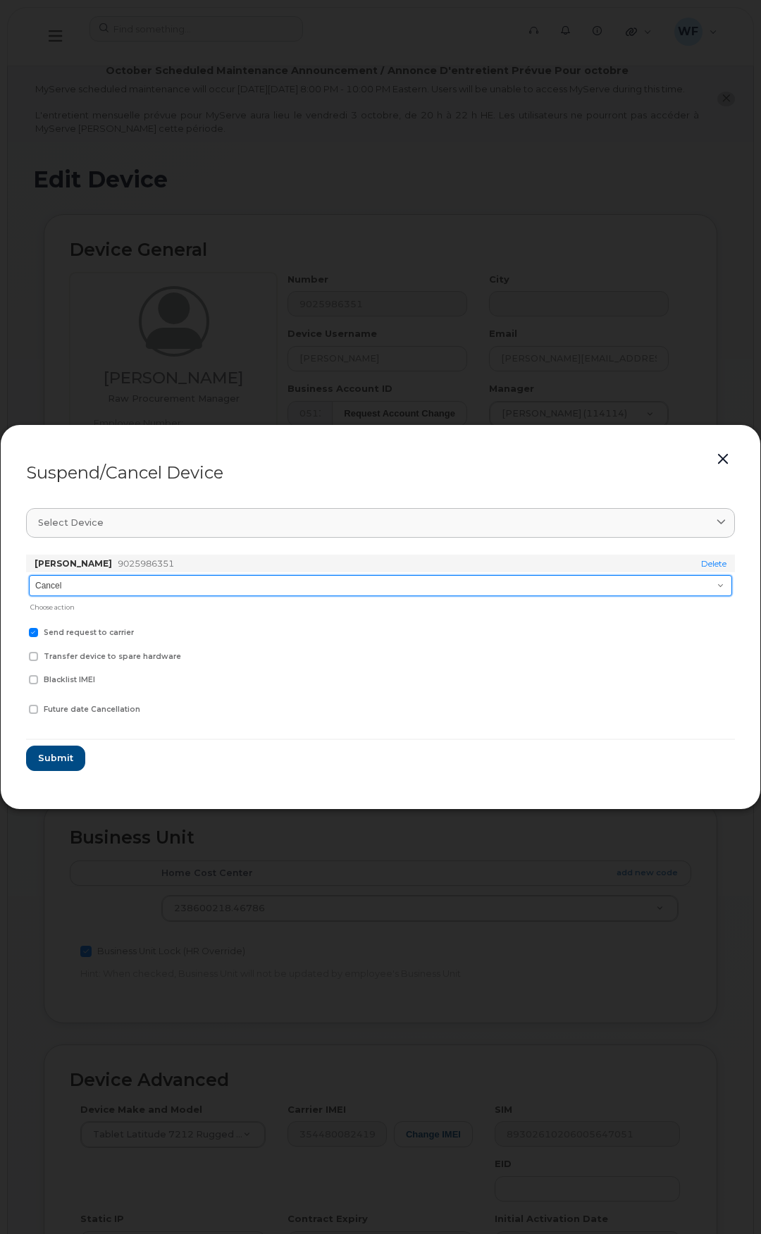
click at [123, 585] on select "Cancel Suspend - Extend Suspension Suspend - Reduced Rate Suspend - Full Rate S…" at bounding box center [380, 585] width 703 height 21
click at [29, 575] on select "Cancel Suspend - Extend Suspension Suspend - Reduced Rate Suspend - Full Rate S…" at bounding box center [380, 585] width 703 height 21
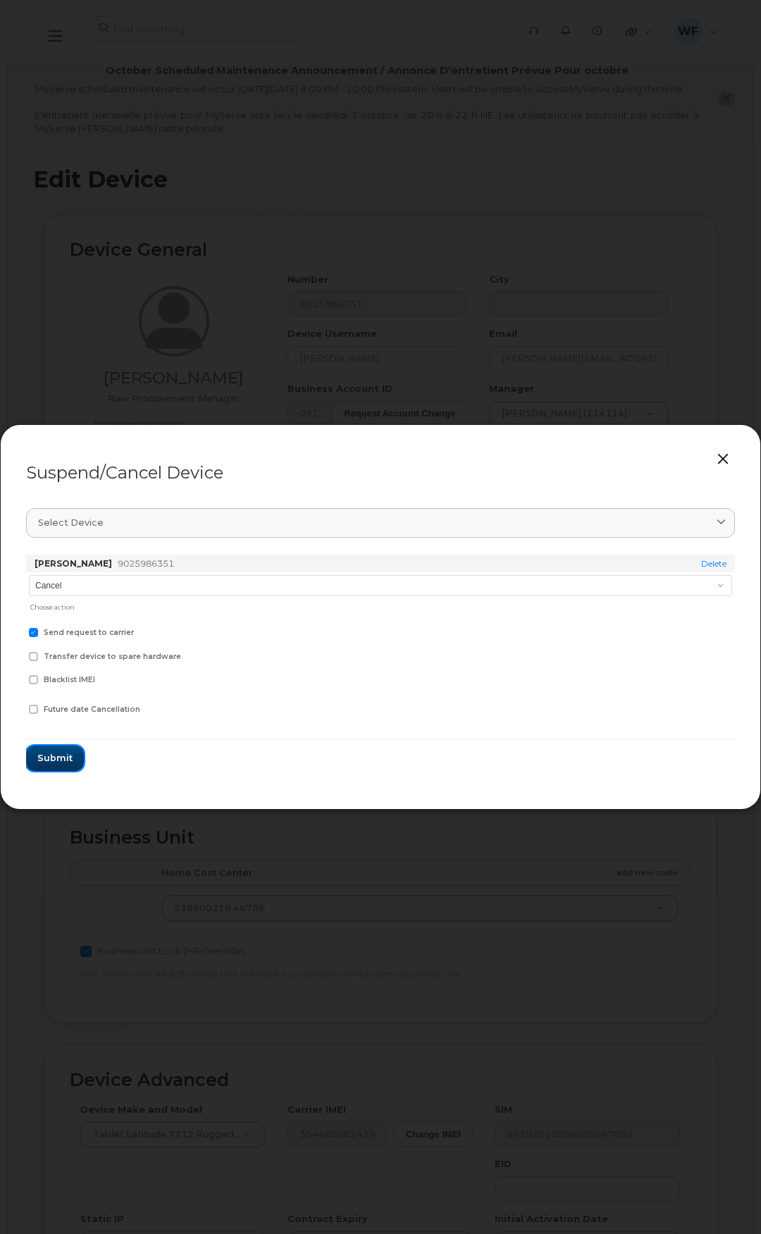
click at [49, 756] on span "Submit" at bounding box center [54, 757] width 35 height 13
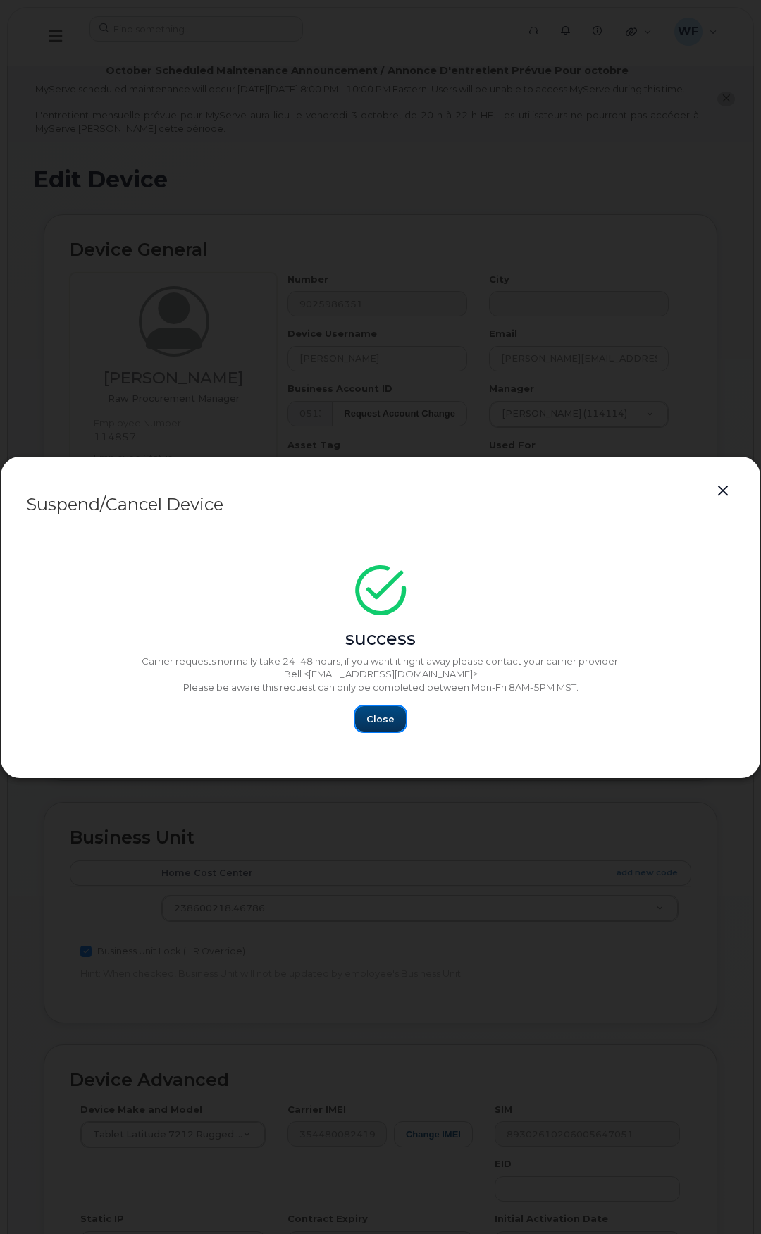
click at [379, 719] on span "Close" at bounding box center [380, 718] width 28 height 13
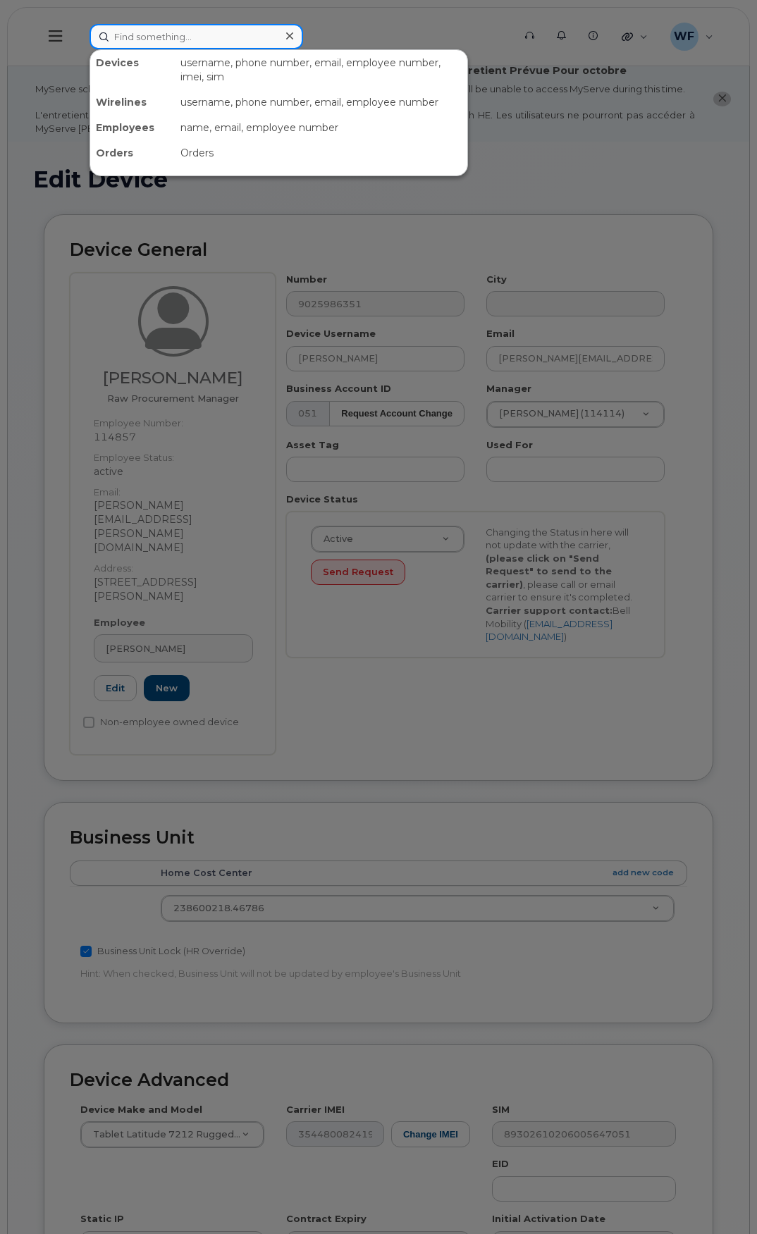
click at [132, 32] on input at bounding box center [195, 36] width 213 height 25
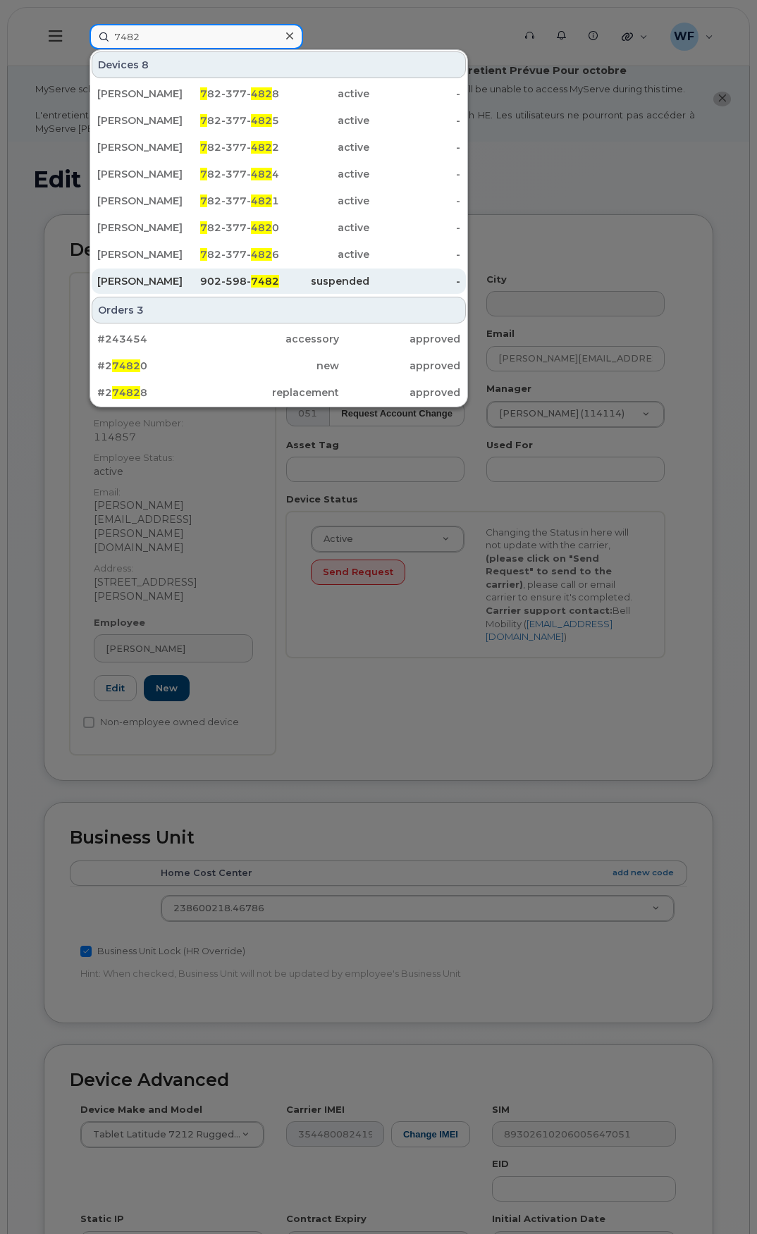
type input "7482"
click at [168, 280] on div "[PERSON_NAME]" at bounding box center [142, 281] width 91 height 14
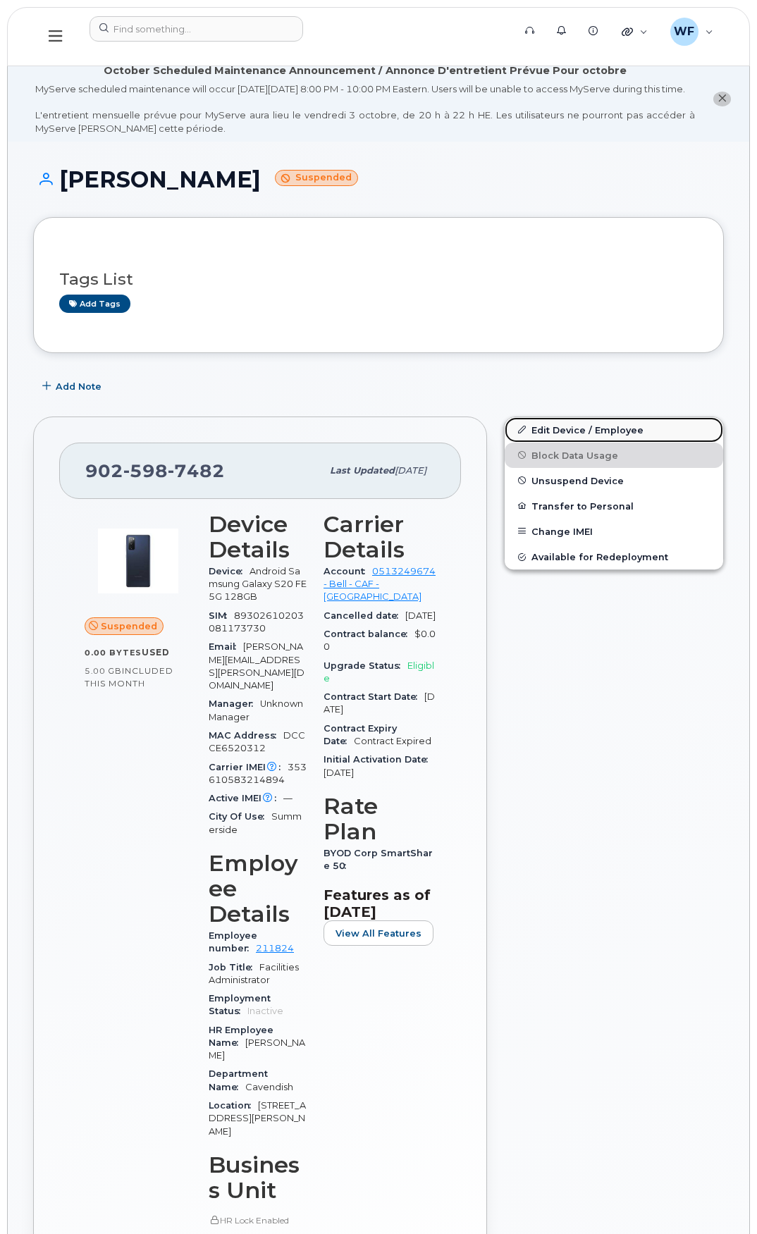
click at [589, 441] on link "Edit Device / Employee" at bounding box center [613, 429] width 218 height 25
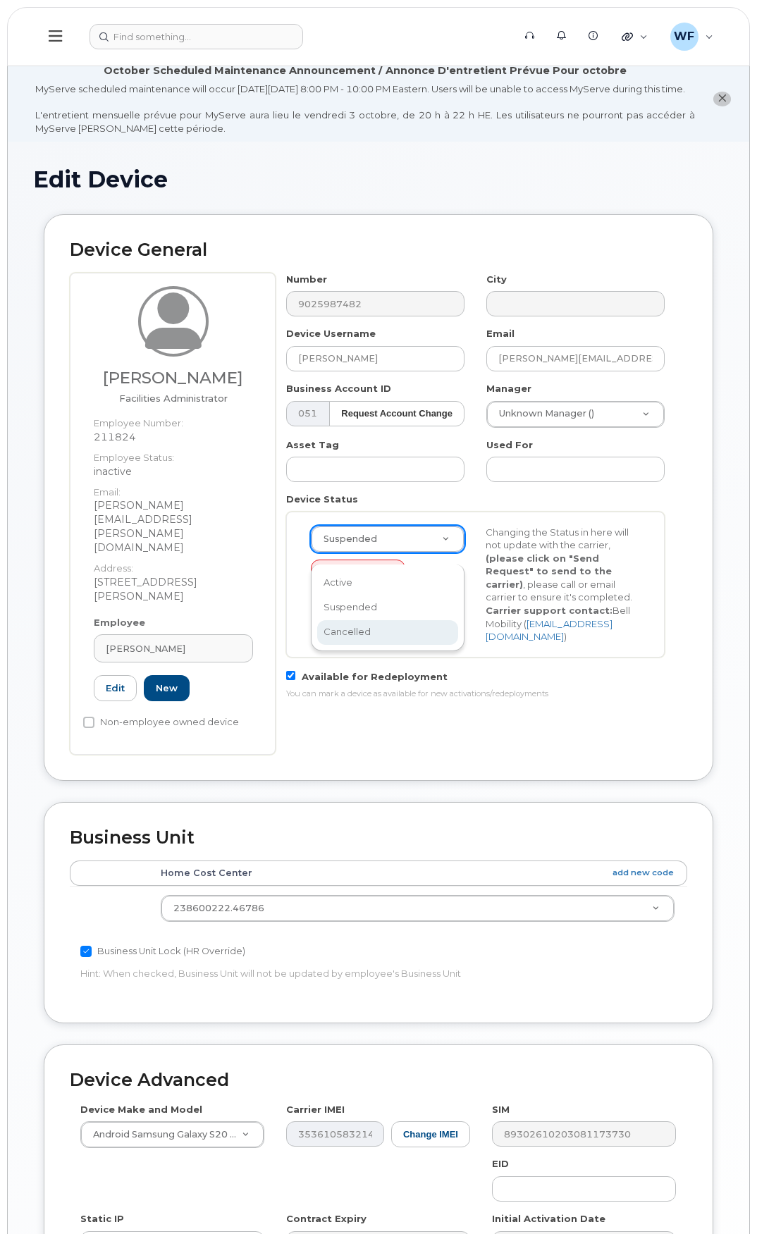
select select "cancelled"
click at [363, 585] on button "Send Request" at bounding box center [358, 572] width 94 height 26
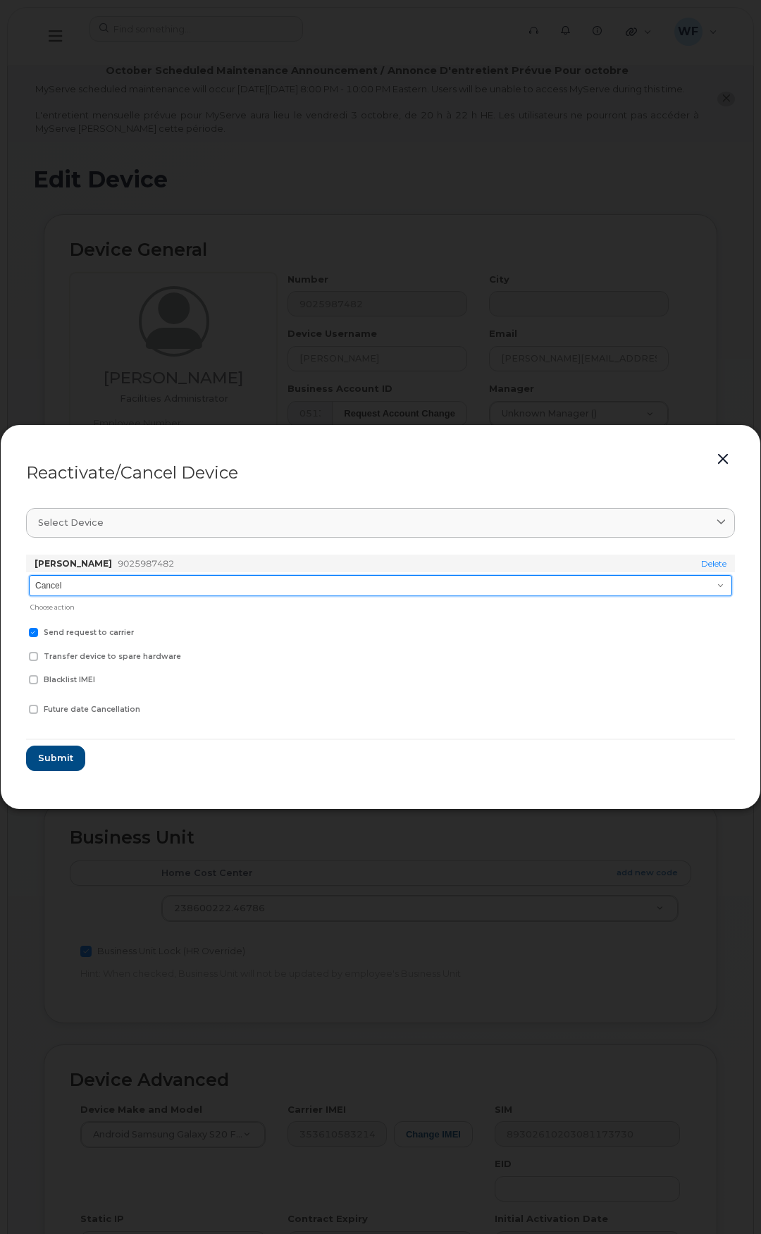
click at [132, 595] on select "Cancel Suspend - Extend Suspension Reactivate" at bounding box center [380, 585] width 703 height 21
click at [29, 575] on select "Cancel Suspend - Extend Suspension Reactivate" at bounding box center [380, 585] width 703 height 21
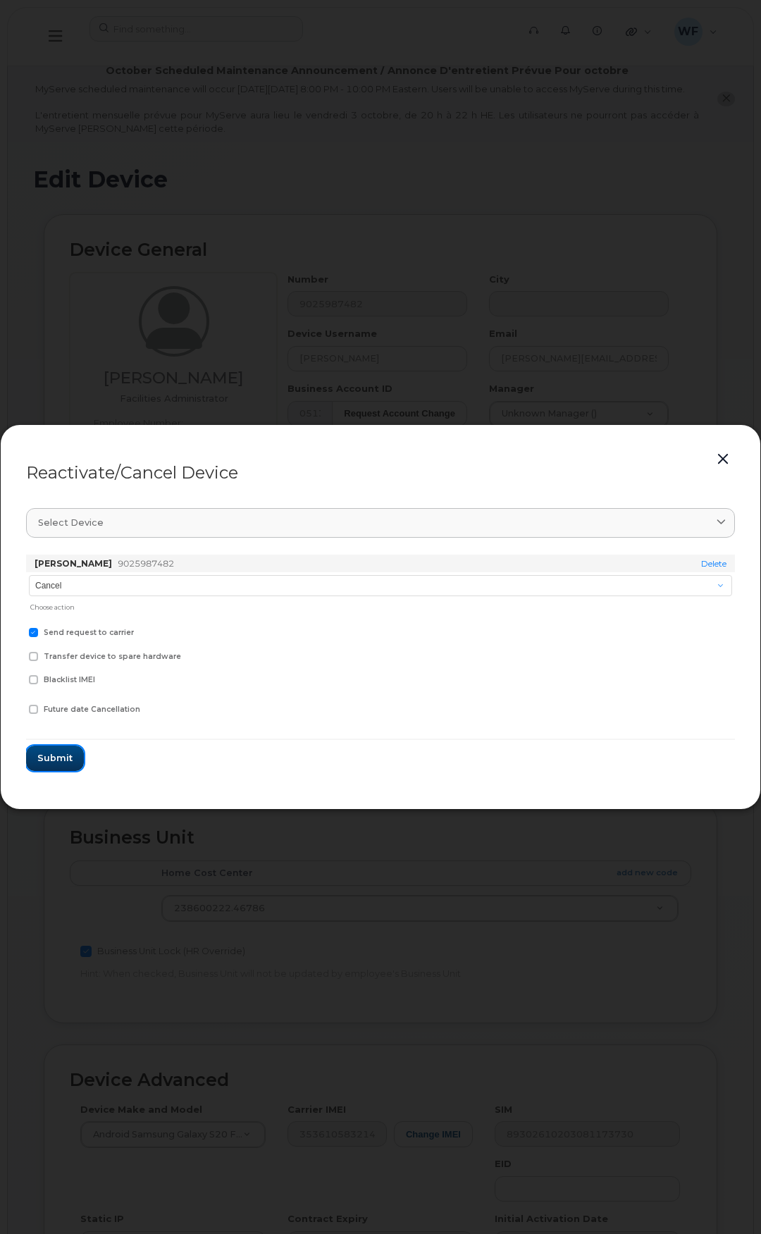
click at [56, 752] on span "Submit" at bounding box center [54, 757] width 35 height 13
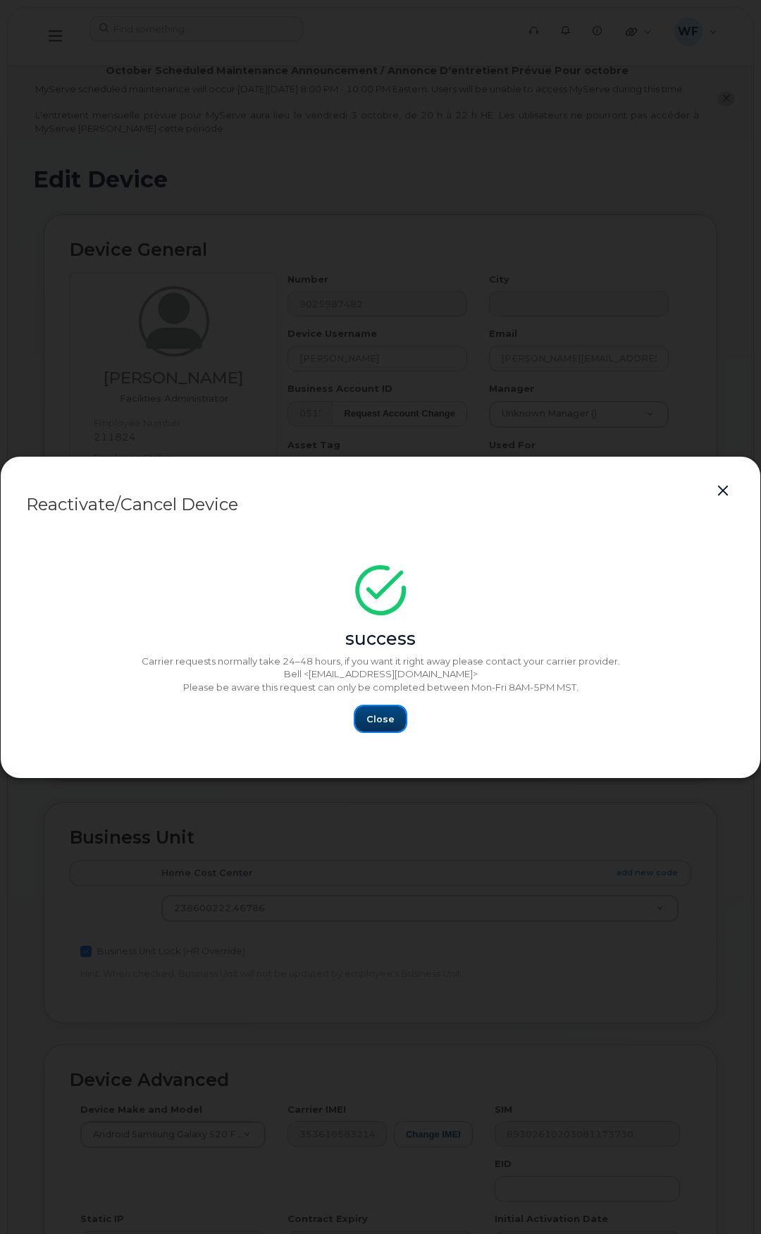
click at [374, 713] on span "Close" at bounding box center [380, 718] width 28 height 13
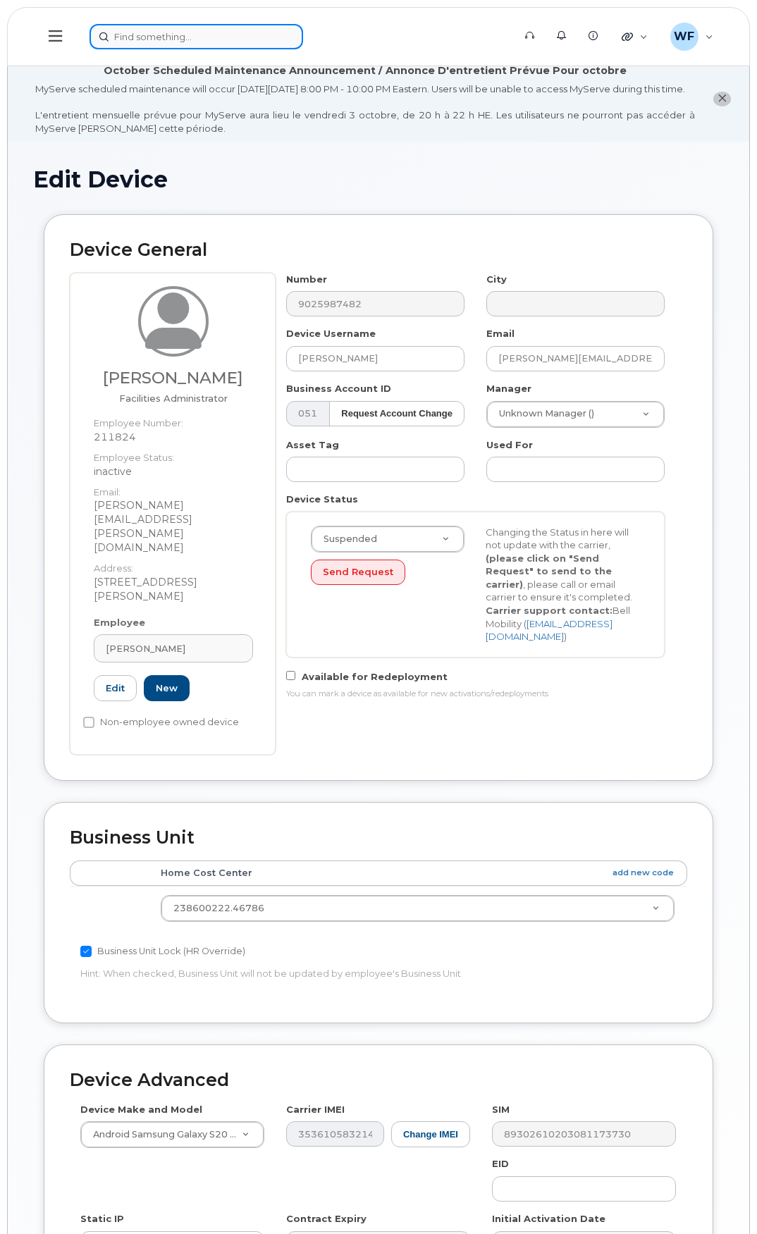
click at [132, 32] on input at bounding box center [195, 36] width 213 height 25
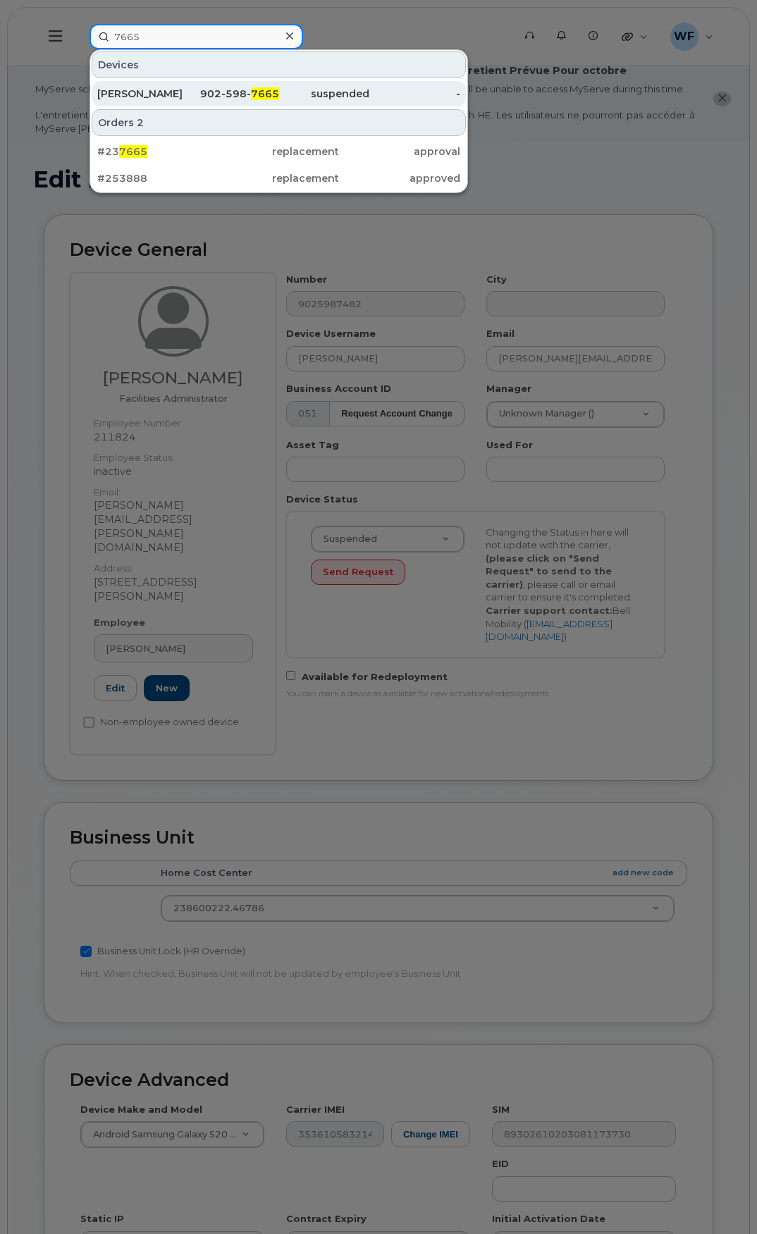
type input "7665"
click at [154, 89] on div "[PERSON_NAME]" at bounding box center [142, 94] width 91 height 14
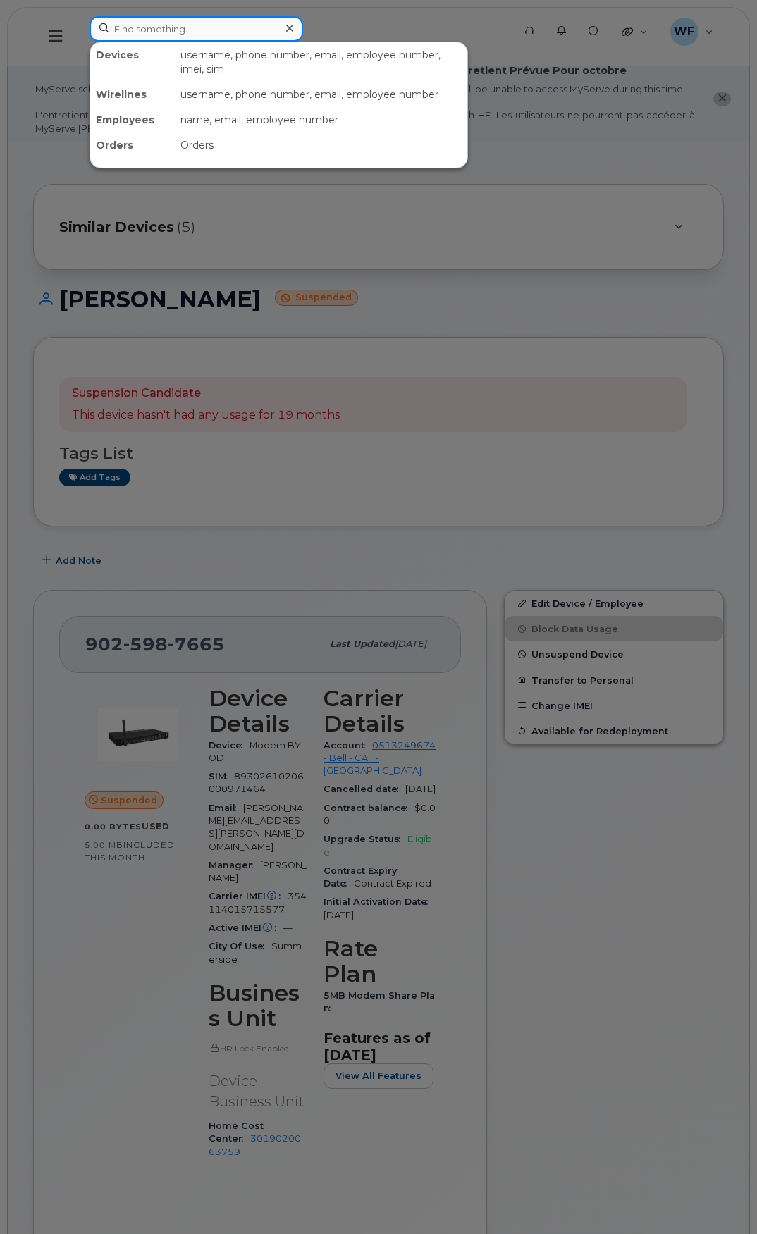
click at [183, 25] on input at bounding box center [195, 28] width 213 height 25
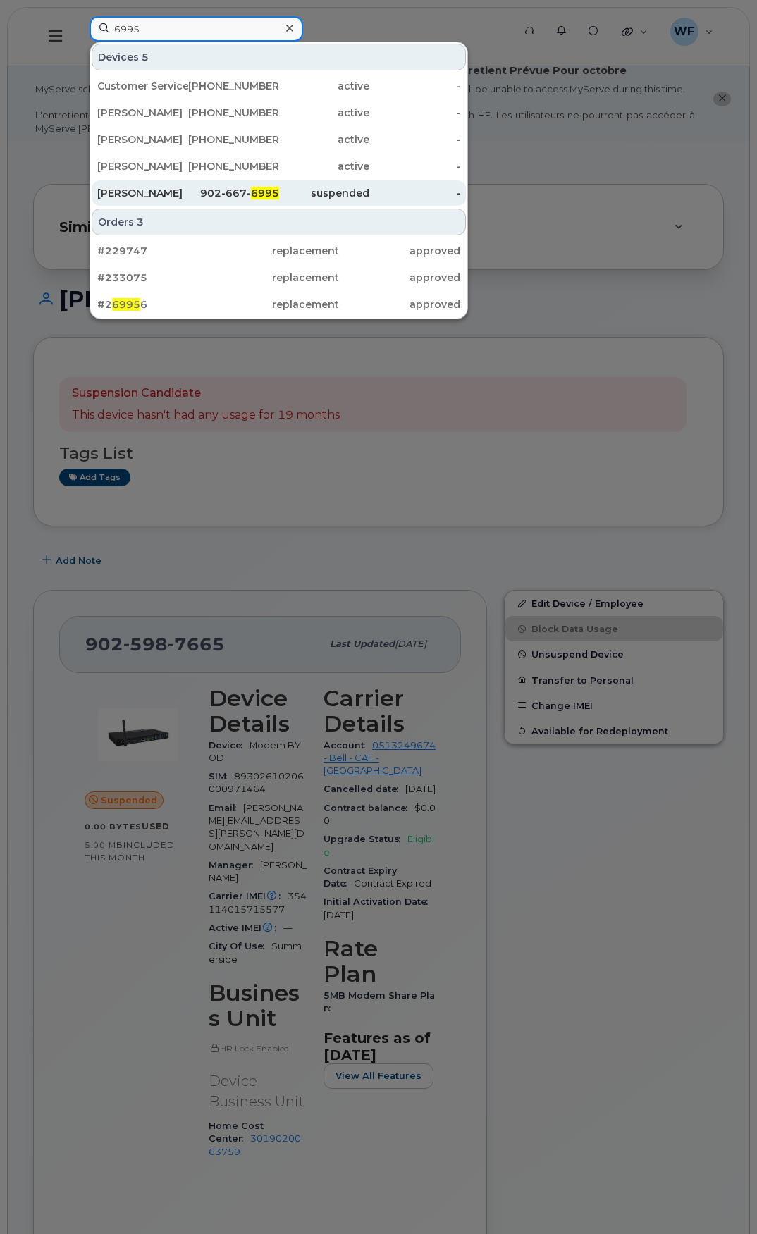
type input "6995"
click at [151, 194] on div "Matthew Lawless" at bounding box center [142, 193] width 91 height 14
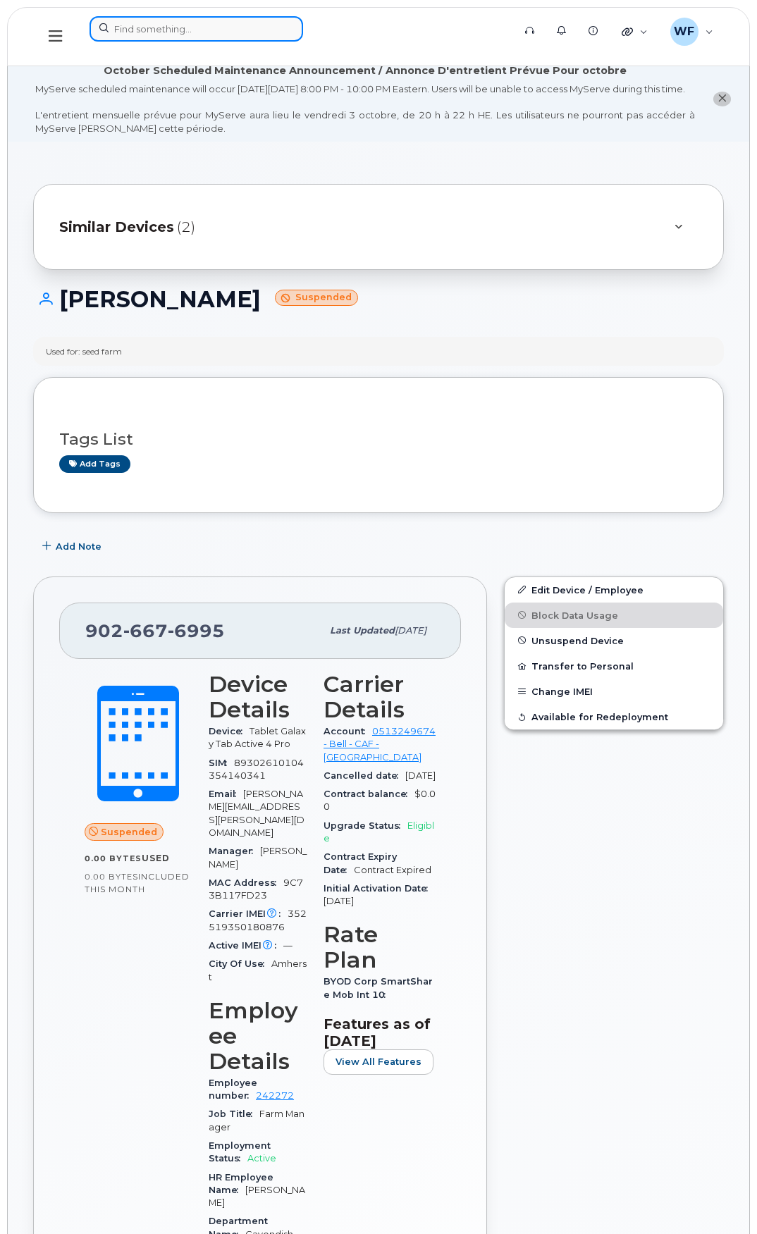
click at [158, 26] on input at bounding box center [195, 28] width 213 height 25
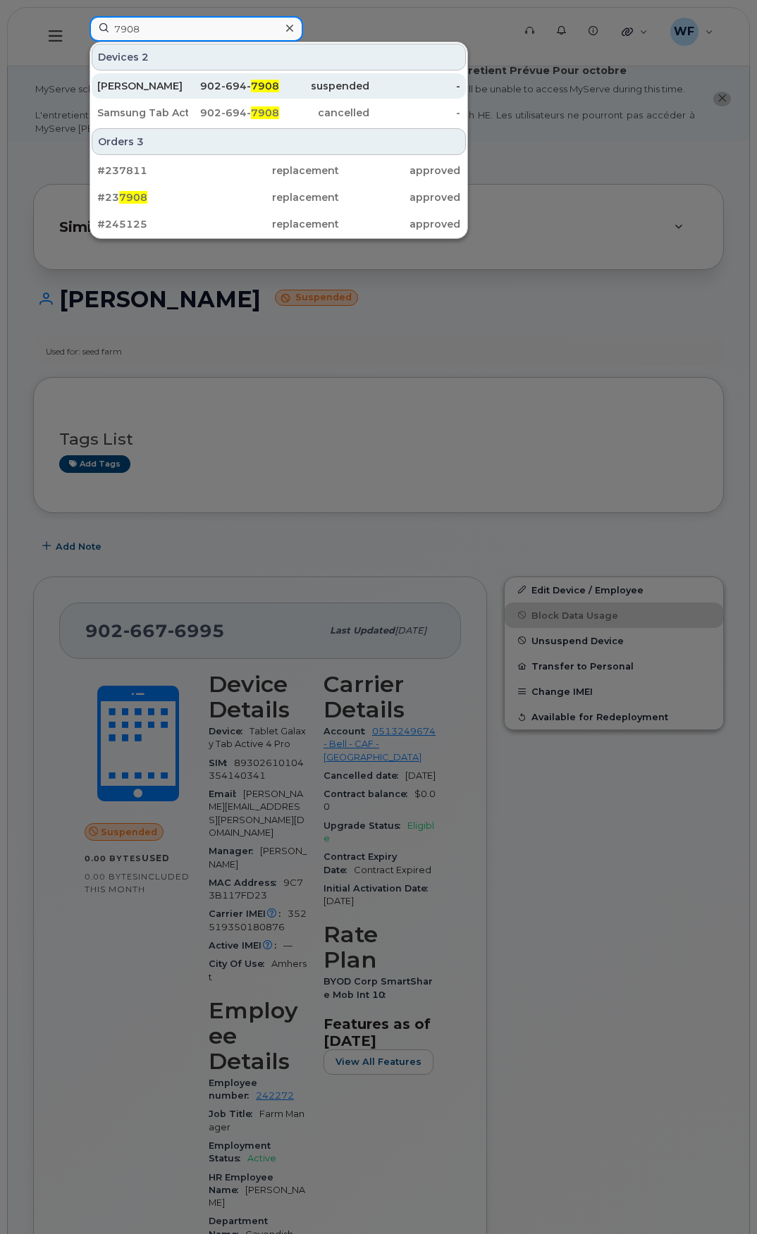
type input "7908"
click at [168, 83] on div "[PERSON_NAME]" at bounding box center [142, 86] width 91 height 14
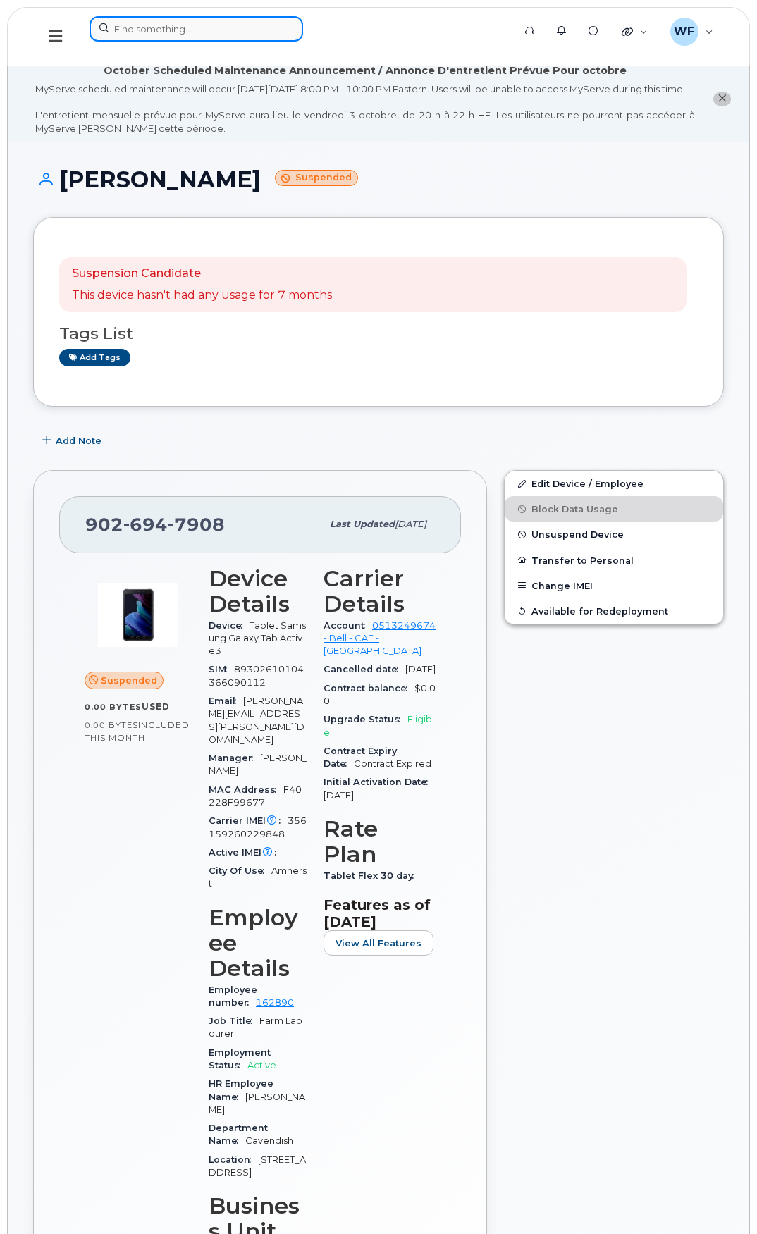
click at [139, 26] on input at bounding box center [195, 28] width 213 height 25
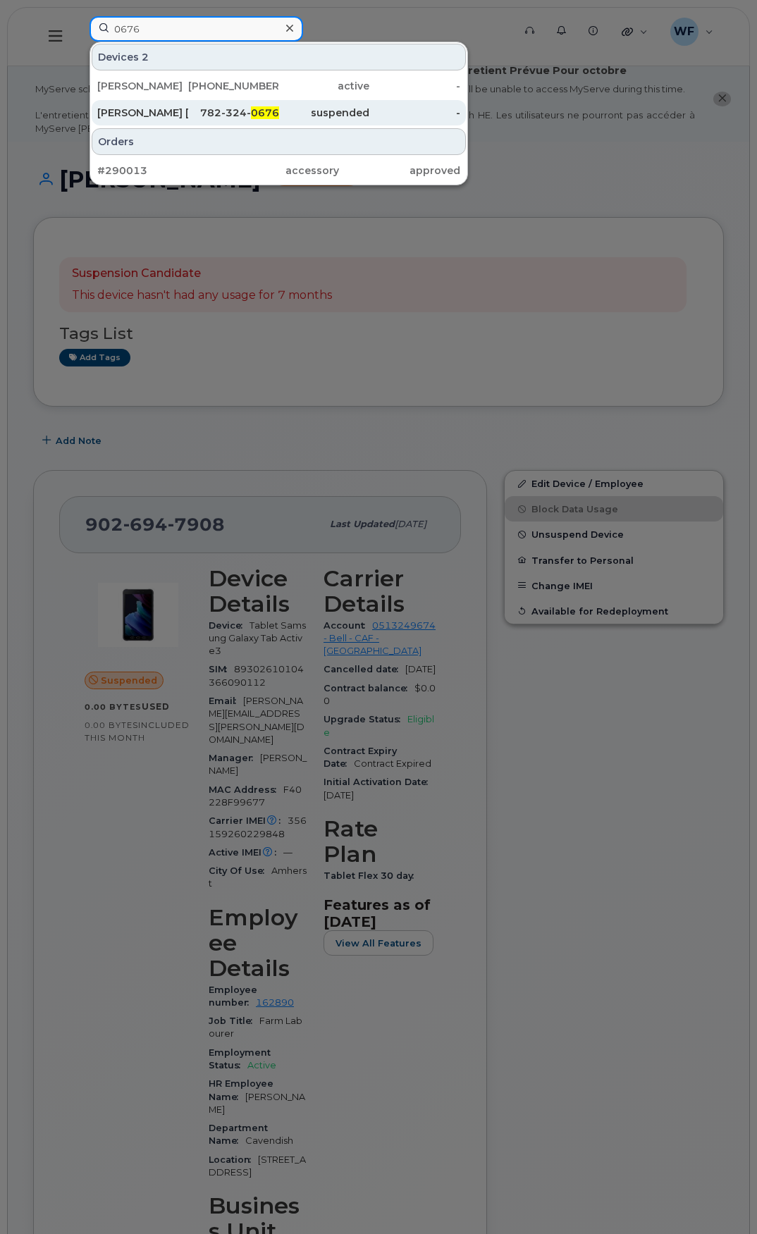
type input "0676"
click at [153, 111] on div "[PERSON_NAME] [PERSON_NAME]" at bounding box center [142, 113] width 91 height 14
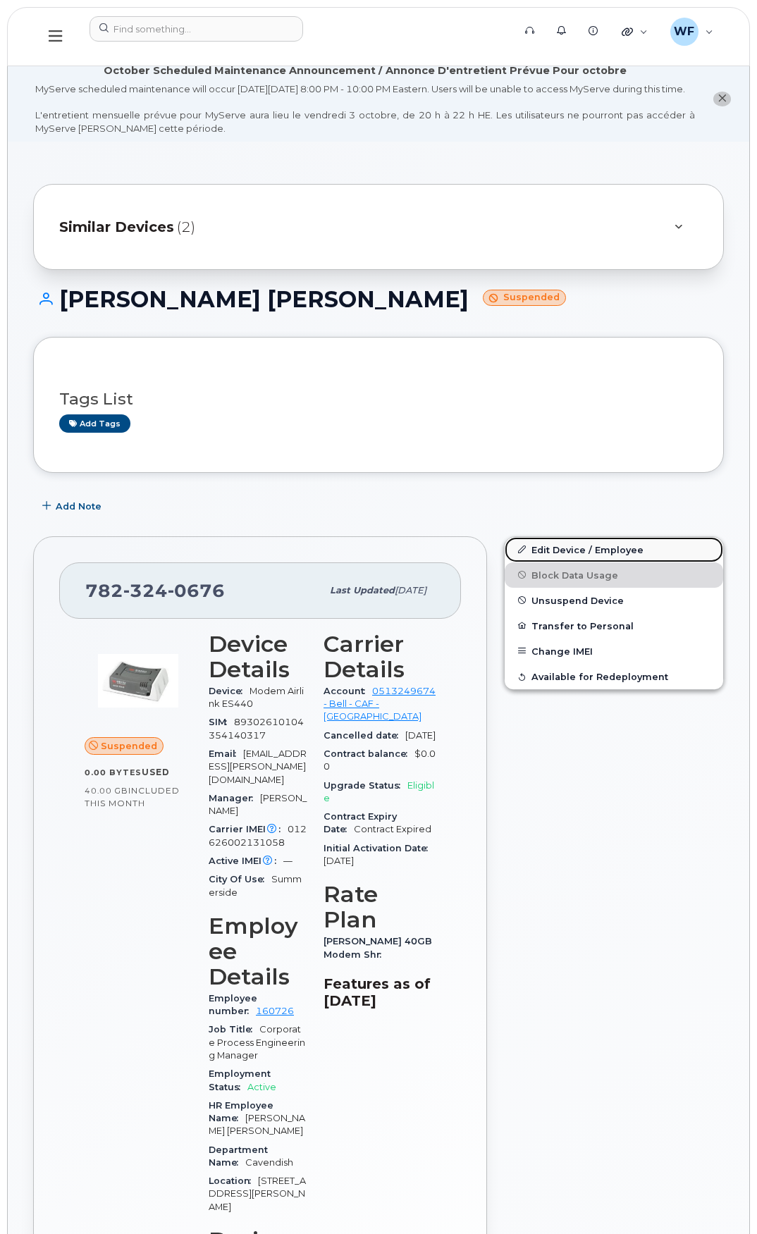
click at [564, 561] on link "Edit Device / Employee" at bounding box center [613, 549] width 218 height 25
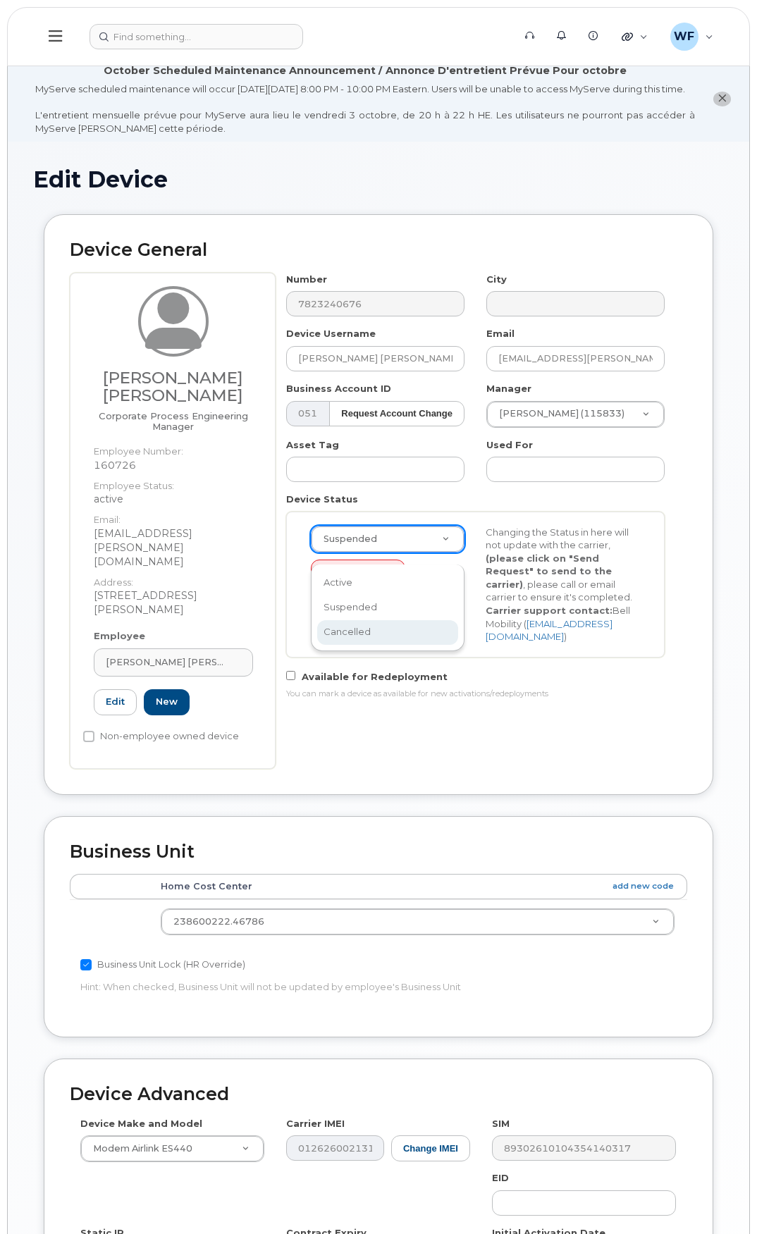
select select "cancelled"
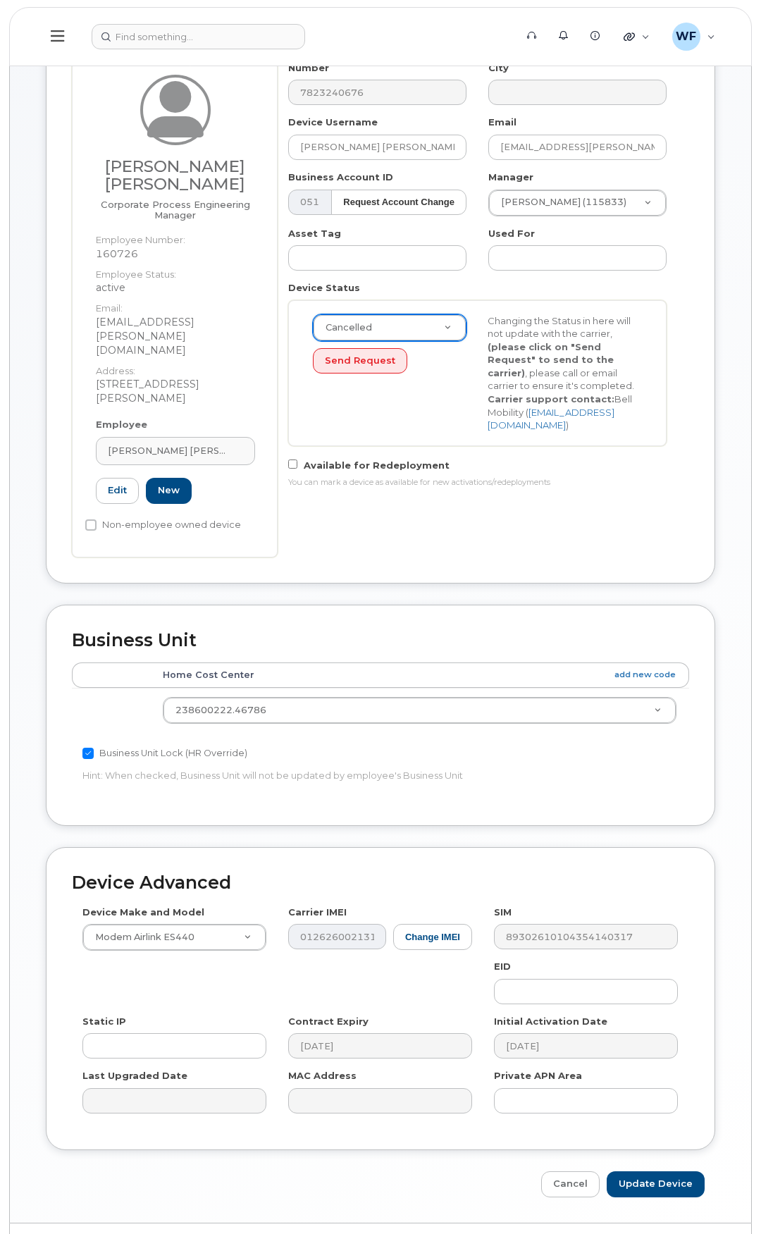
scroll to position [212, 0]
click at [371, 373] on button "Send Request" at bounding box center [358, 360] width 94 height 26
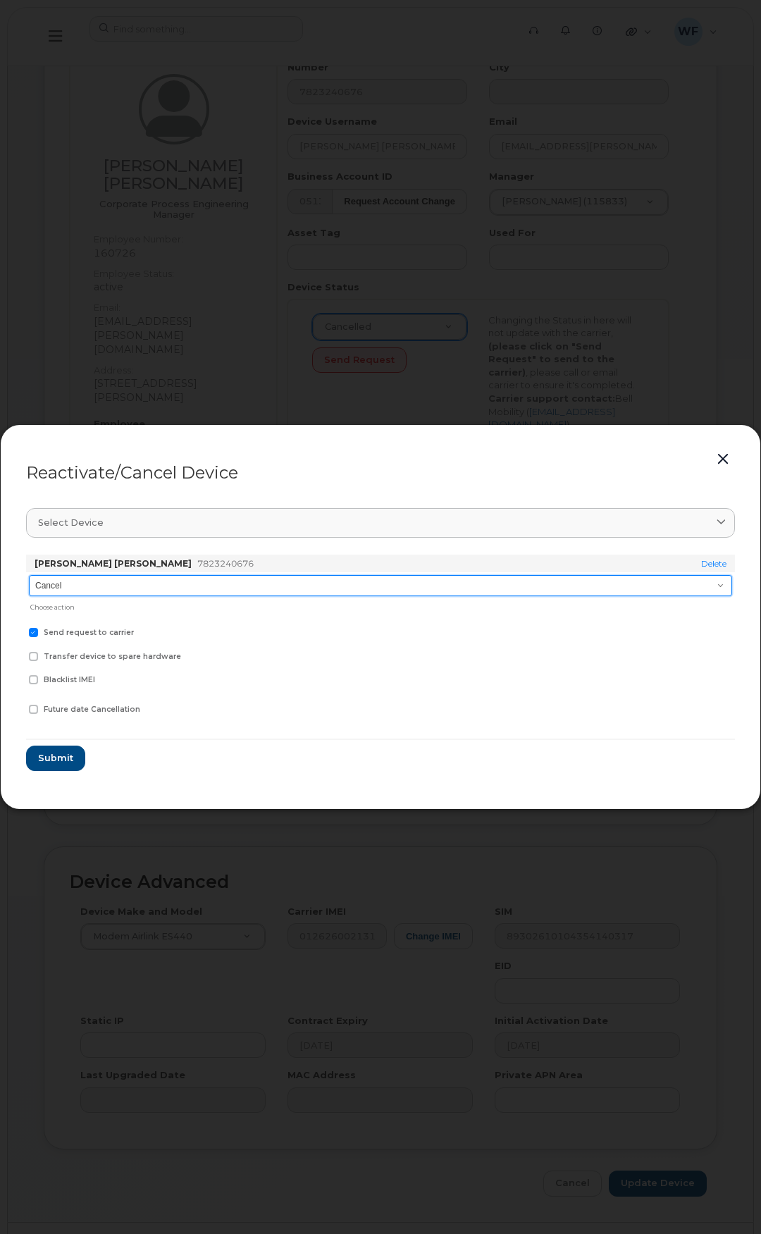
click at [102, 587] on select "Cancel Suspend - Extend Suspension Reactivate" at bounding box center [380, 585] width 703 height 21
click at [29, 575] on select "Cancel Suspend - Extend Suspension Reactivate" at bounding box center [380, 585] width 703 height 21
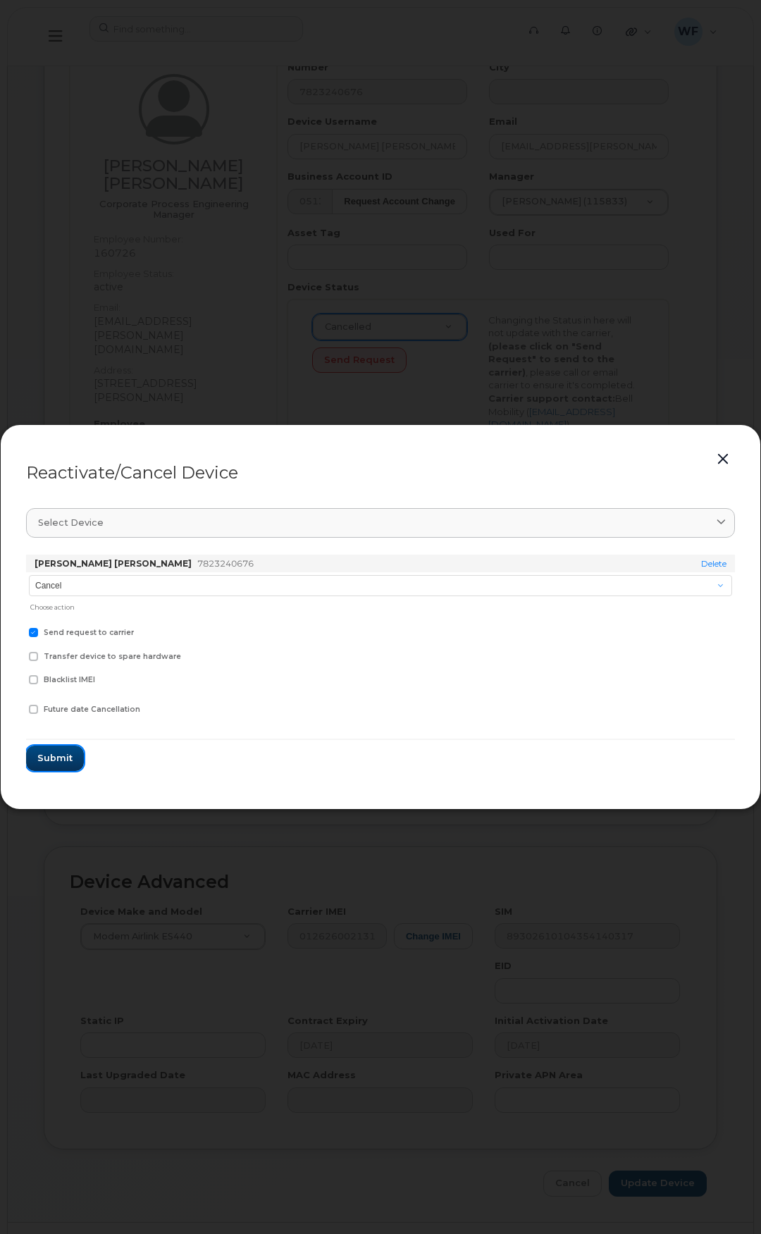
click at [57, 751] on span "Submit" at bounding box center [54, 757] width 35 height 13
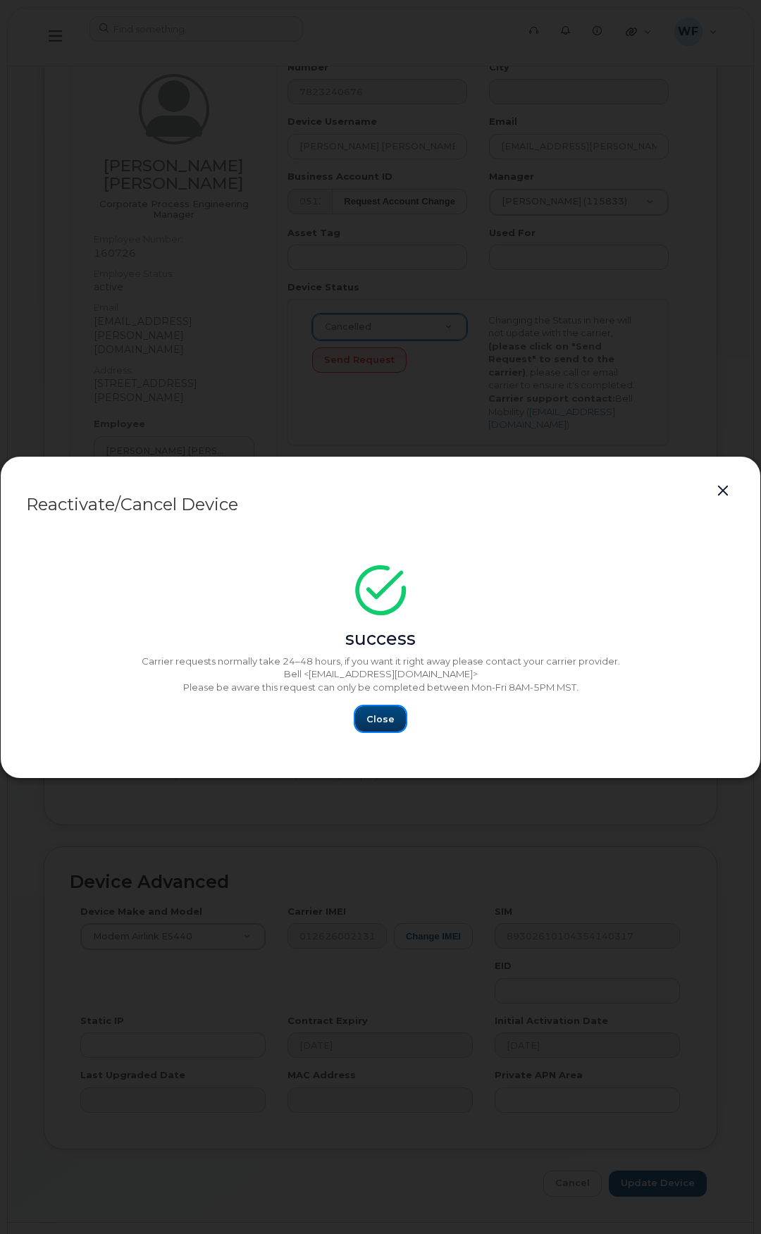
click at [380, 716] on span "Close" at bounding box center [380, 718] width 28 height 13
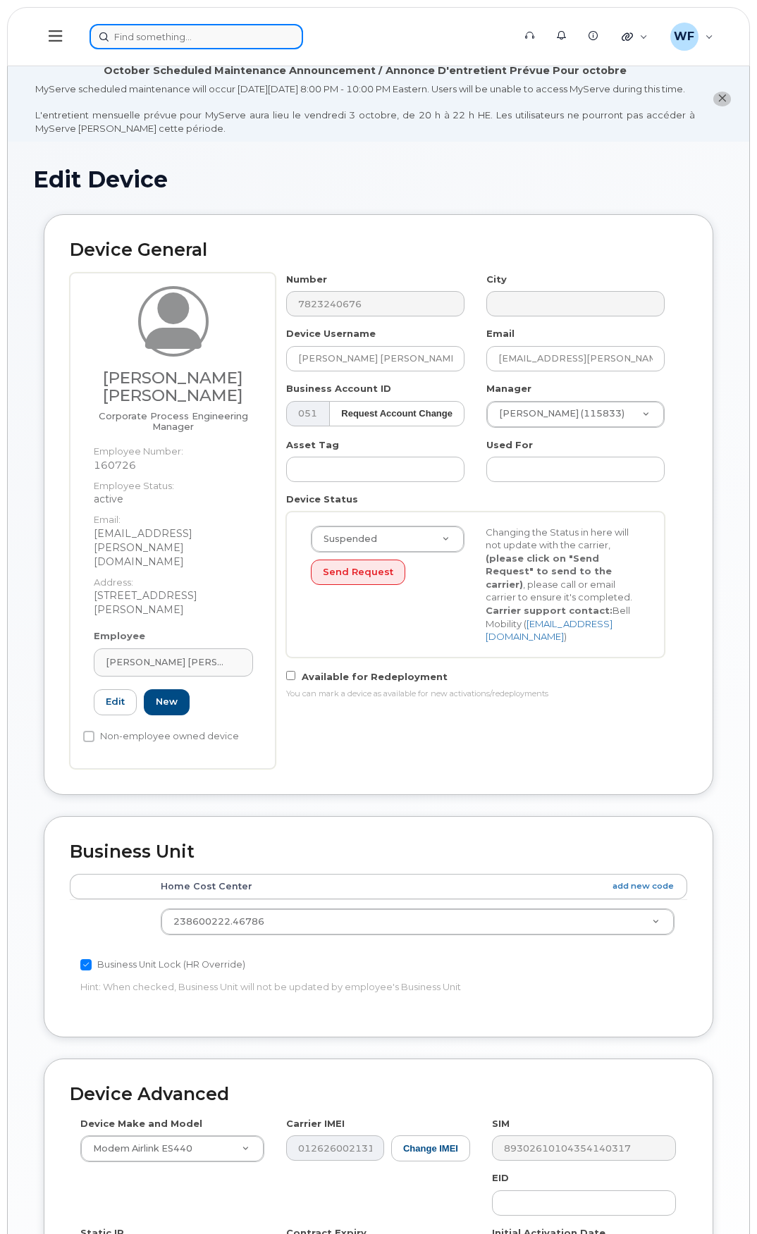
click at [158, 32] on input at bounding box center [195, 36] width 213 height 25
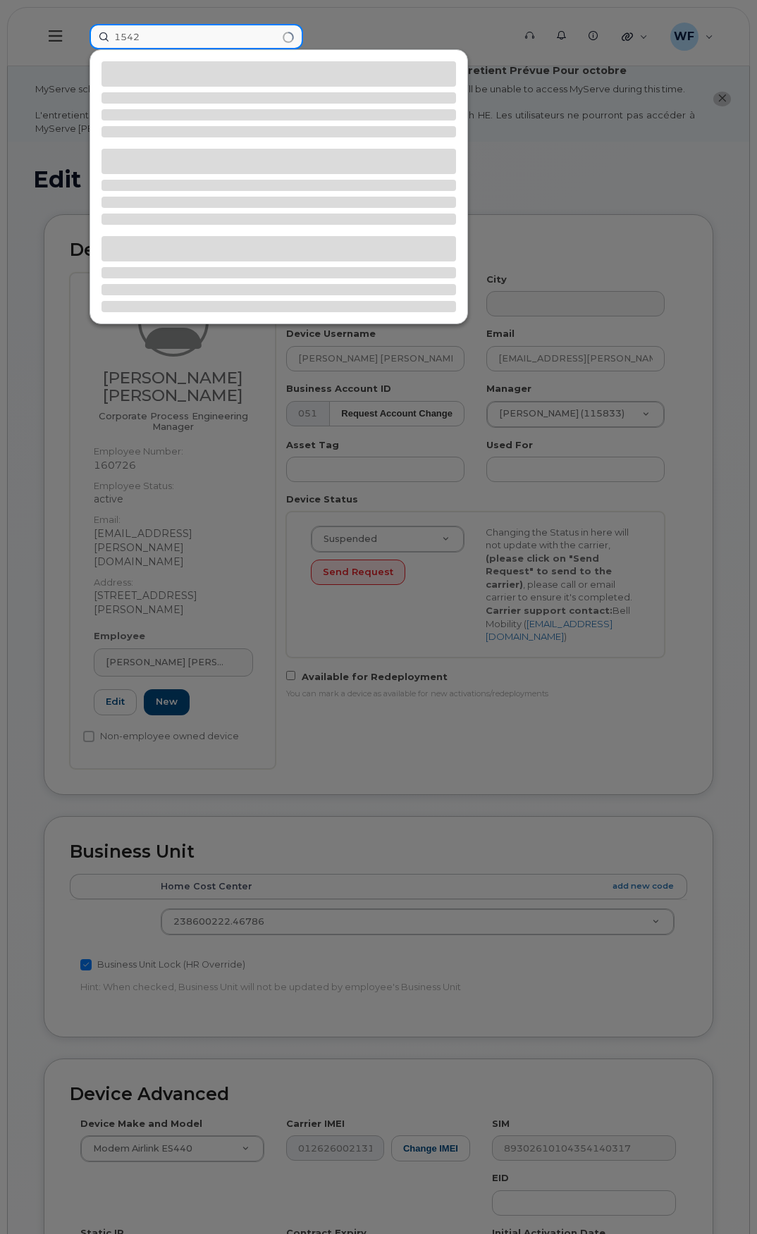
click at [182, 41] on input "1542" at bounding box center [195, 36] width 213 height 25
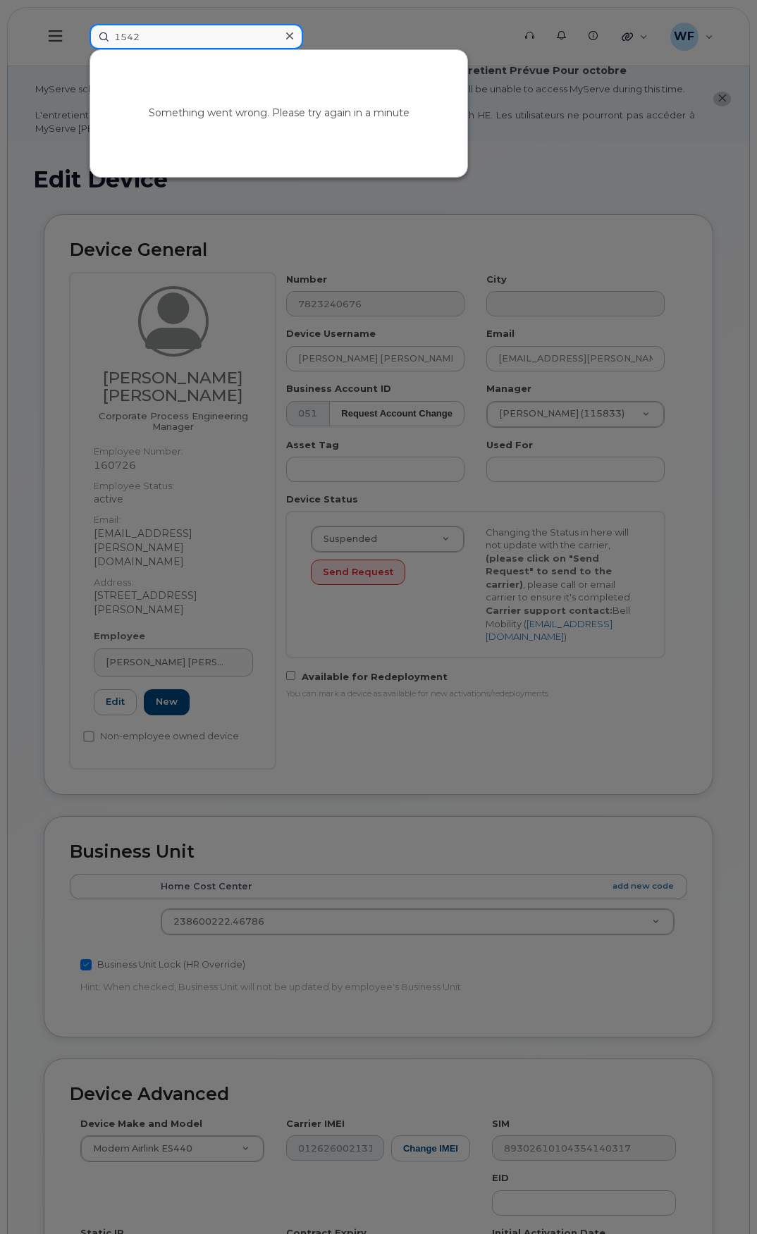
click at [159, 34] on input "1542" at bounding box center [195, 36] width 213 height 25
click at [149, 39] on input "1542" at bounding box center [195, 36] width 213 height 25
click at [153, 27] on input "1542" at bounding box center [195, 36] width 213 height 25
click at [162, 37] on input "1542" at bounding box center [195, 36] width 213 height 25
click at [235, 41] on input "1542" at bounding box center [195, 36] width 213 height 25
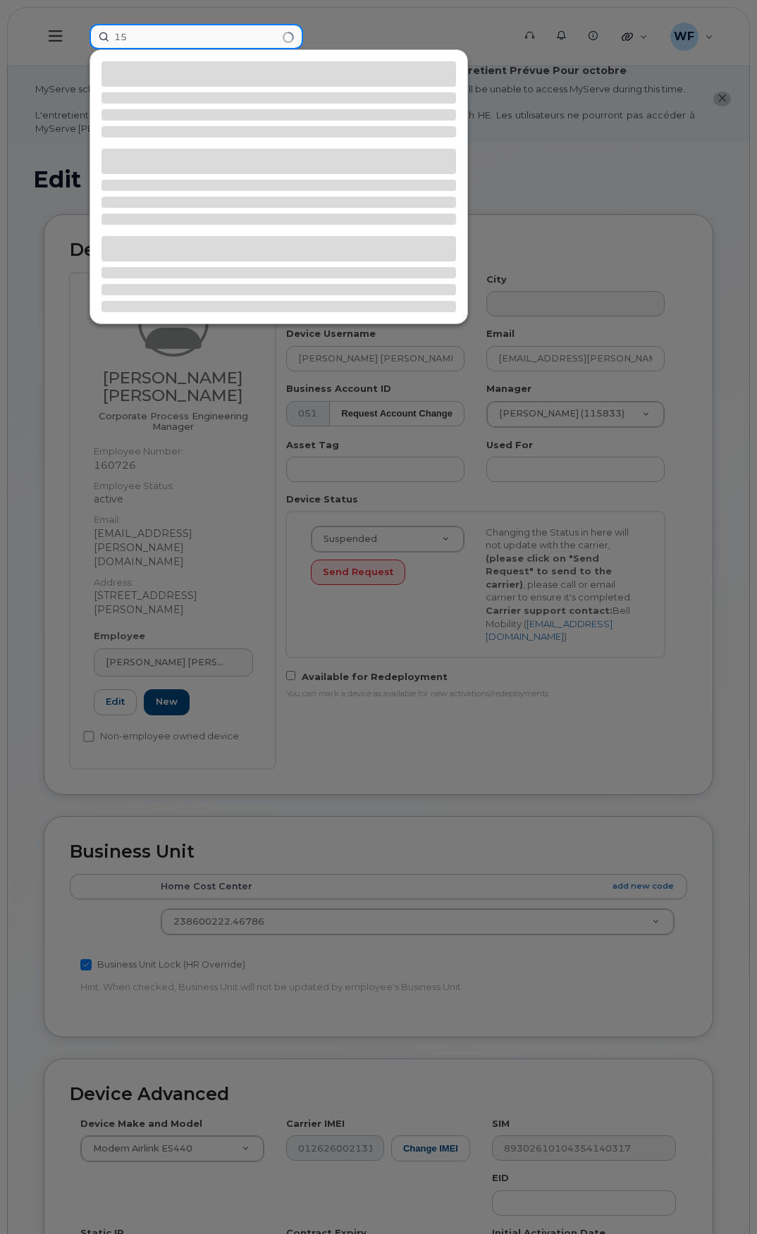
type input "1"
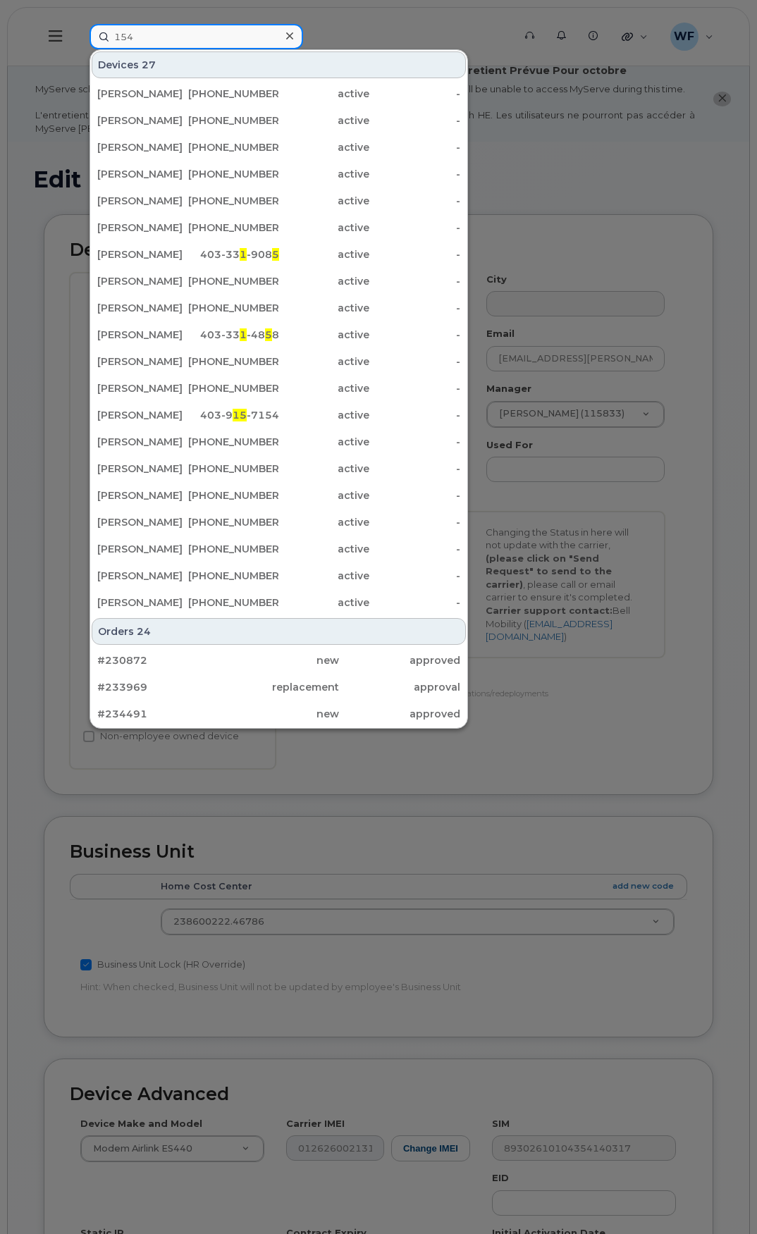
type input "1542"
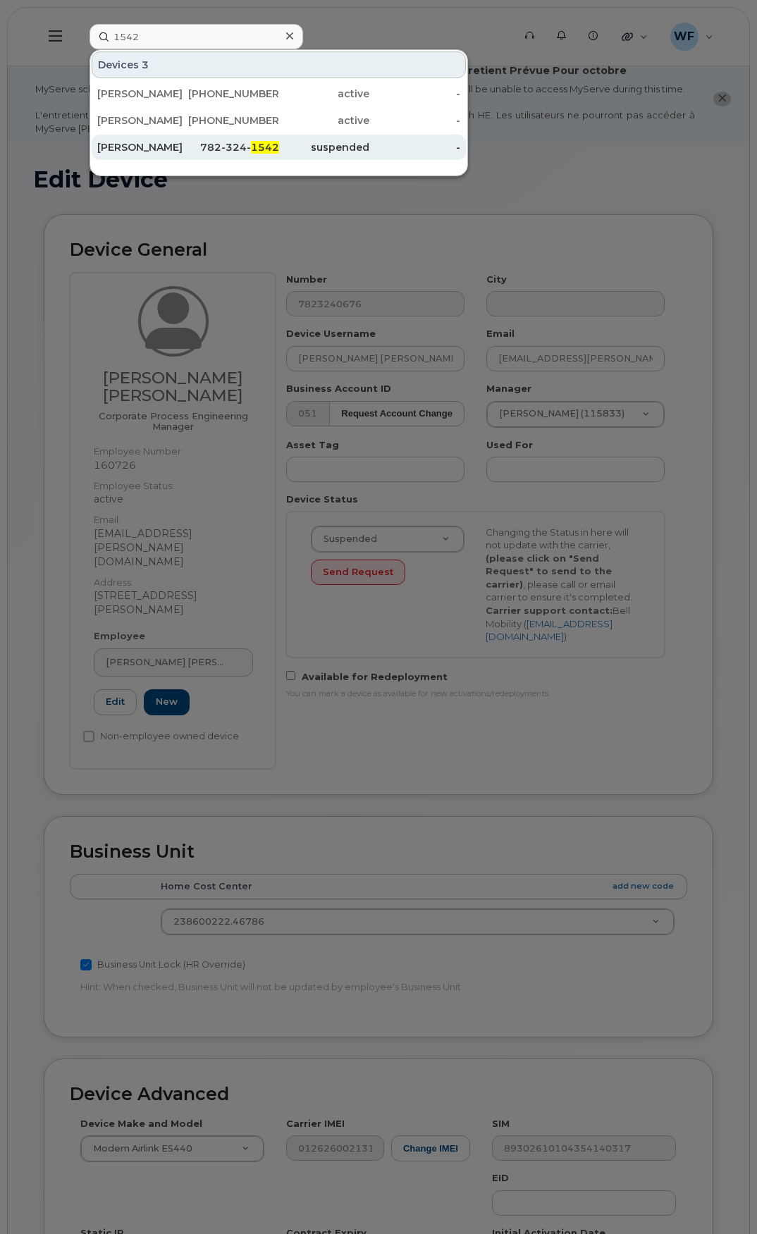
click at [158, 145] on div "[PERSON_NAME]" at bounding box center [142, 147] width 91 height 14
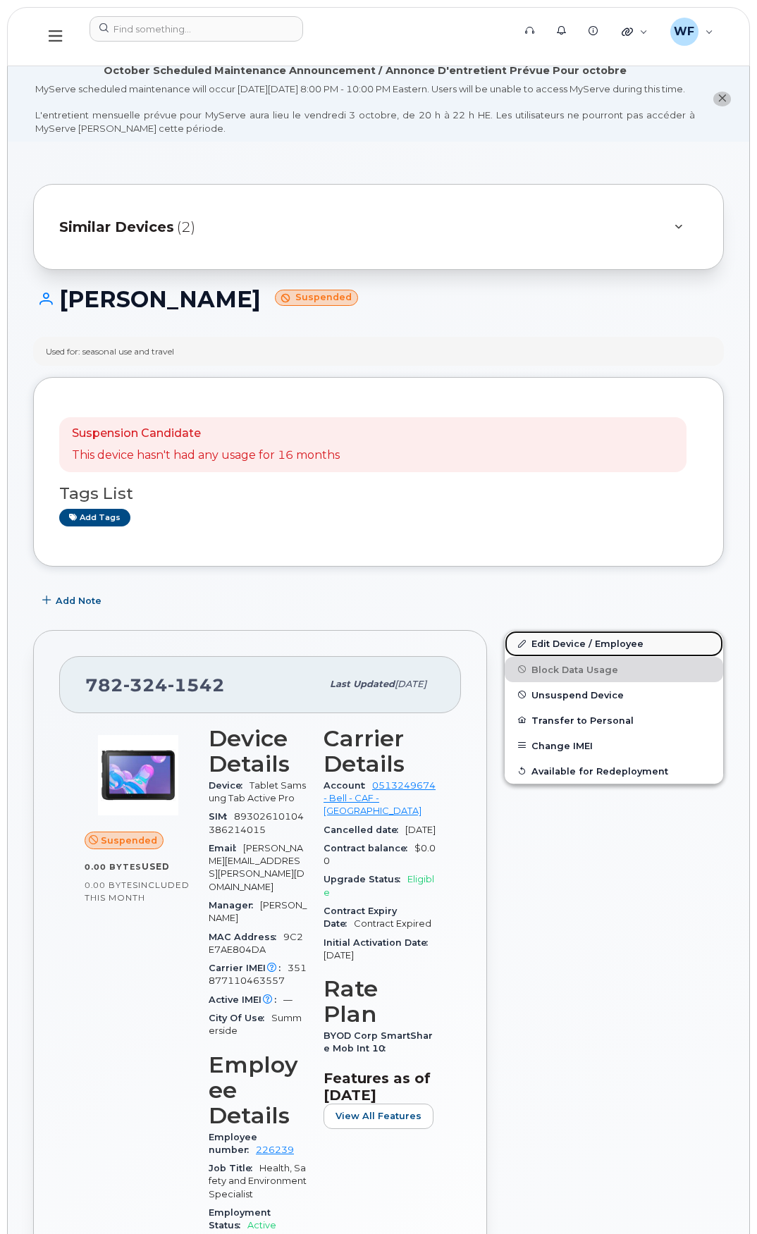
click at [549, 653] on link "Edit Device / Employee" at bounding box center [613, 642] width 218 height 25
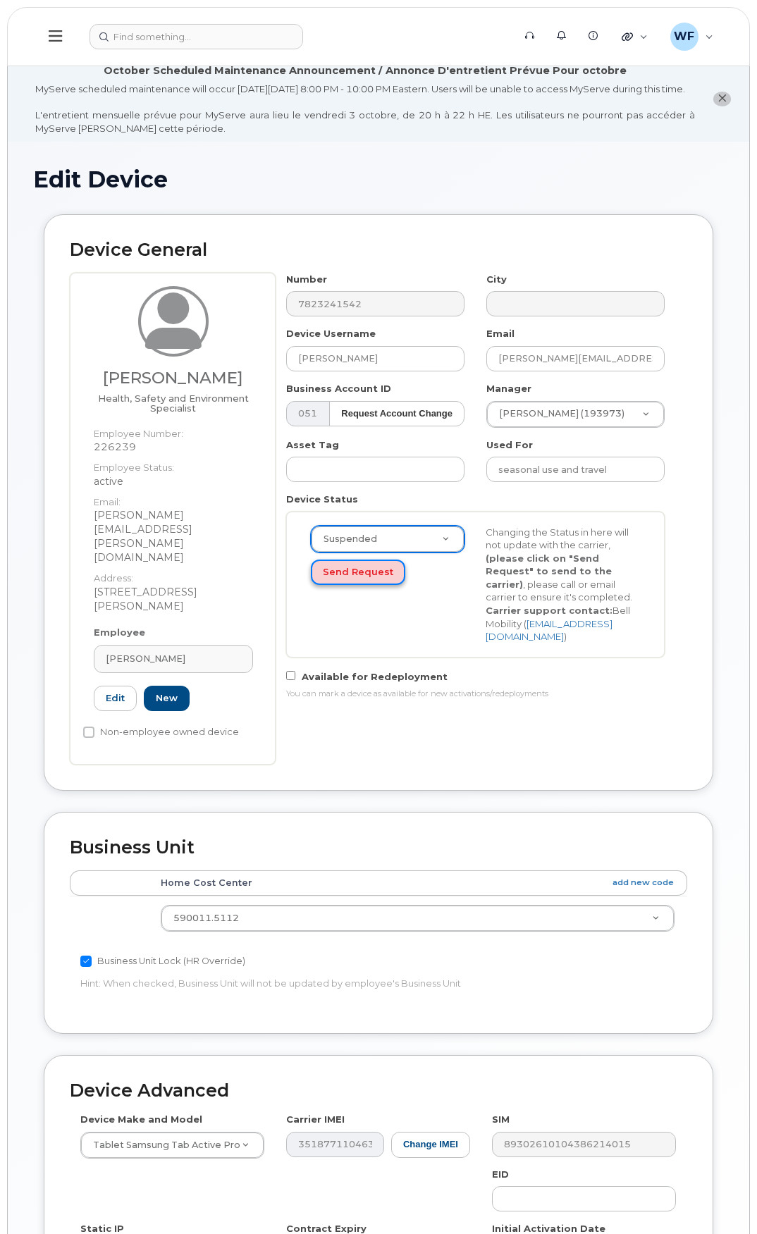
click at [346, 585] on button "Send Request" at bounding box center [358, 572] width 94 height 26
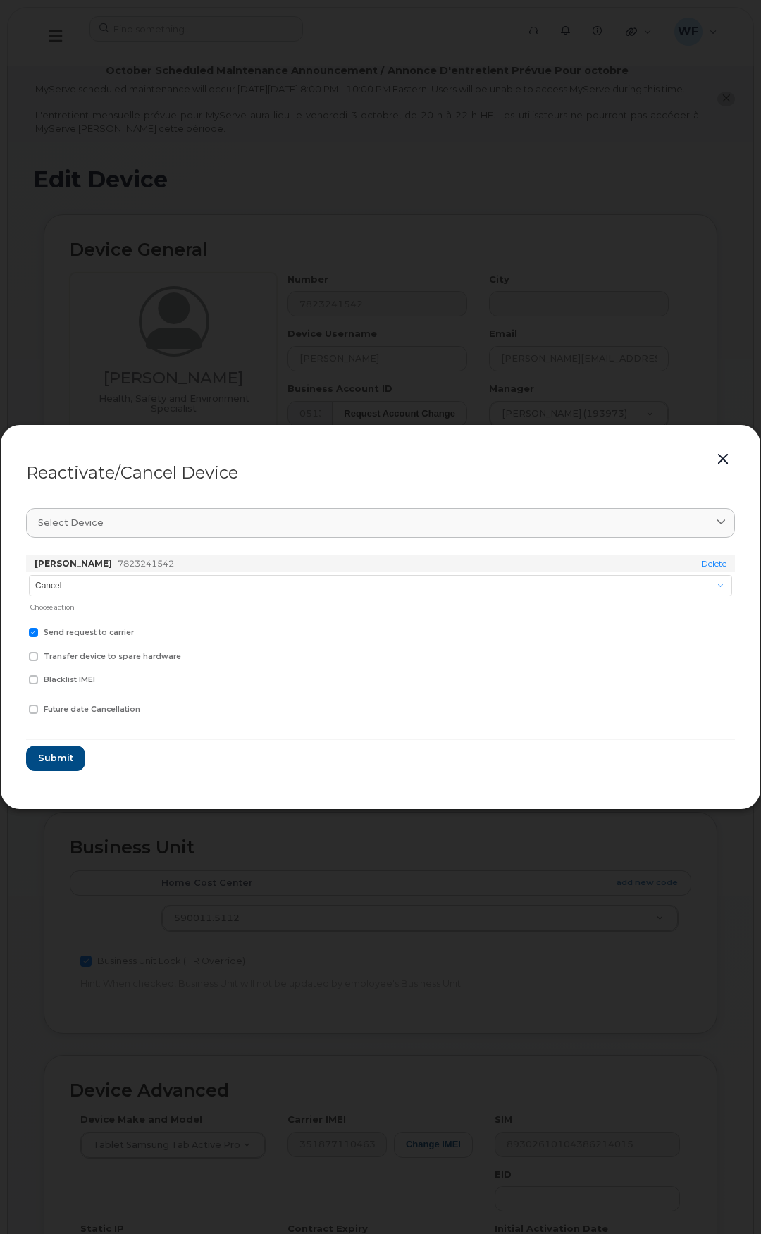
click at [94, 573] on div "Cancel Suspend - Extend Suspension Reactivate Choose action" at bounding box center [380, 593] width 709 height 43
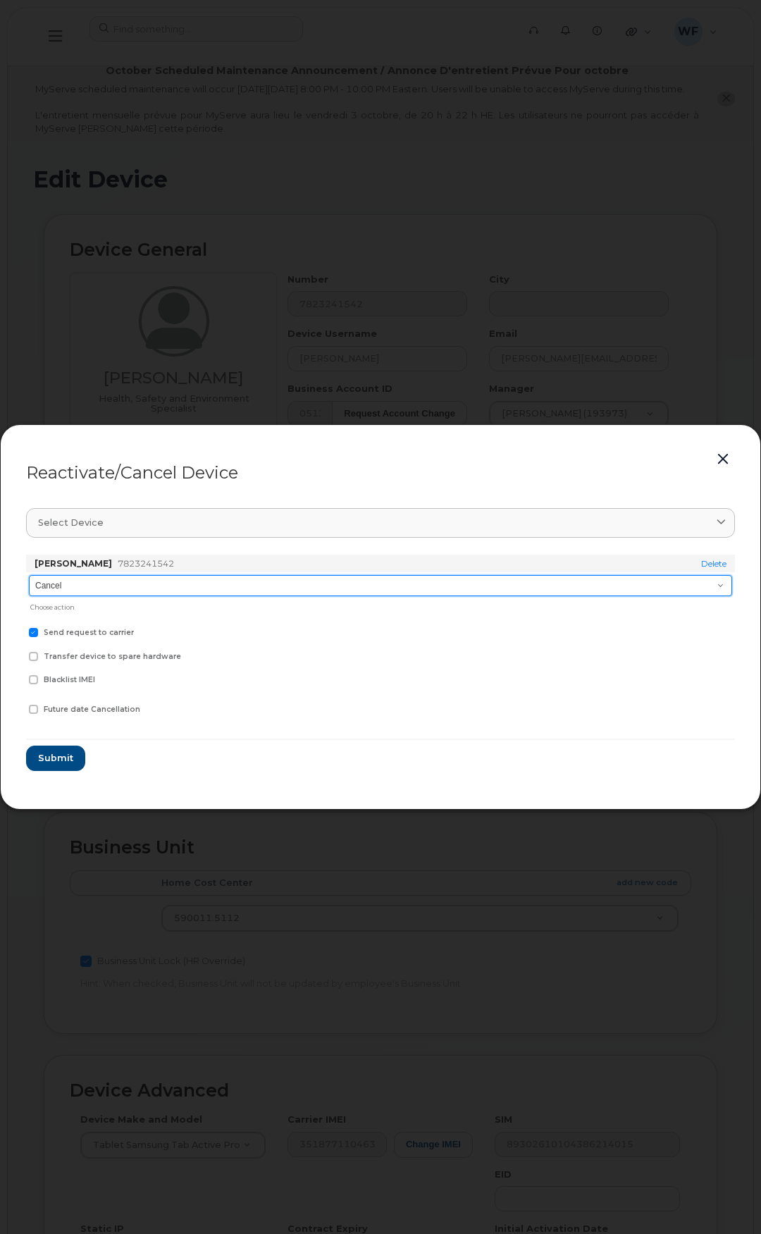
click at [92, 581] on select "Cancel Suspend - Extend Suspension Reactivate" at bounding box center [380, 585] width 703 height 21
select select "[object Object]"
click at [29, 575] on select "Cancel Suspend - Extend Suspension Reactivate" at bounding box center [380, 585] width 703 height 21
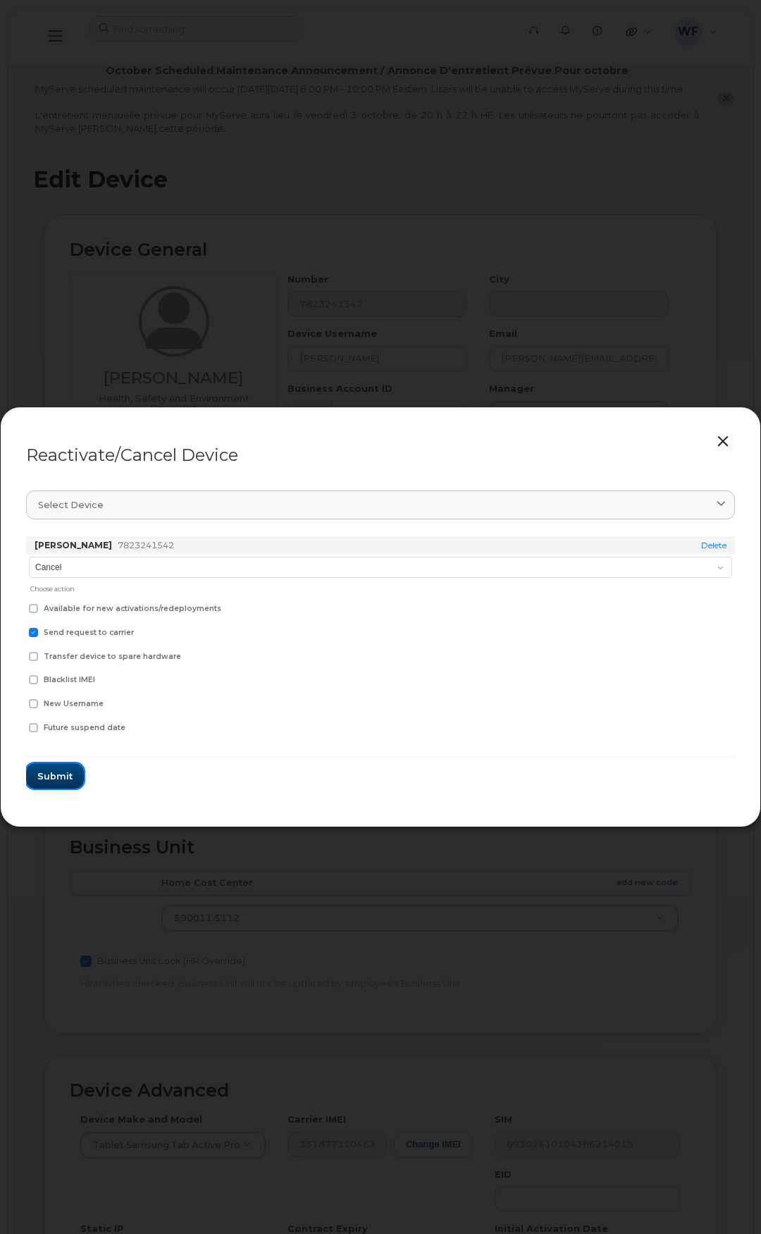
click at [60, 775] on span "Submit" at bounding box center [54, 775] width 35 height 13
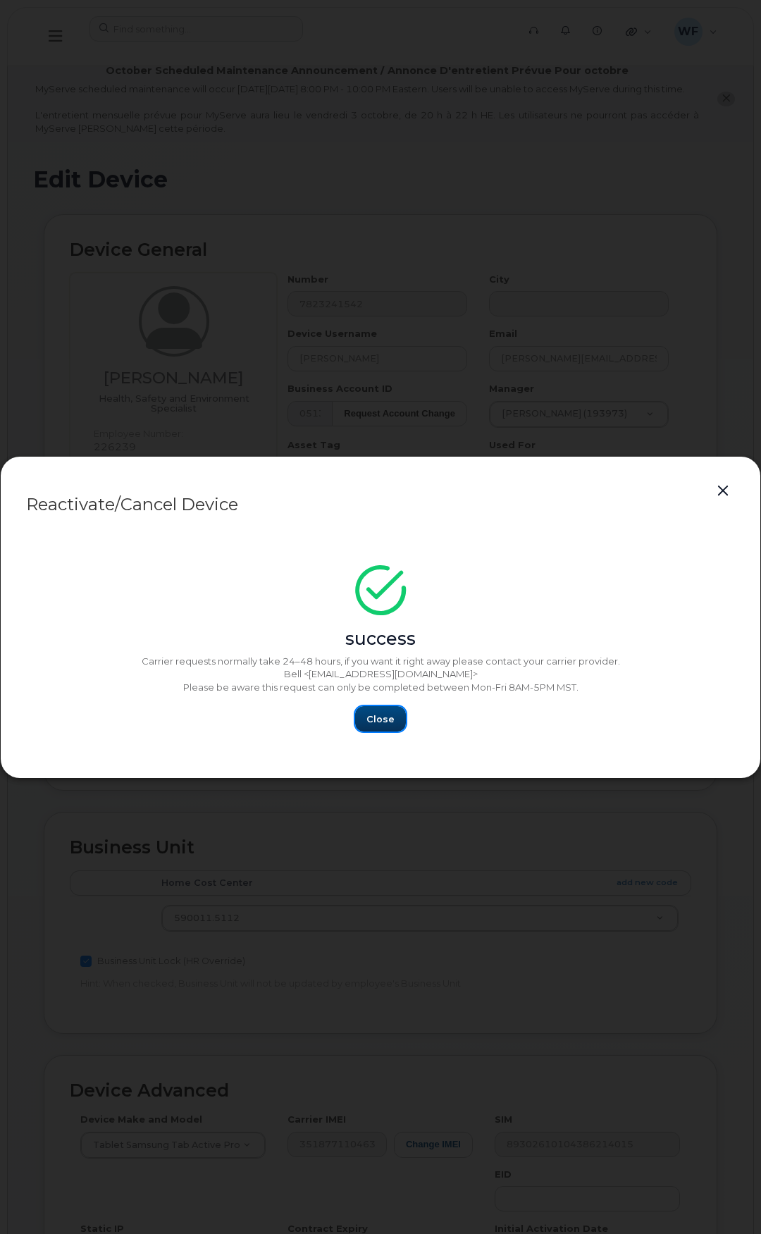
click at [378, 716] on span "Close" at bounding box center [380, 718] width 28 height 13
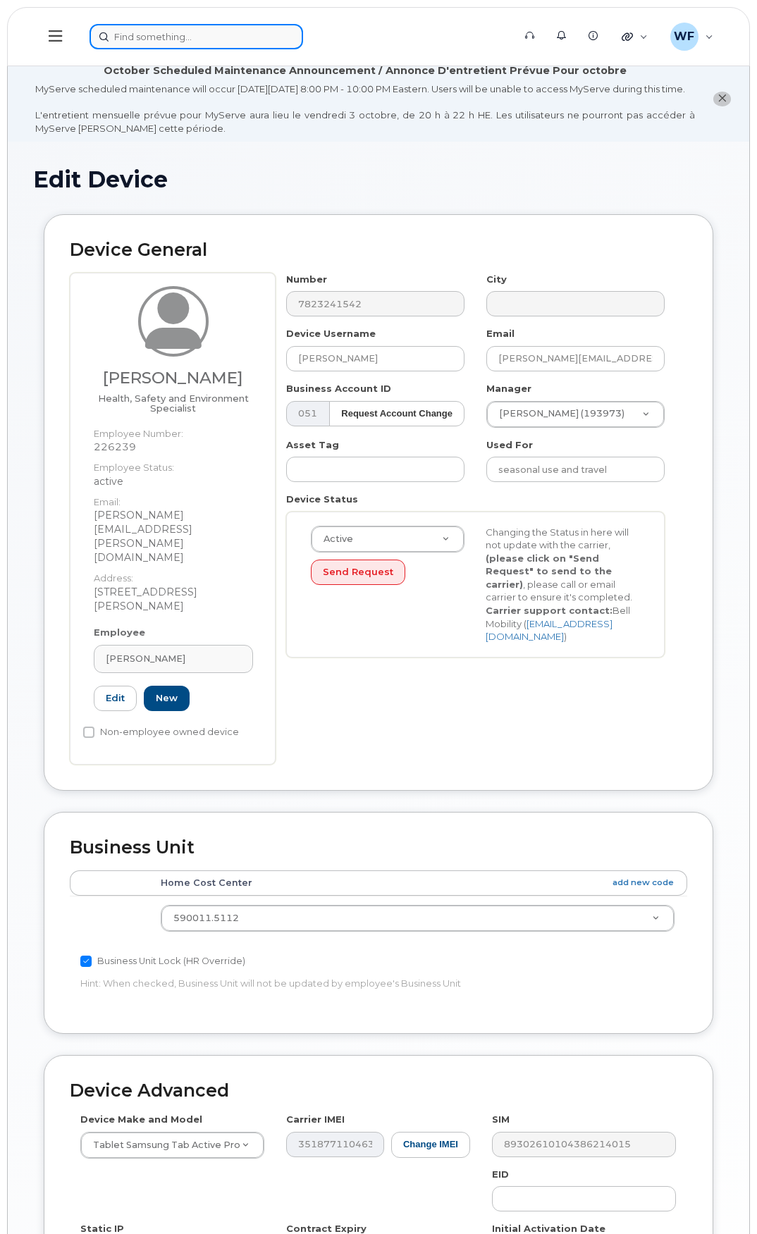
click at [157, 39] on input at bounding box center [195, 36] width 213 height 25
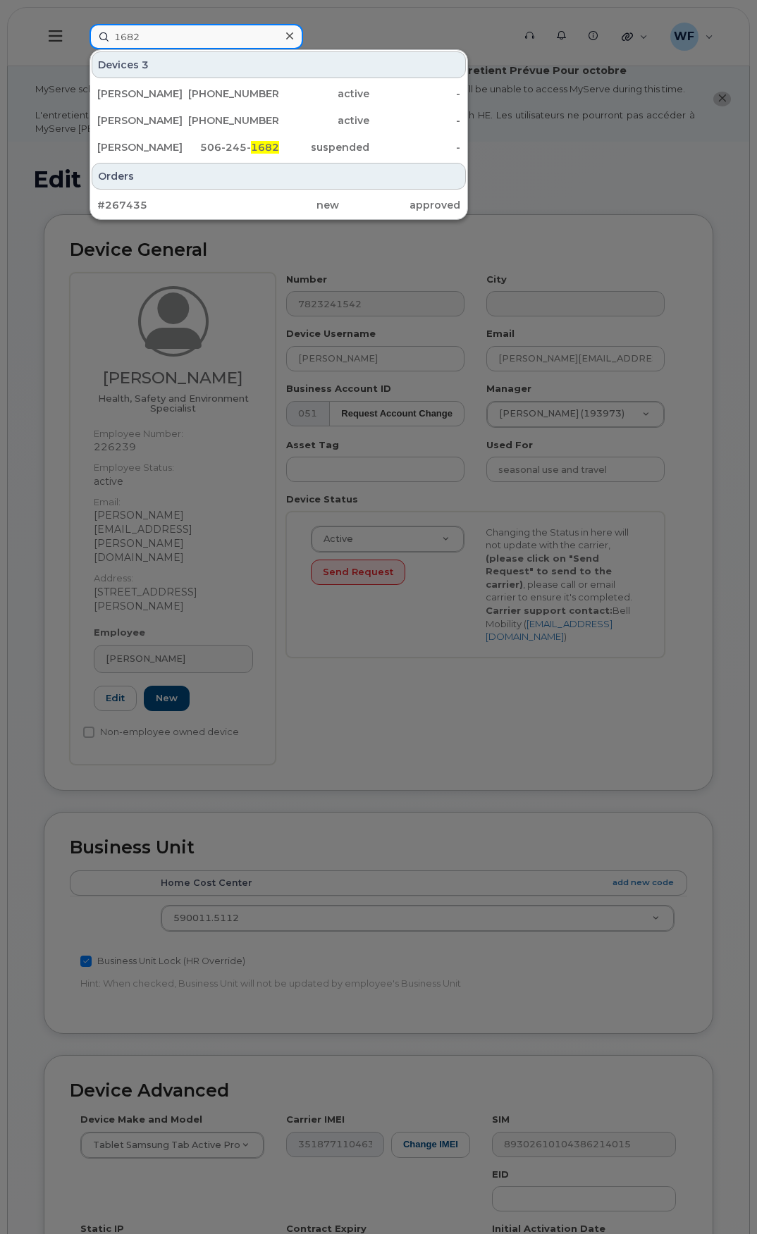
type input "1682"
